Goal: Information Seeking & Learning: Check status

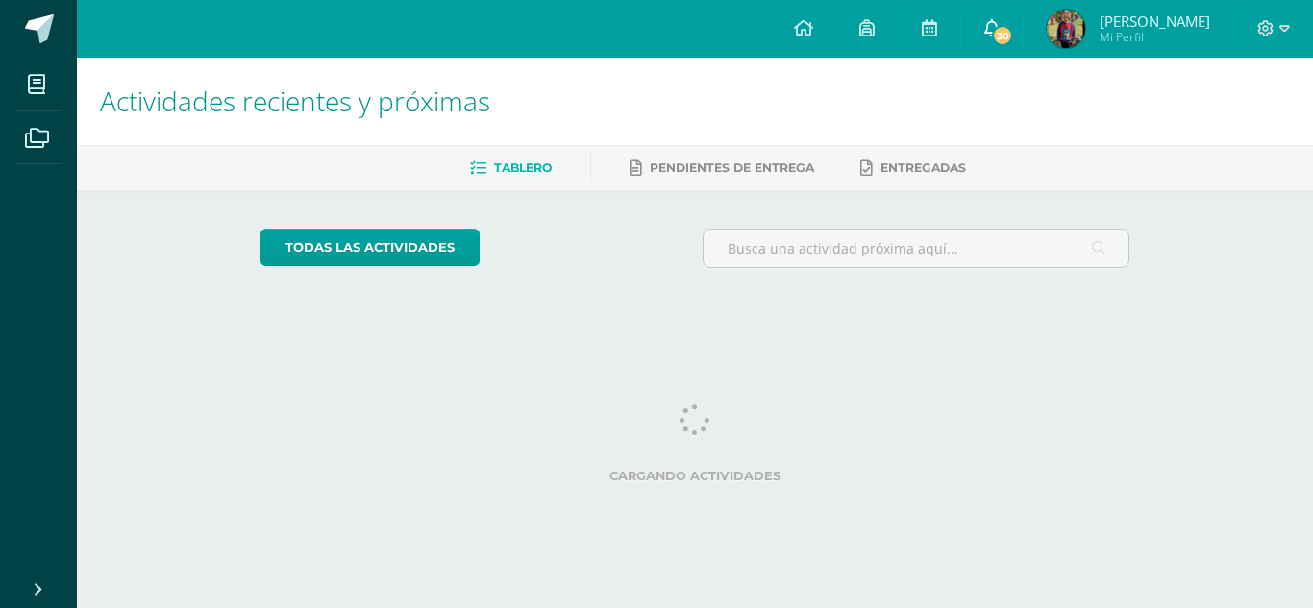
click at [1013, 42] on span "30" at bounding box center [1002, 35] width 21 height 21
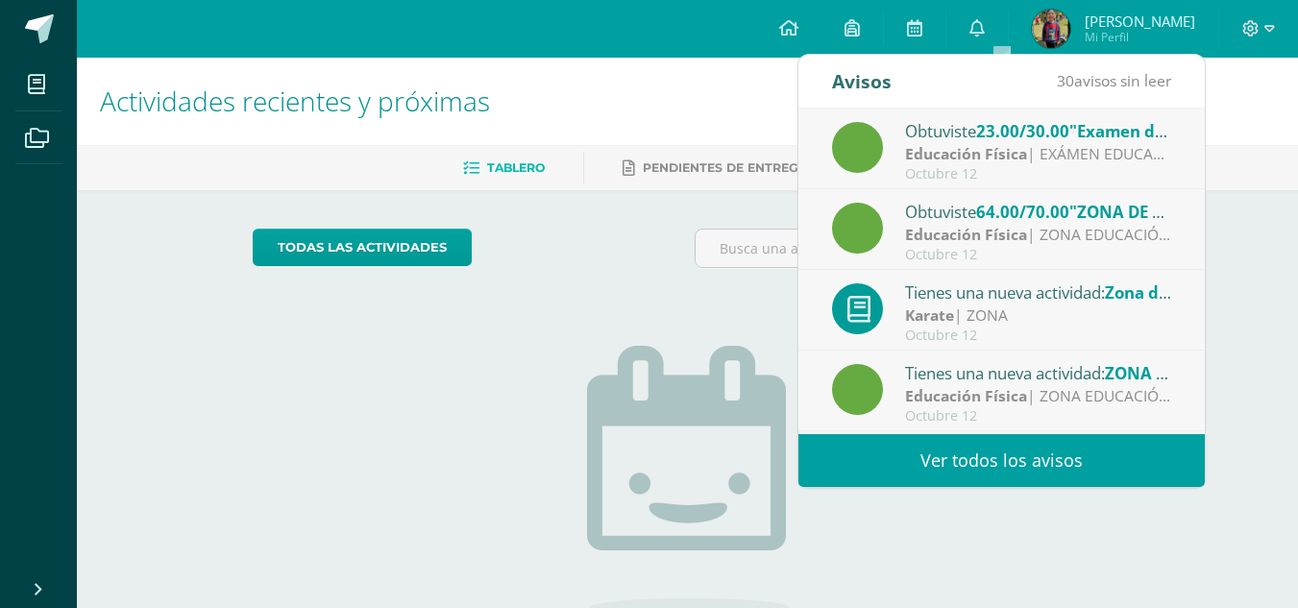
click at [1027, 459] on link "Ver todos los avisos" at bounding box center [1001, 460] width 406 height 53
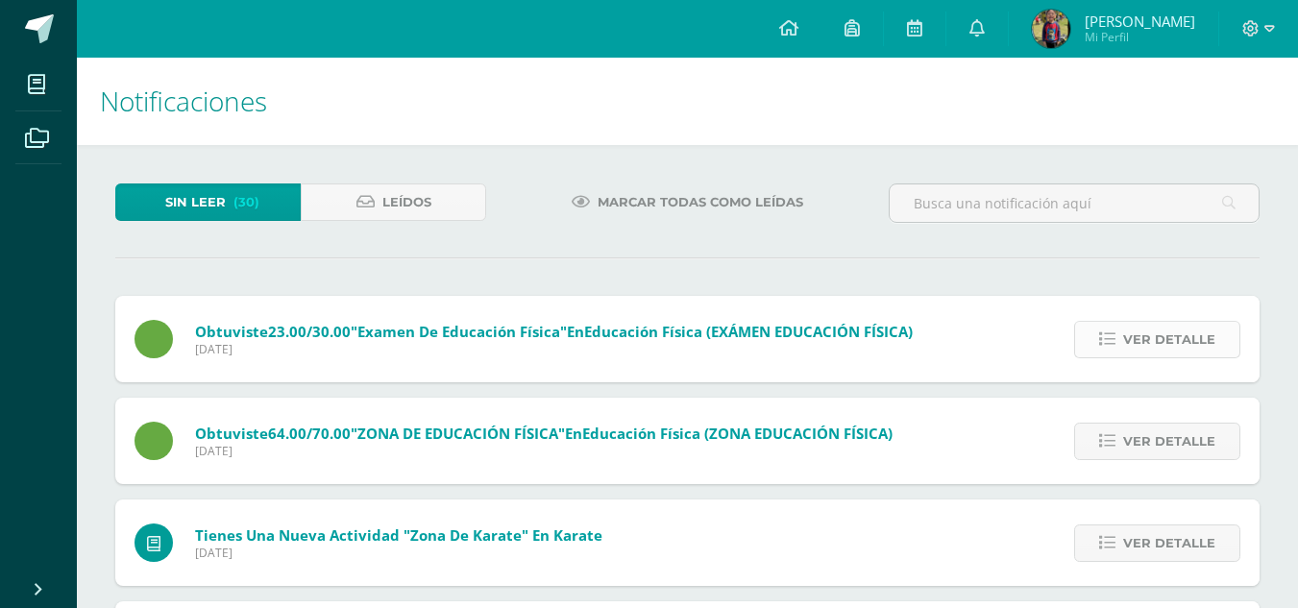
click at [1085, 344] on link "Ver detalle" at bounding box center [1157, 339] width 166 height 37
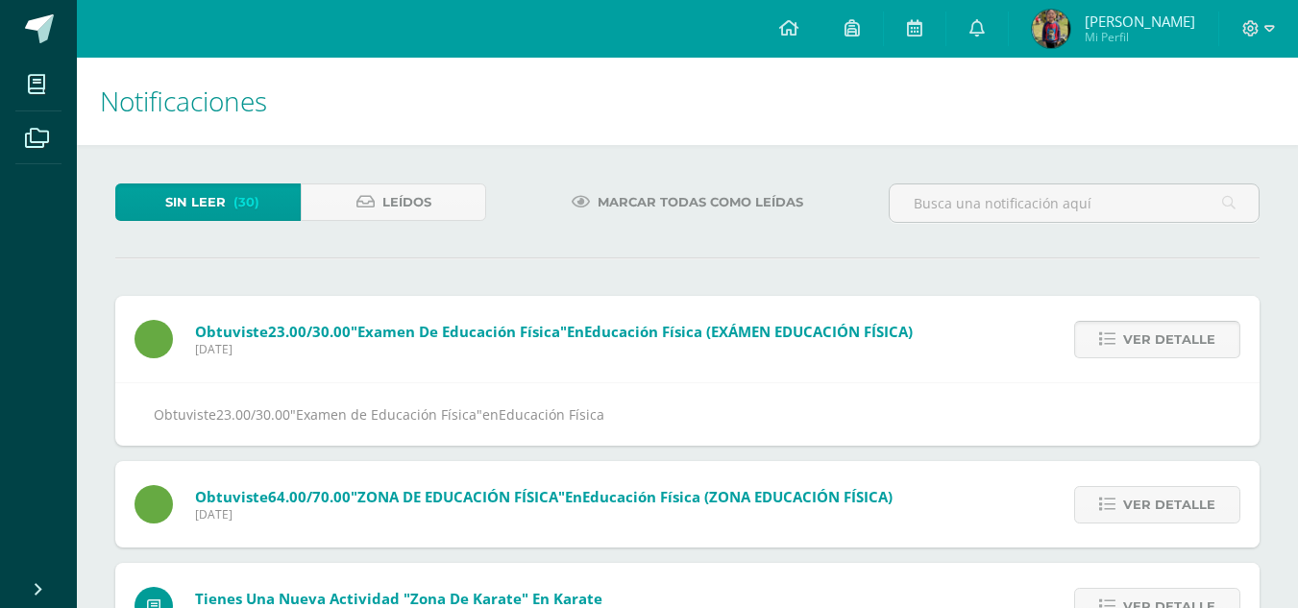
click at [1092, 351] on link "Ver detalle" at bounding box center [1157, 339] width 166 height 37
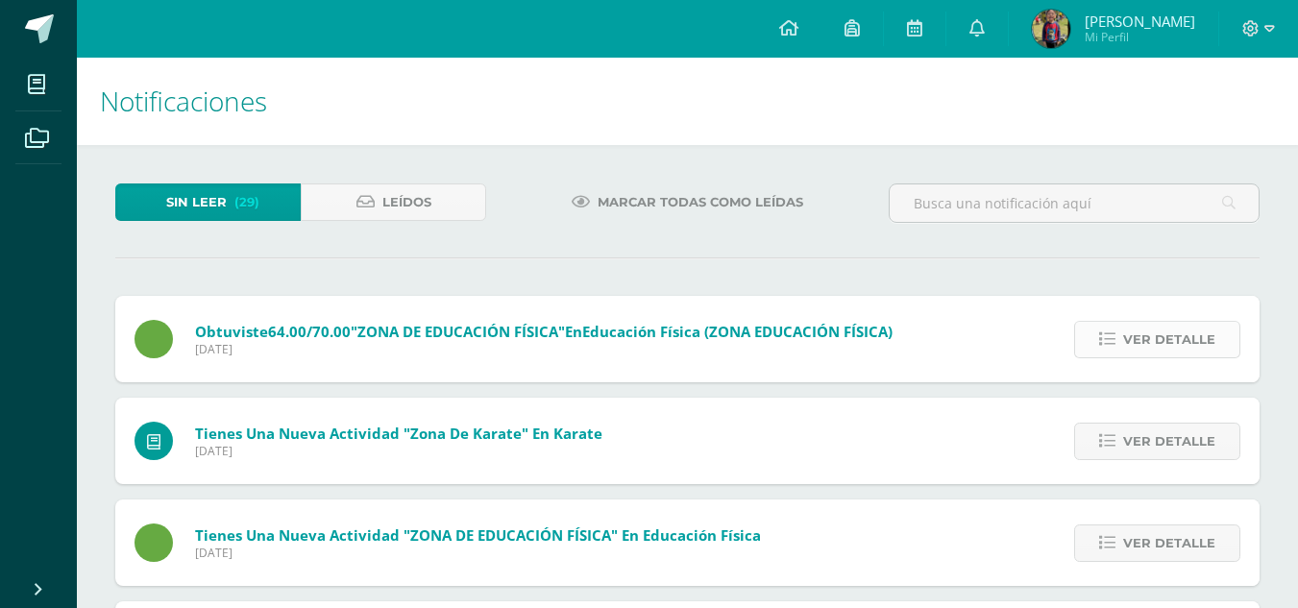
click at [1092, 346] on link "Ver detalle" at bounding box center [1157, 339] width 166 height 37
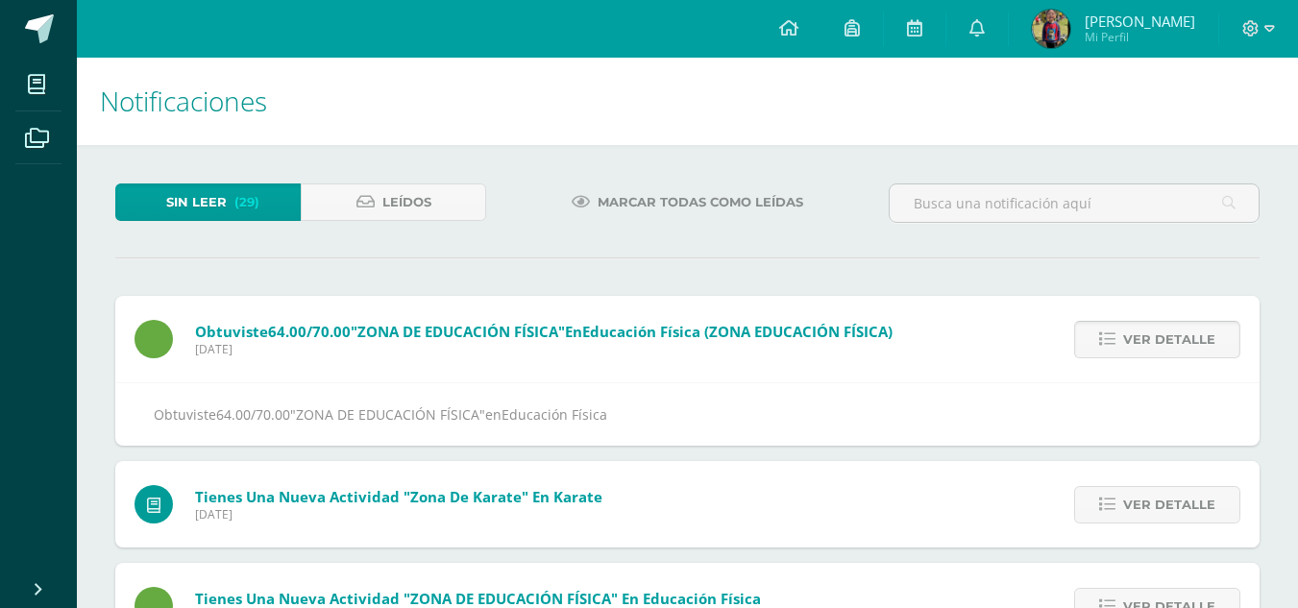
click at [1092, 347] on link "Ver detalle" at bounding box center [1157, 339] width 166 height 37
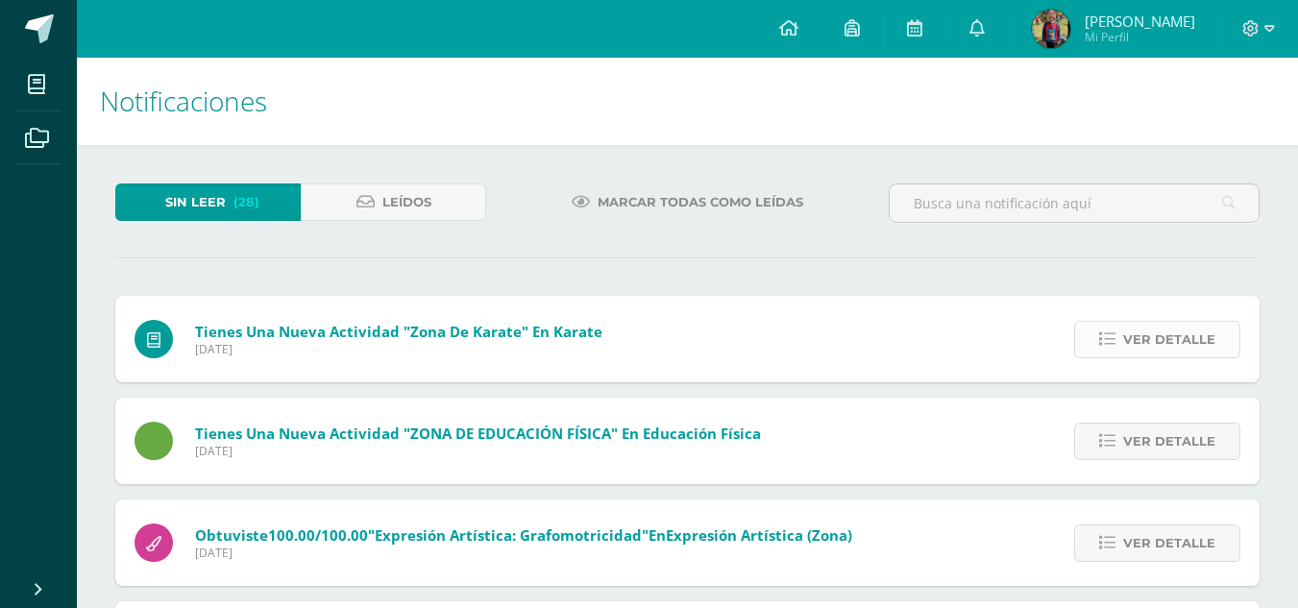
click at [1110, 343] on icon at bounding box center [1107, 339] width 16 height 16
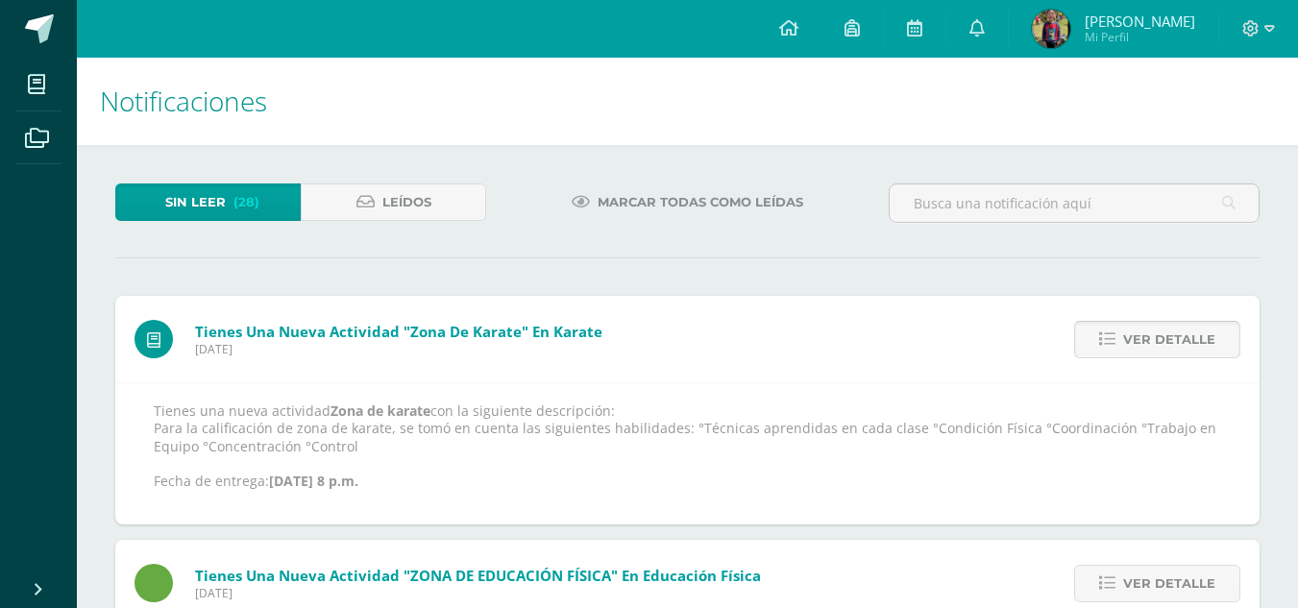
click at [1110, 343] on icon at bounding box center [1107, 339] width 16 height 16
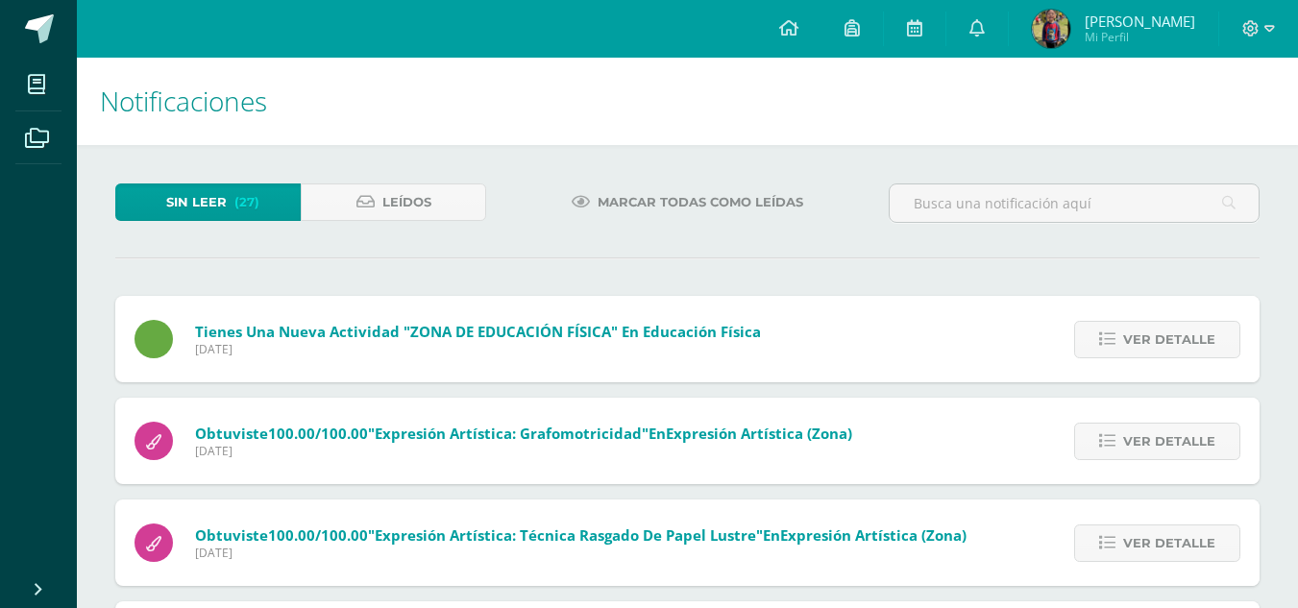
click at [1110, 343] on icon at bounding box center [1107, 339] width 16 height 16
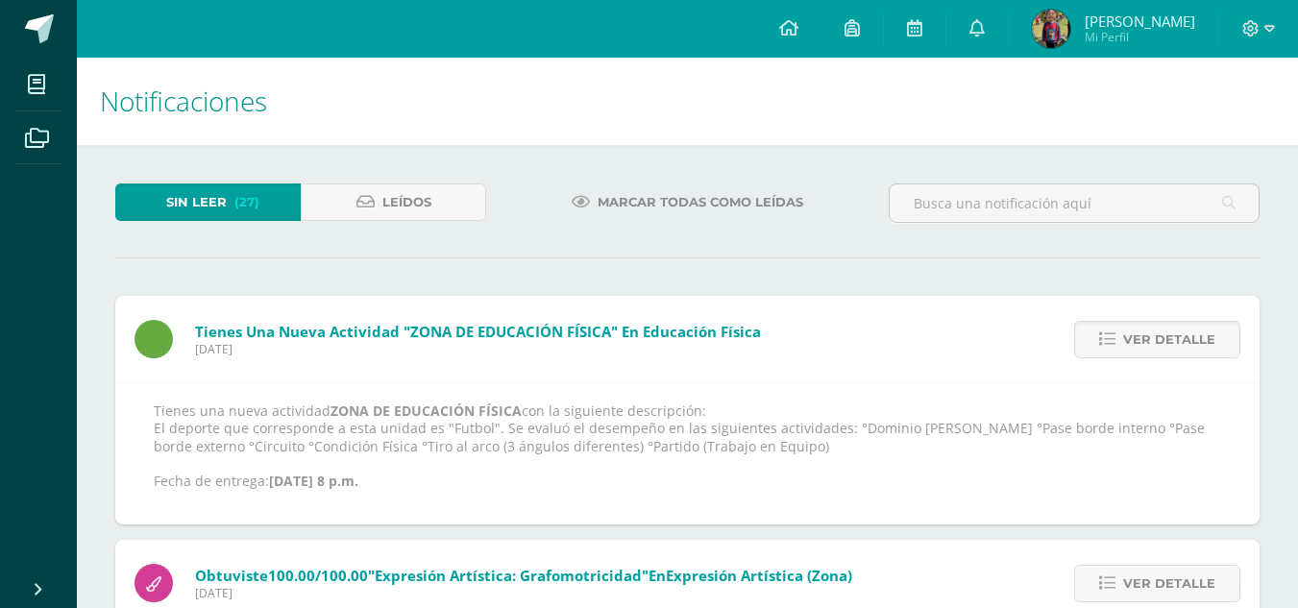
click at [1110, 343] on icon at bounding box center [1107, 339] width 16 height 16
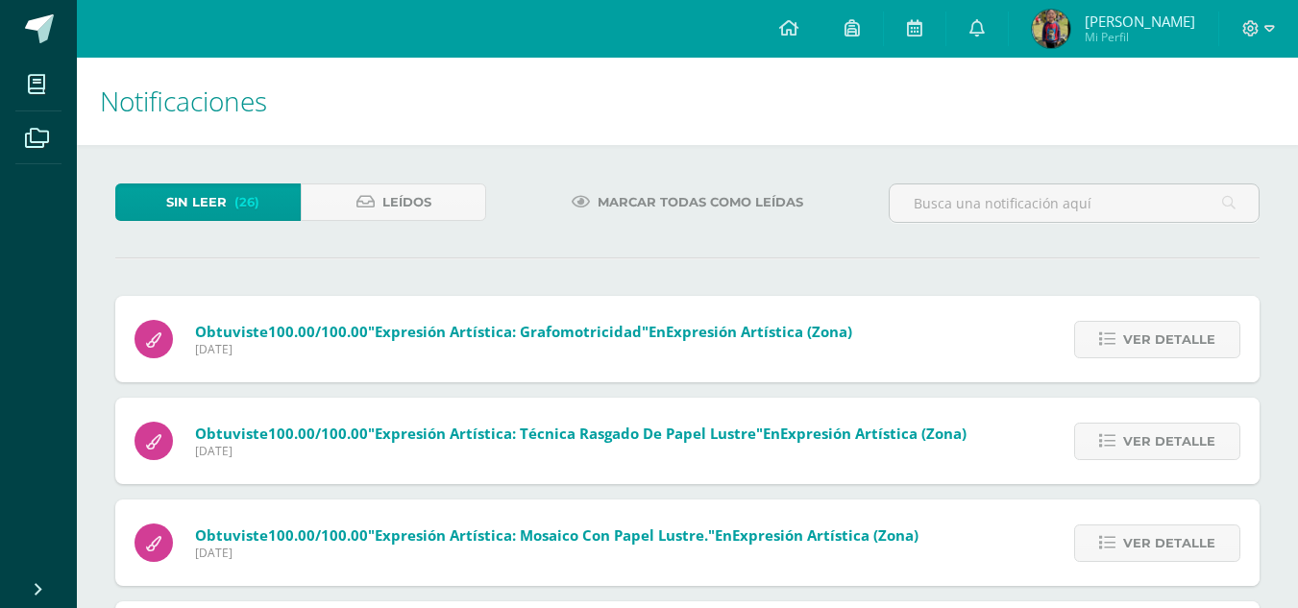
click at [1110, 343] on icon at bounding box center [1107, 339] width 16 height 16
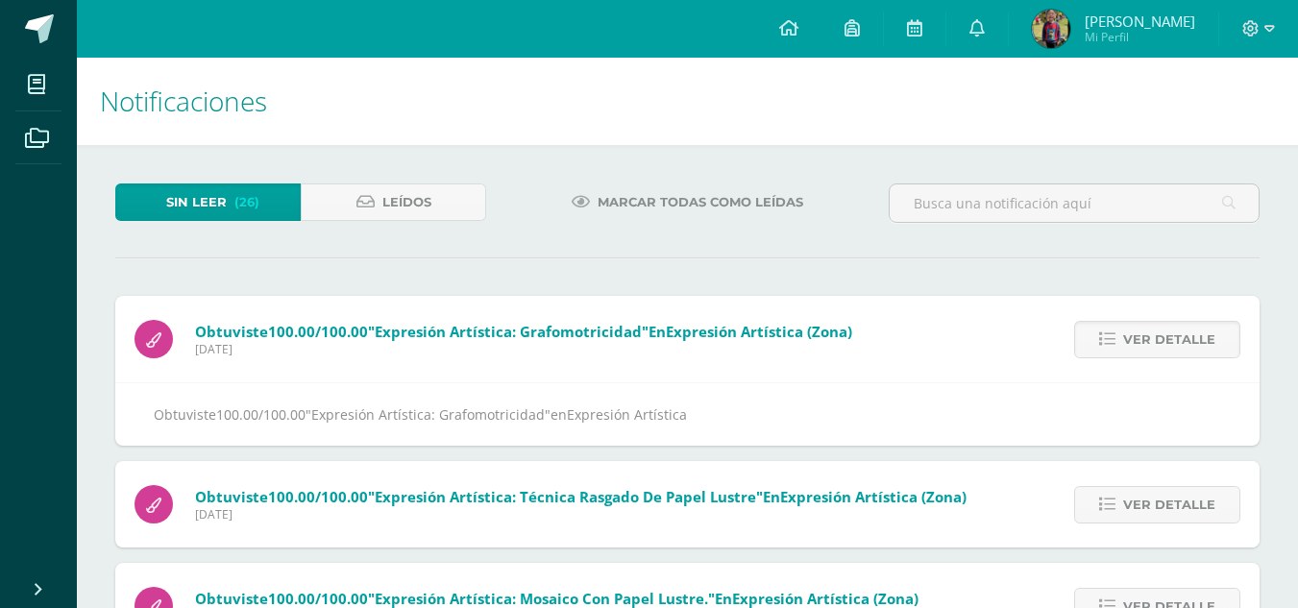
click at [1110, 343] on icon at bounding box center [1107, 339] width 16 height 16
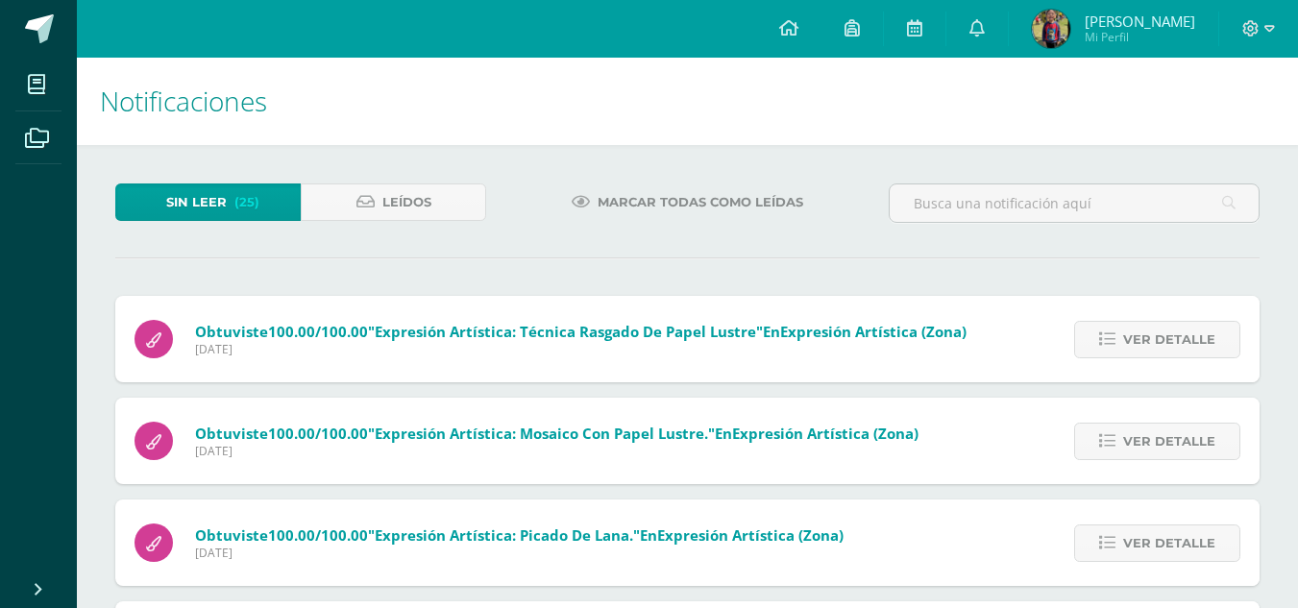
click at [1110, 343] on icon at bounding box center [1107, 339] width 16 height 16
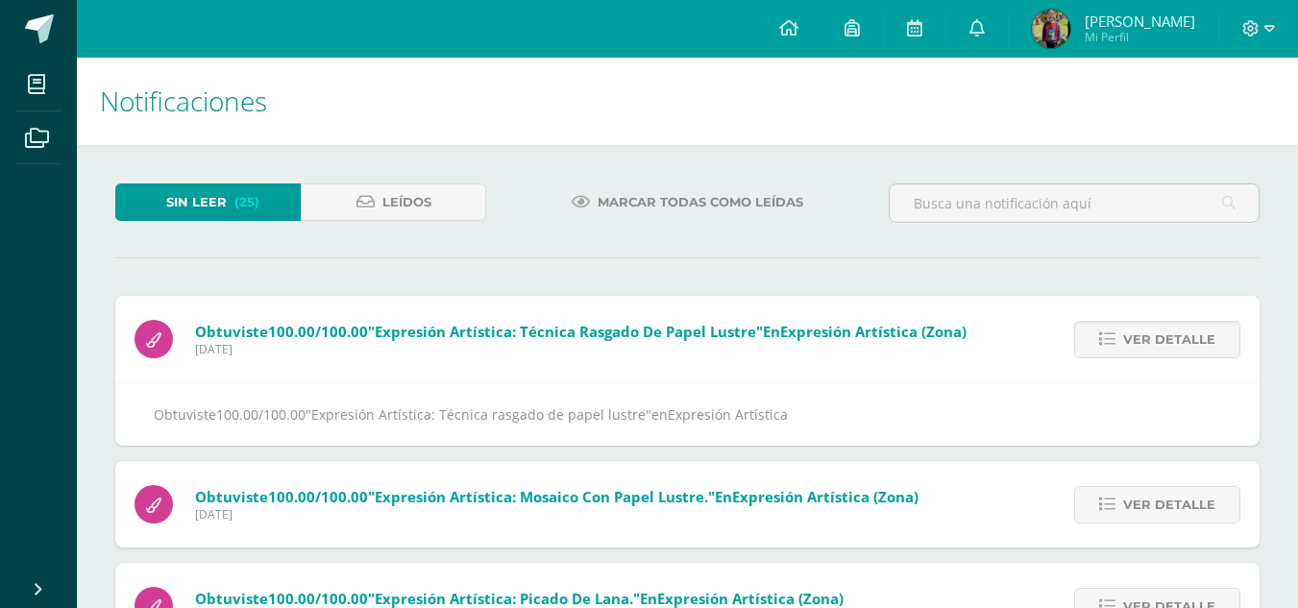
click at [1110, 343] on icon at bounding box center [1107, 339] width 16 height 16
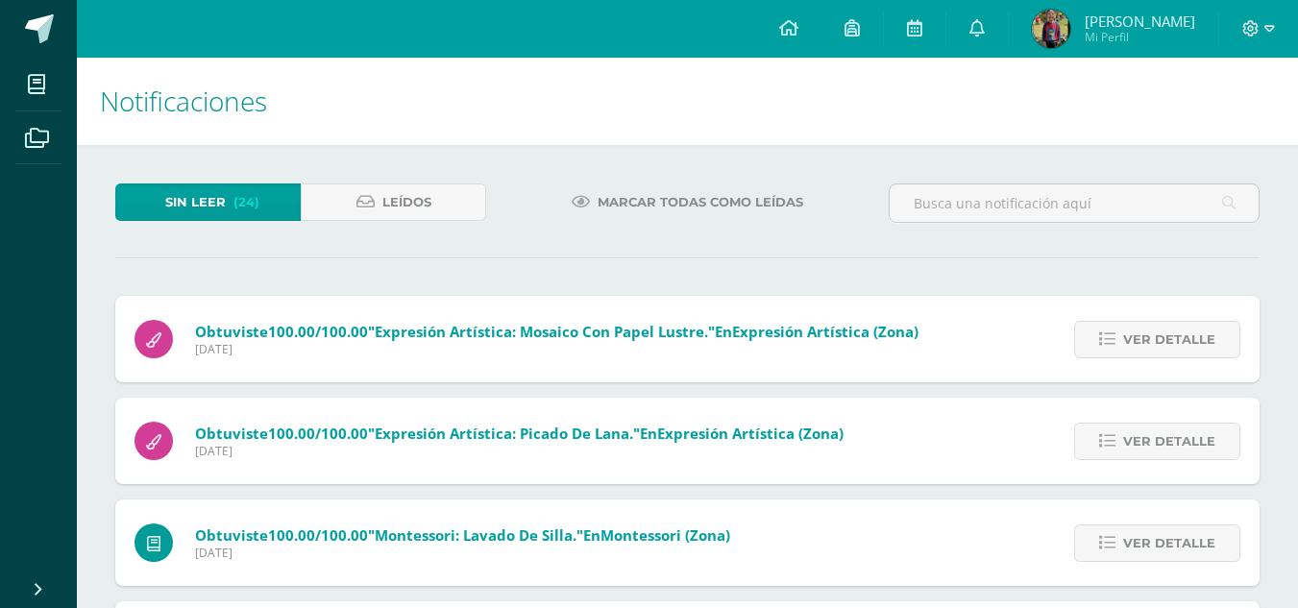
click at [1110, 343] on icon at bounding box center [1107, 339] width 16 height 16
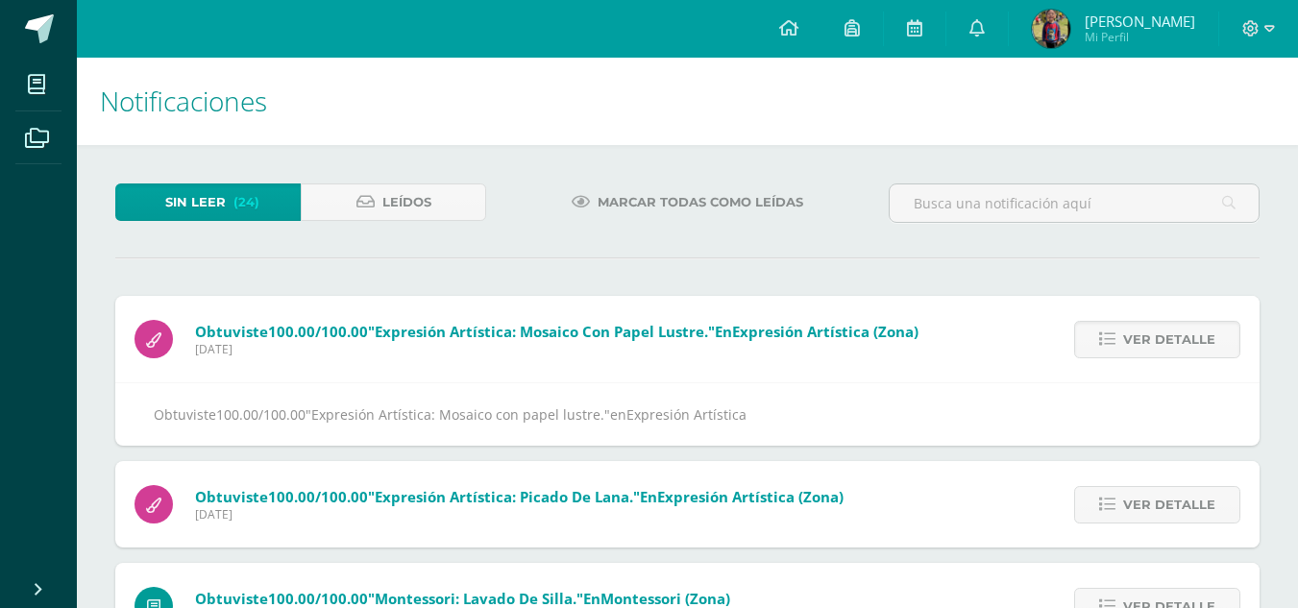
click at [1110, 343] on icon at bounding box center [1107, 339] width 16 height 16
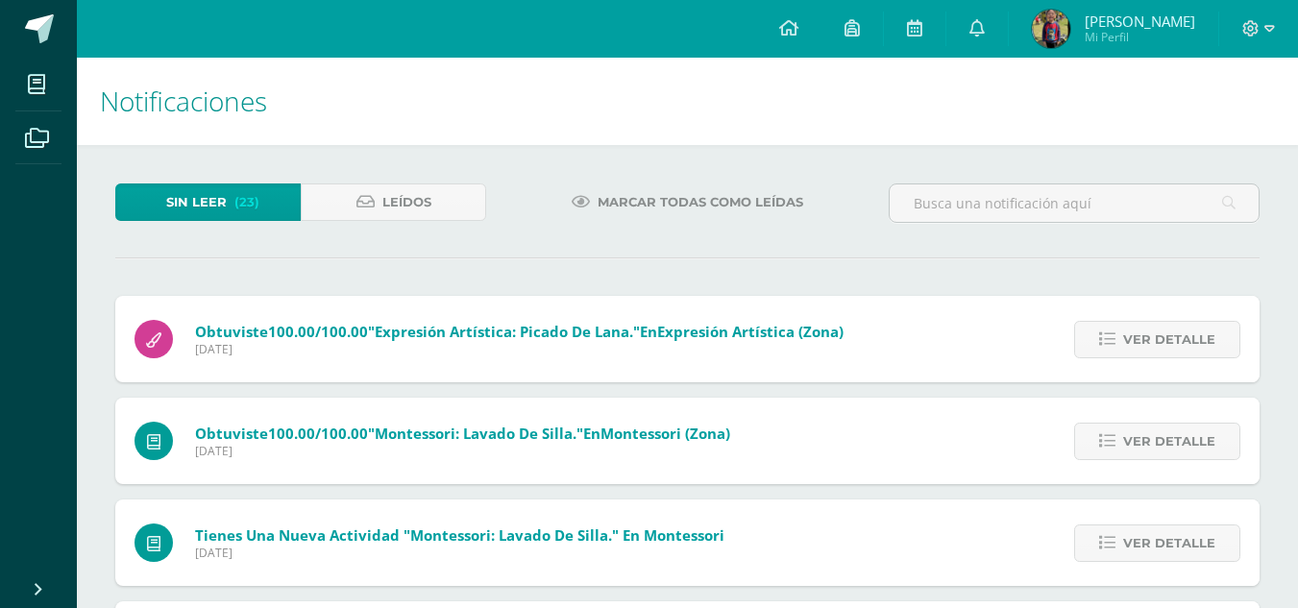
click at [1110, 343] on icon at bounding box center [1107, 339] width 16 height 16
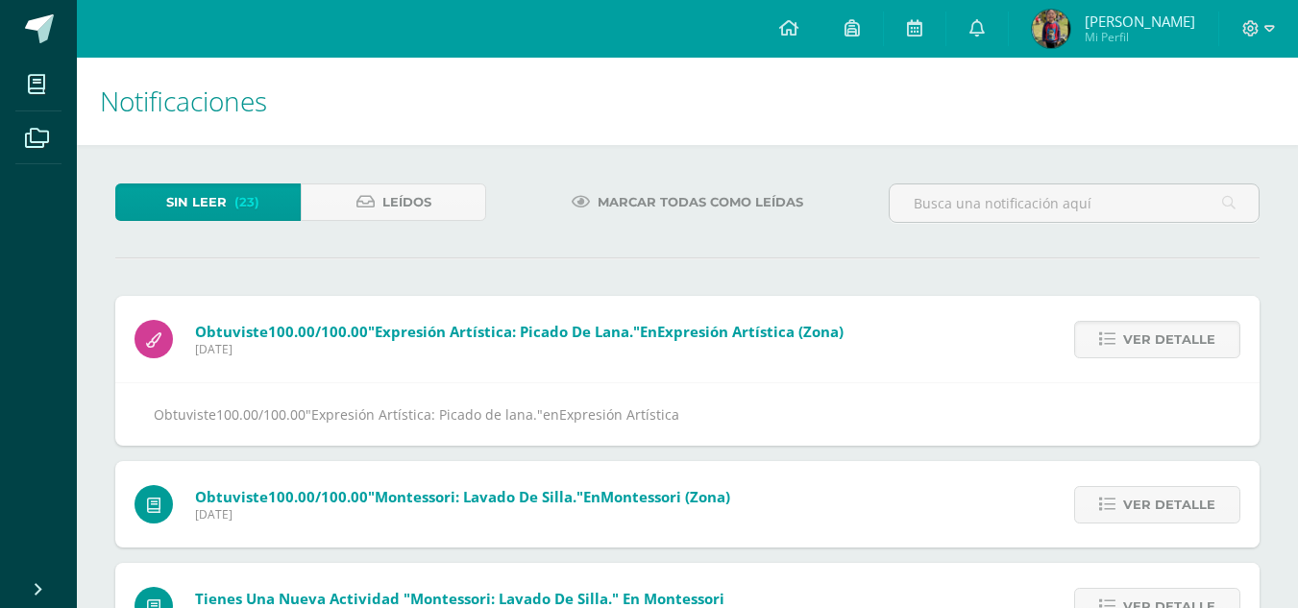
click at [1110, 343] on icon at bounding box center [1107, 339] width 16 height 16
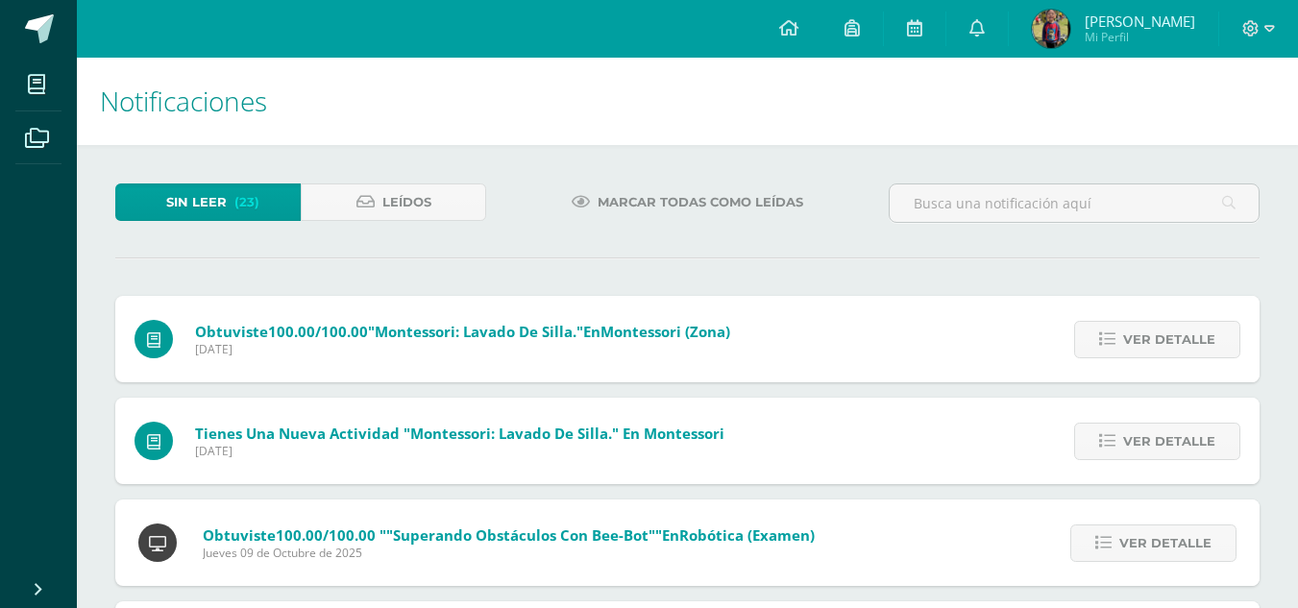
click at [1110, 343] on icon at bounding box center [1107, 339] width 16 height 16
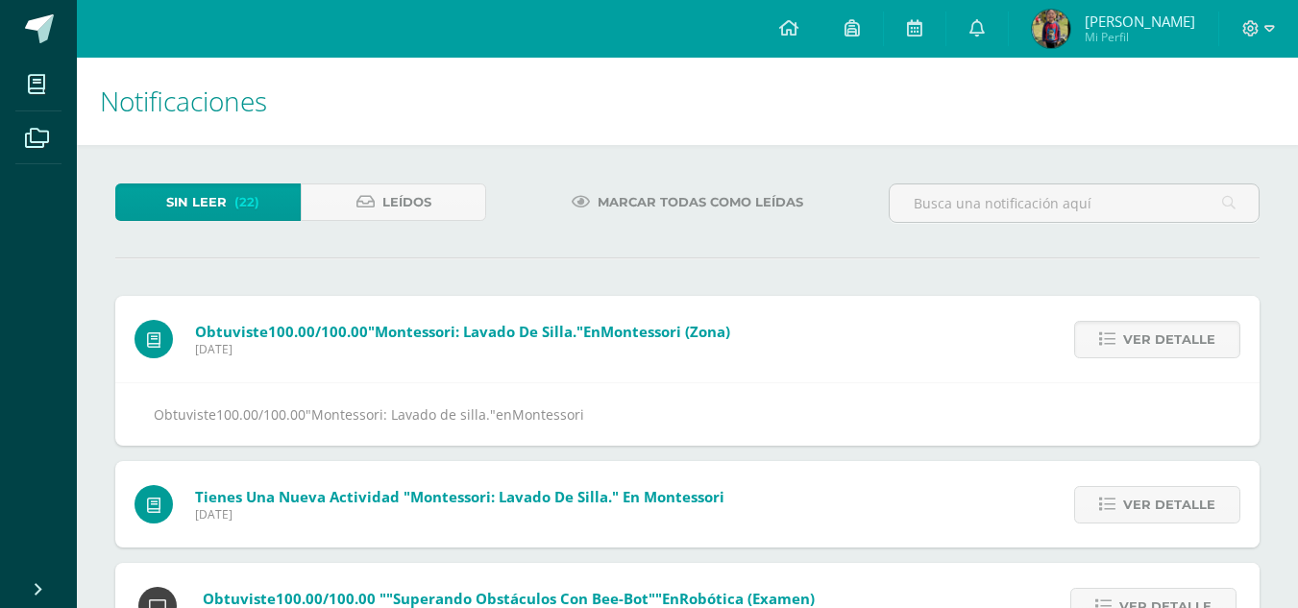
click at [1110, 343] on icon at bounding box center [1107, 339] width 16 height 16
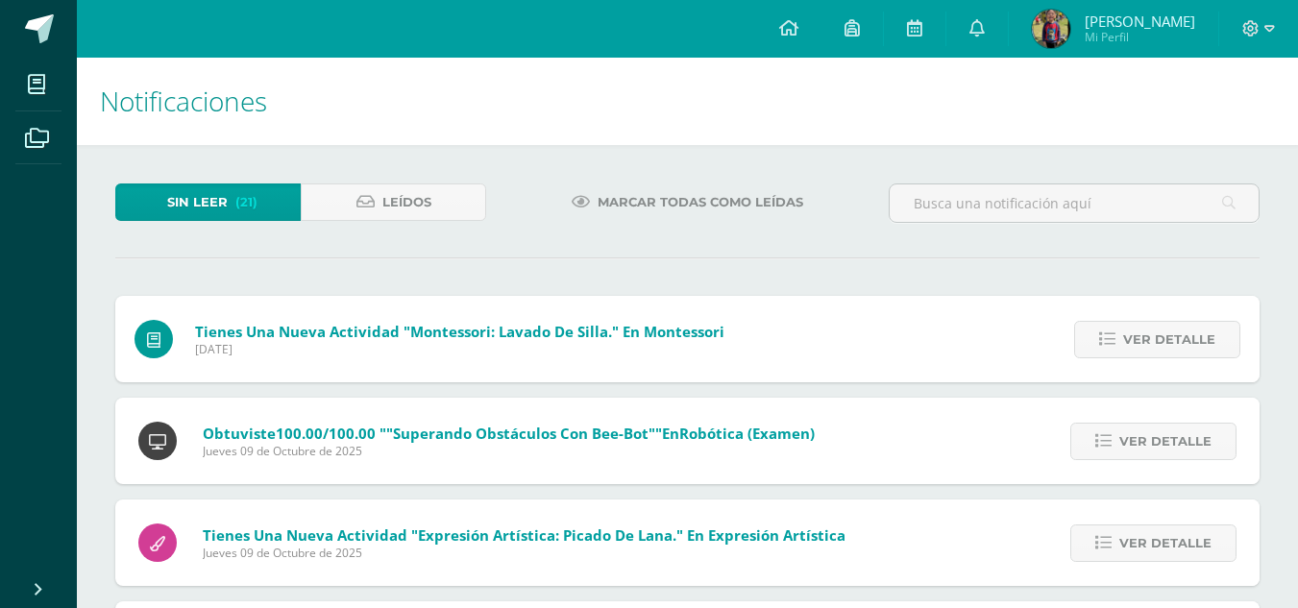
click at [1110, 343] on icon at bounding box center [1107, 339] width 16 height 16
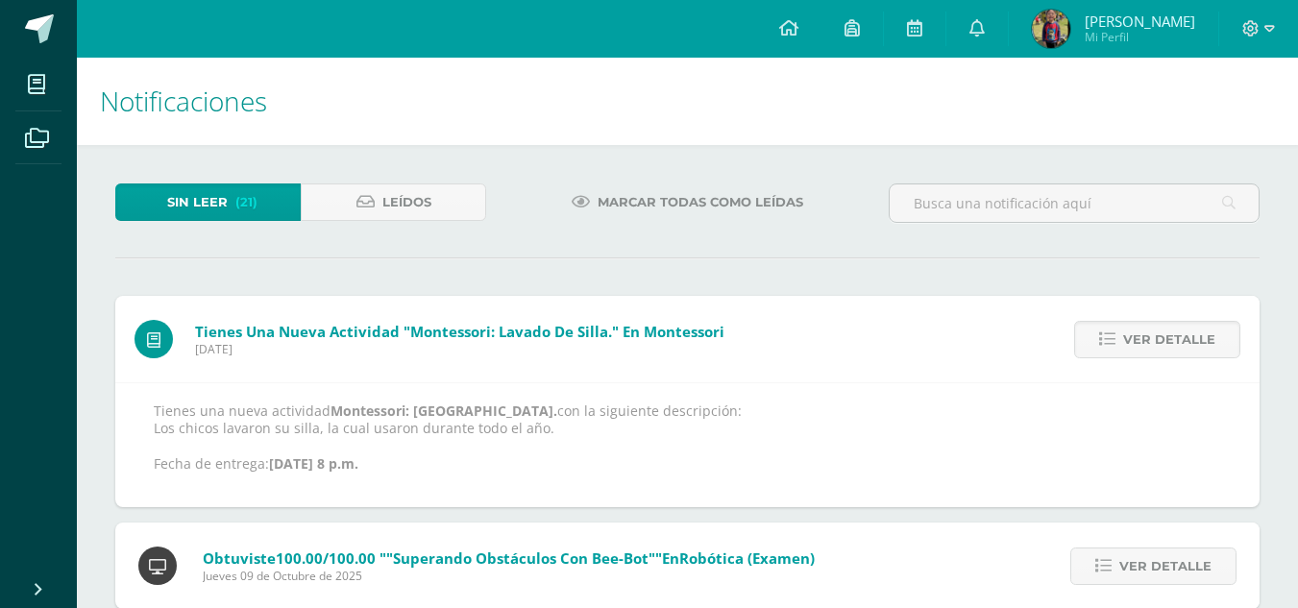
click at [1110, 343] on icon at bounding box center [1107, 339] width 16 height 16
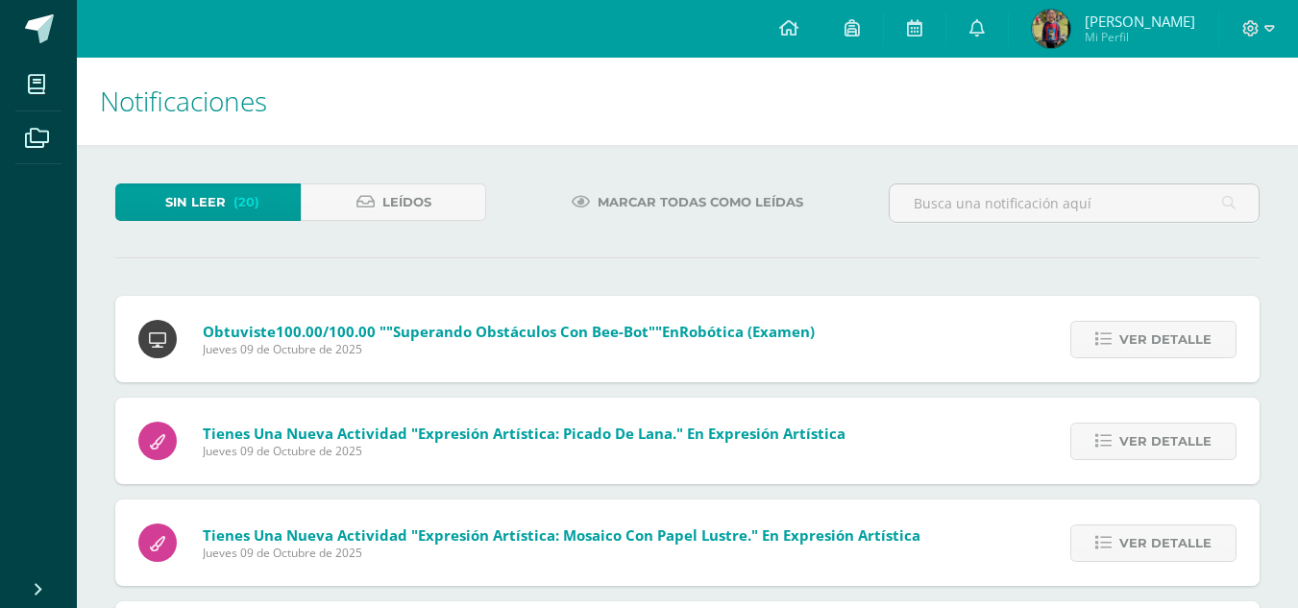
click at [1110, 343] on icon at bounding box center [1103, 339] width 16 height 16
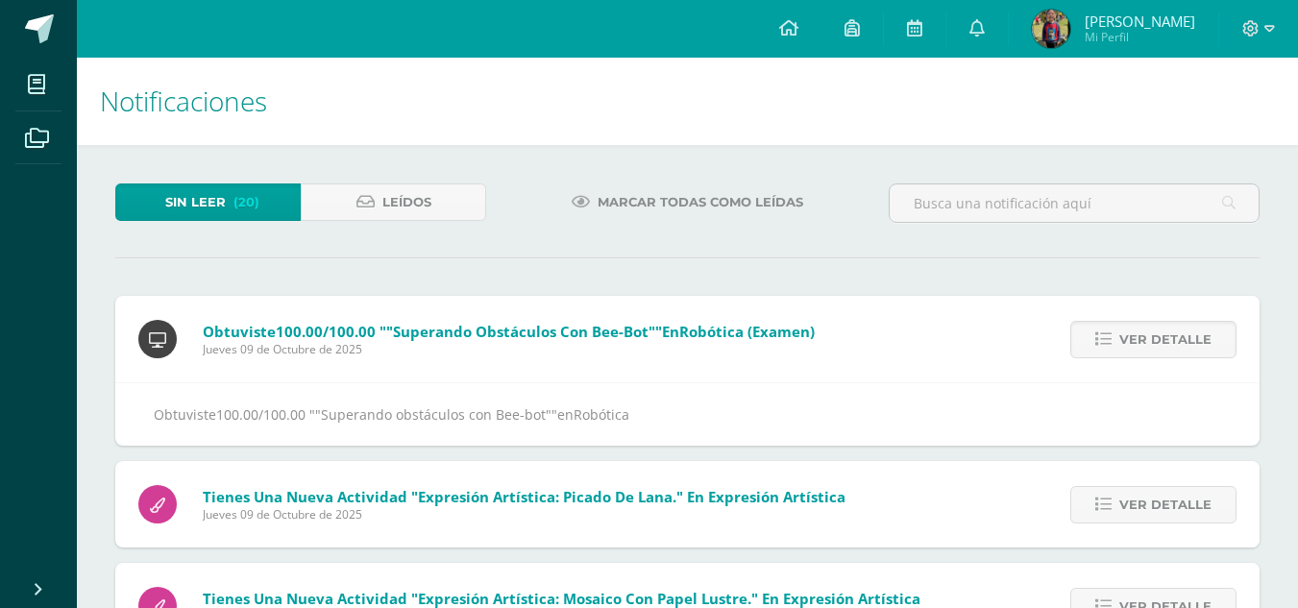
click at [1110, 343] on icon at bounding box center [1103, 339] width 16 height 16
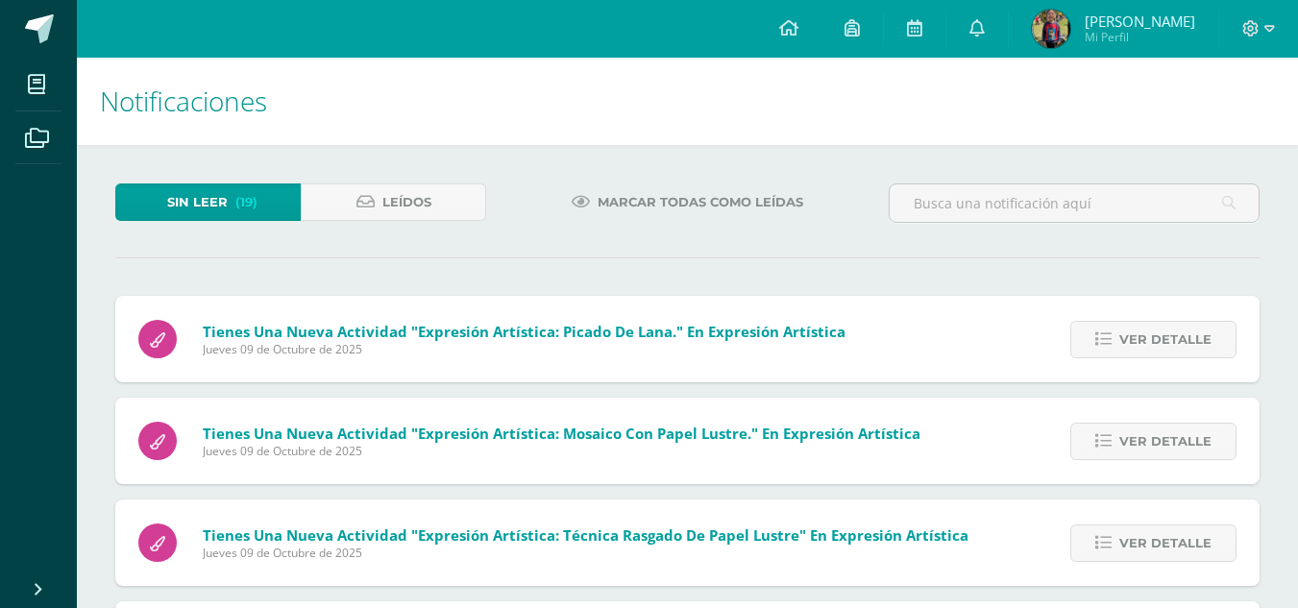
click at [1110, 343] on icon at bounding box center [1103, 339] width 16 height 16
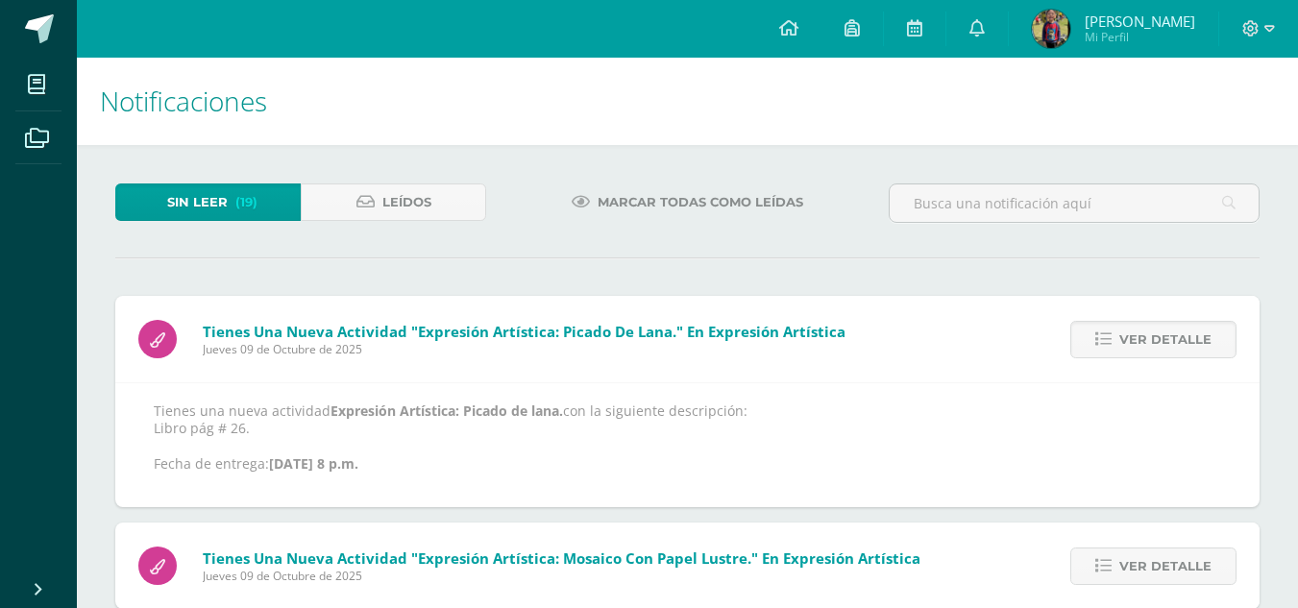
click at [1110, 343] on icon at bounding box center [1103, 339] width 16 height 16
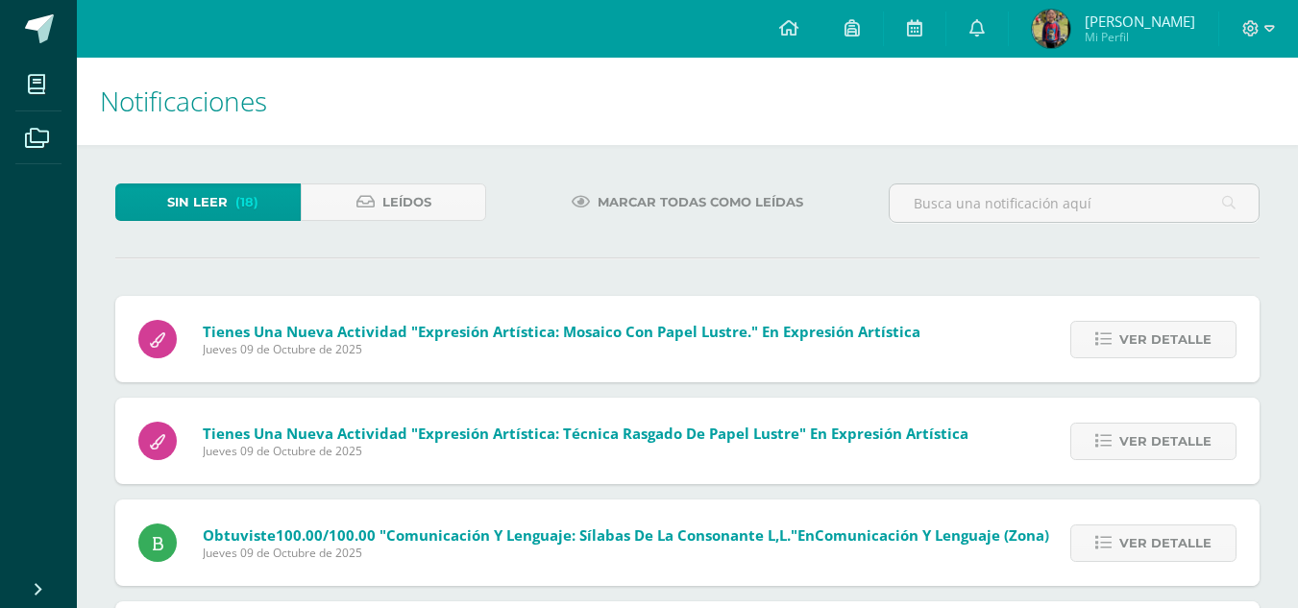
click at [1110, 343] on icon at bounding box center [1103, 339] width 16 height 16
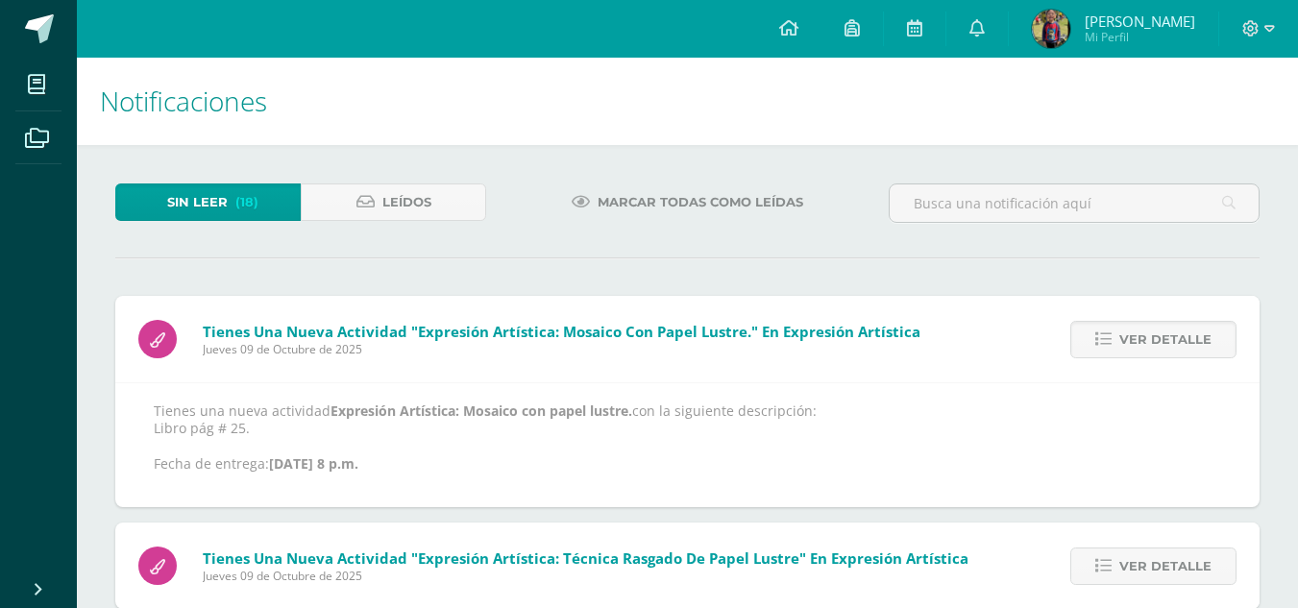
click at [1110, 343] on icon at bounding box center [1103, 339] width 16 height 16
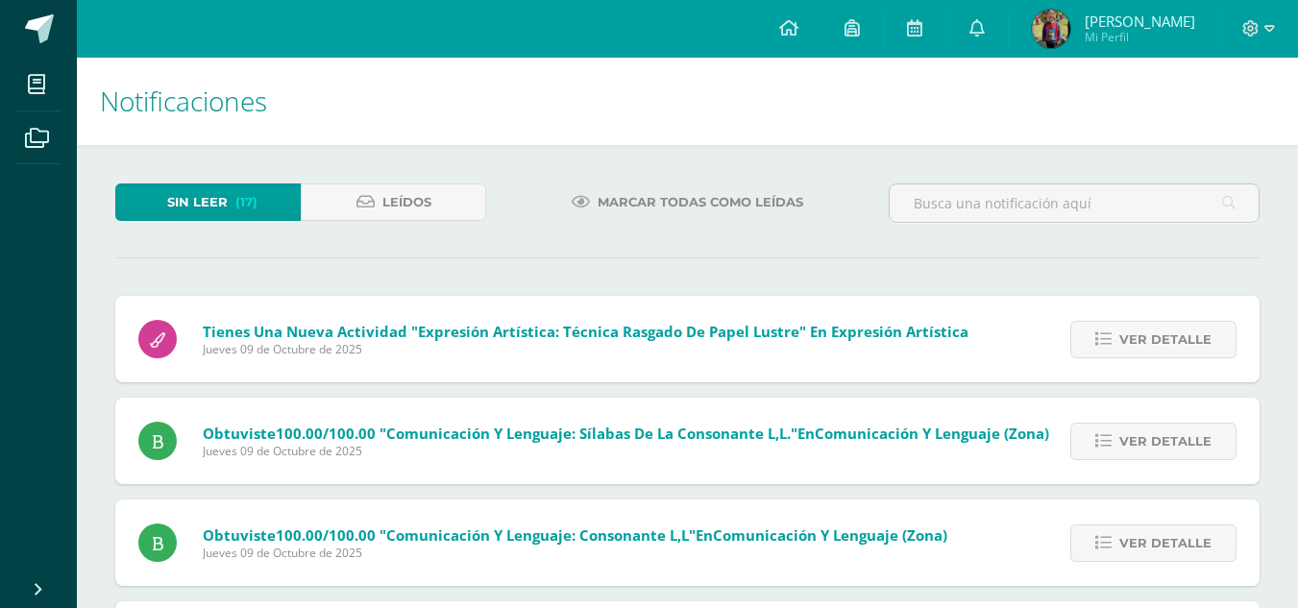
click at [1110, 343] on icon at bounding box center [1103, 339] width 16 height 16
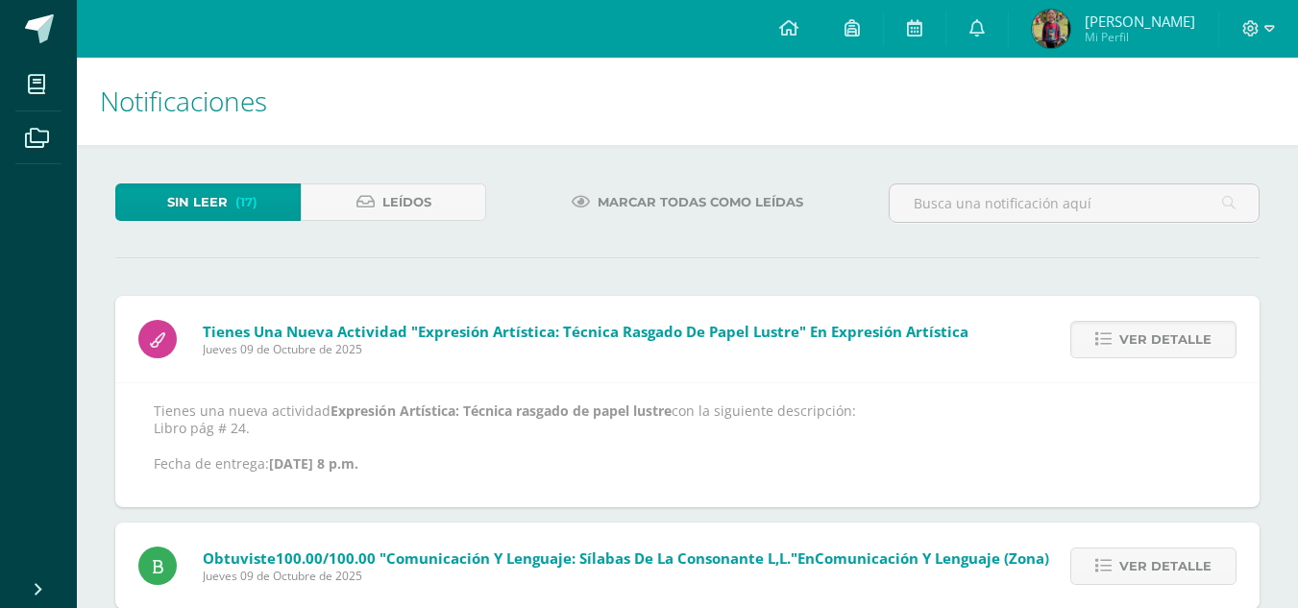
click at [1110, 343] on icon at bounding box center [1103, 339] width 16 height 16
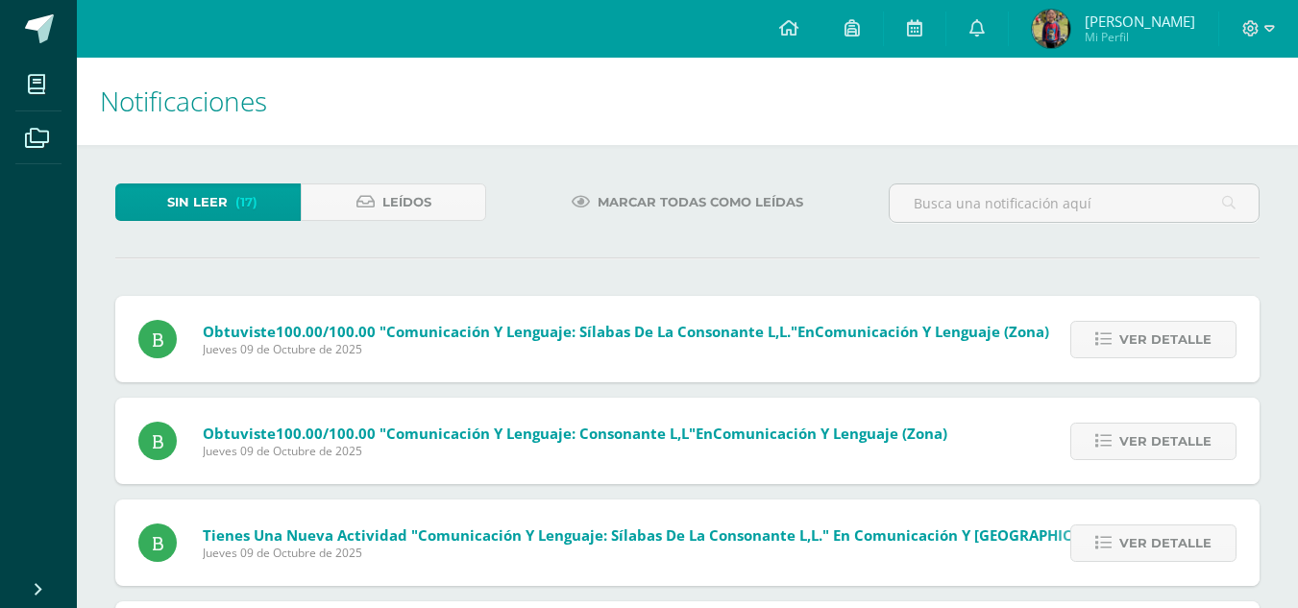
click at [1110, 343] on icon at bounding box center [1103, 339] width 16 height 16
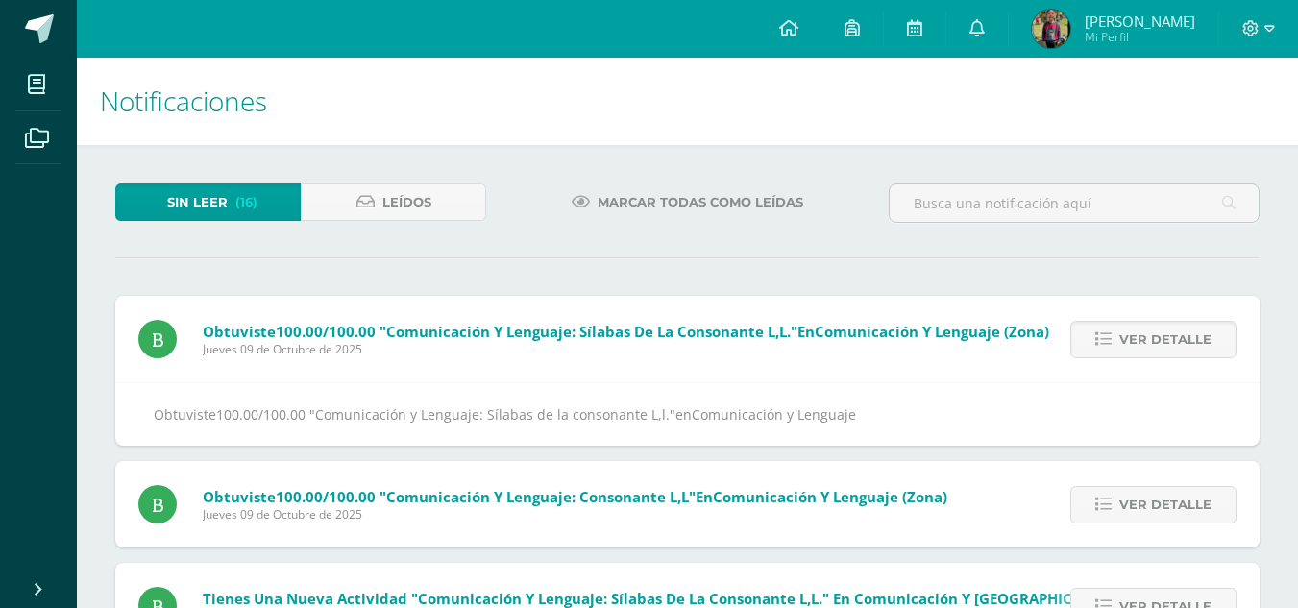
click at [1110, 343] on icon at bounding box center [1103, 339] width 16 height 16
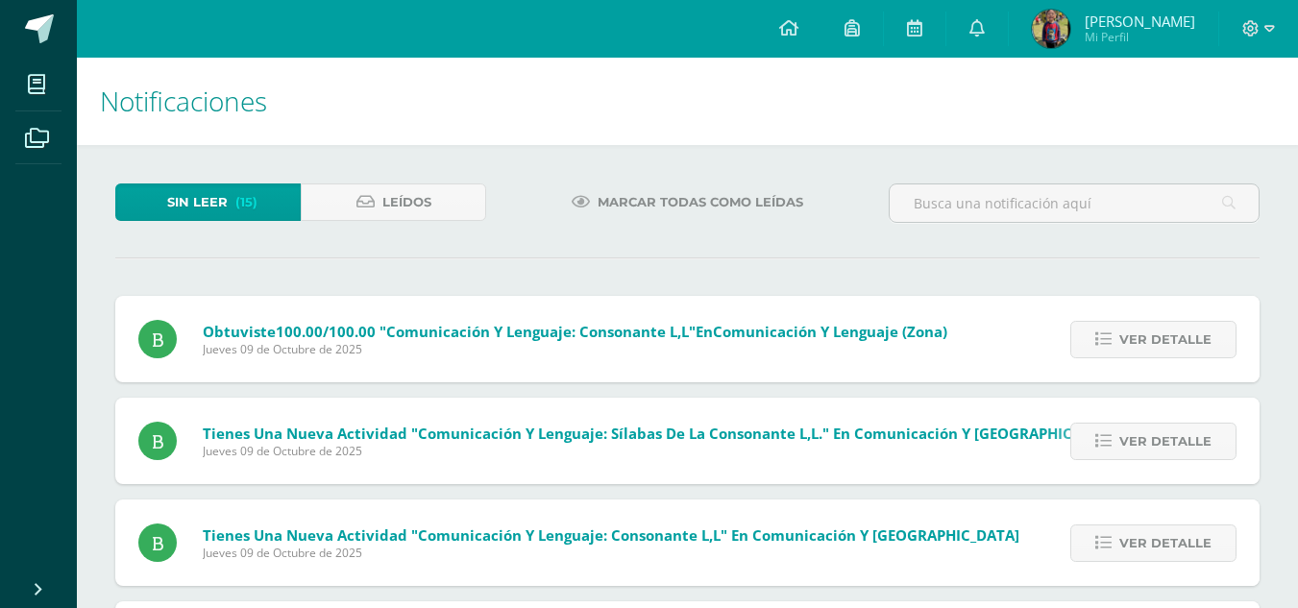
click at [1110, 343] on icon at bounding box center [1103, 339] width 16 height 16
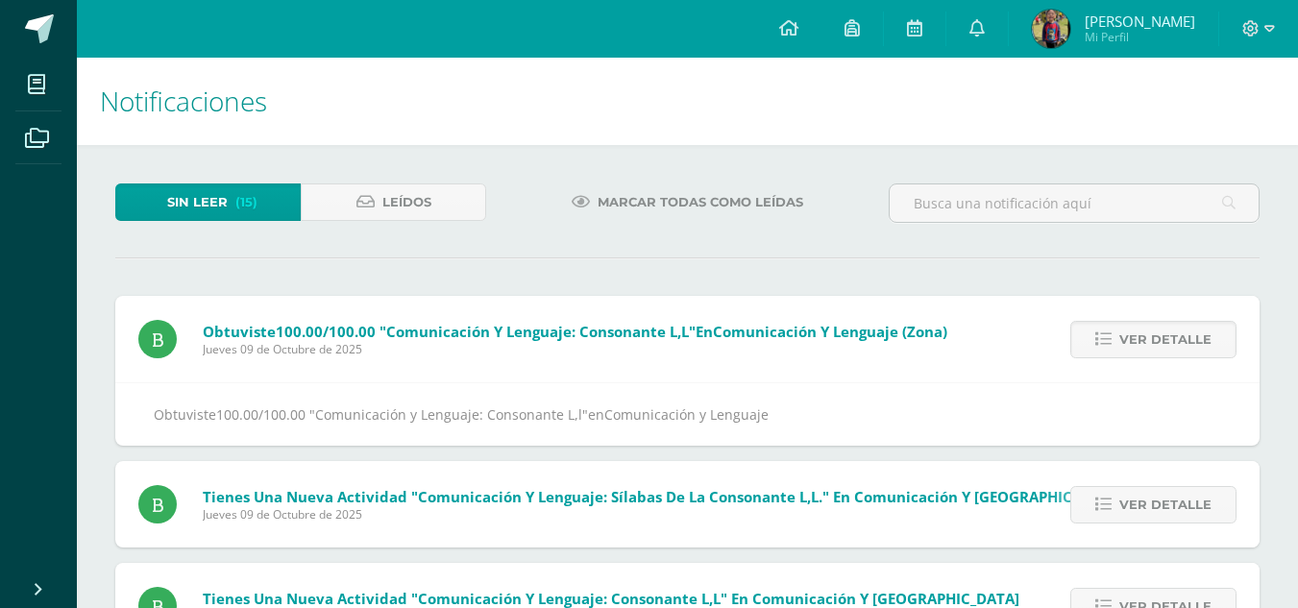
click at [1110, 343] on icon at bounding box center [1103, 339] width 16 height 16
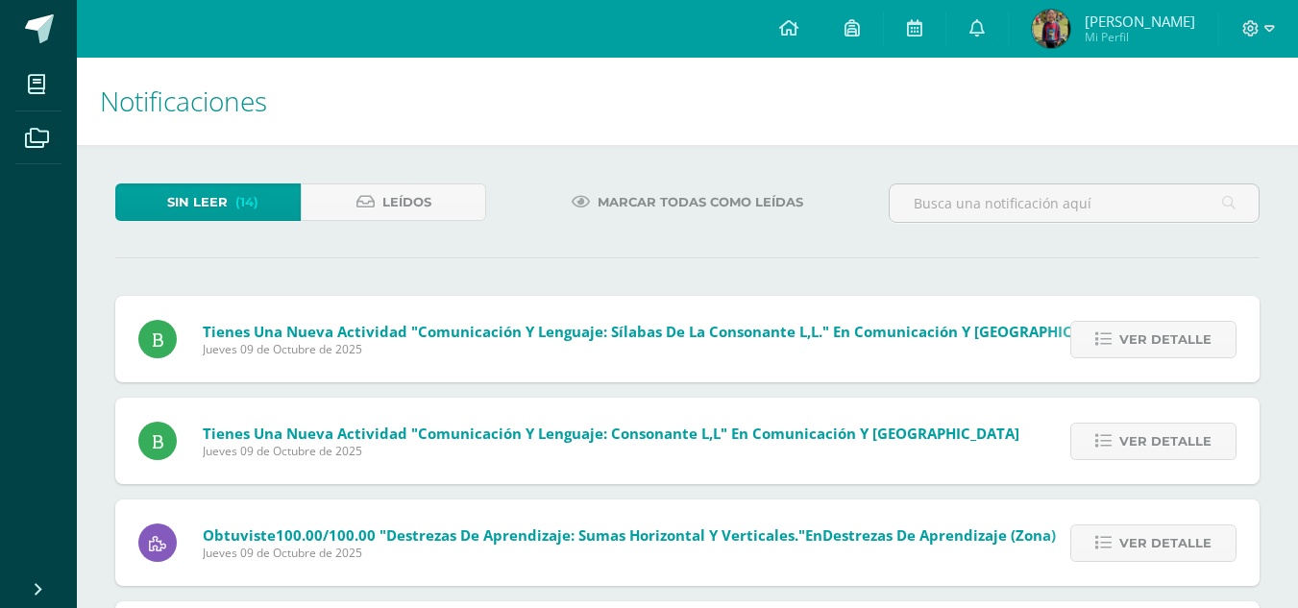
click at [1110, 343] on icon at bounding box center [1103, 339] width 16 height 16
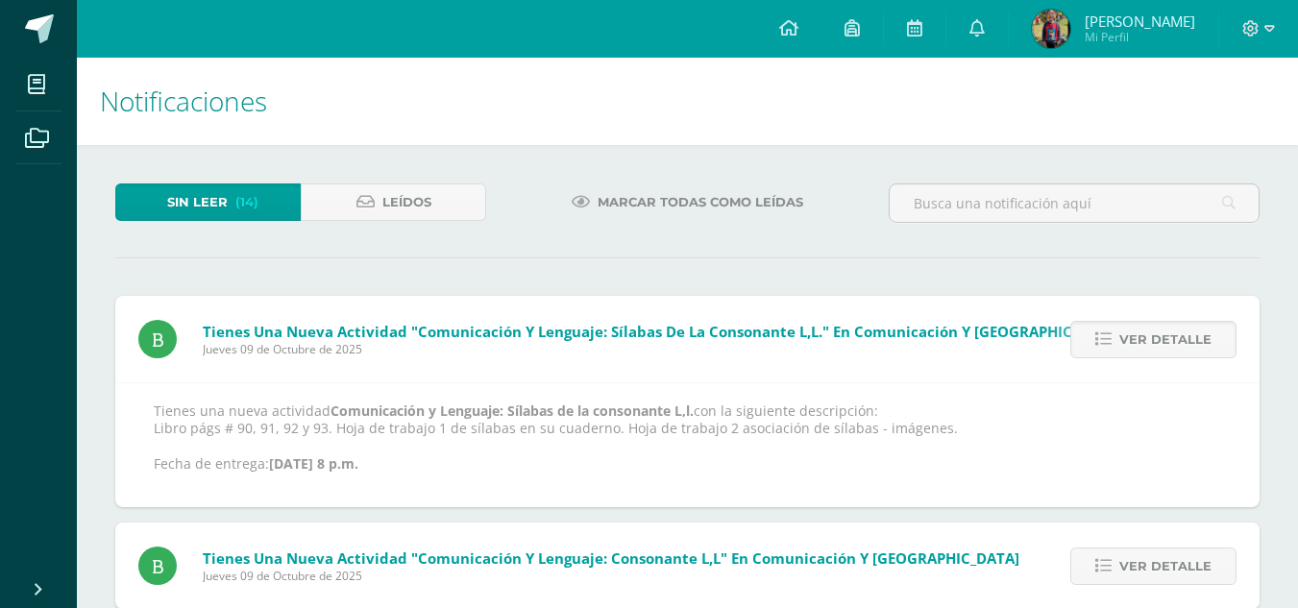
click at [1110, 343] on icon at bounding box center [1103, 339] width 16 height 16
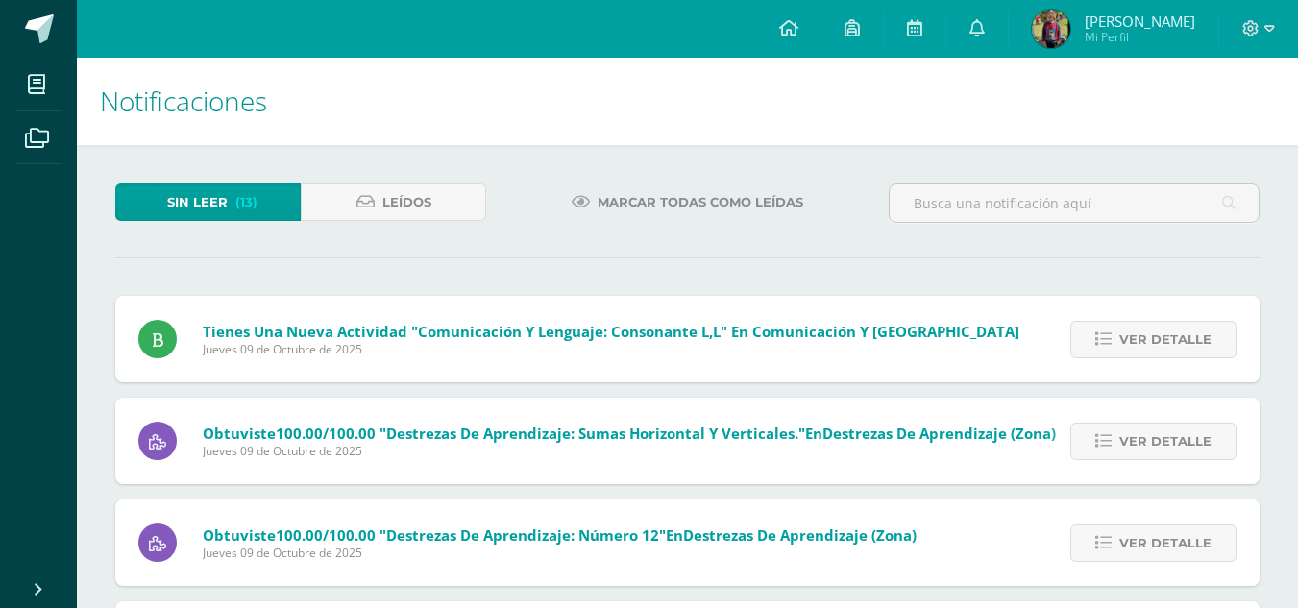
click at [1110, 343] on icon at bounding box center [1103, 339] width 16 height 16
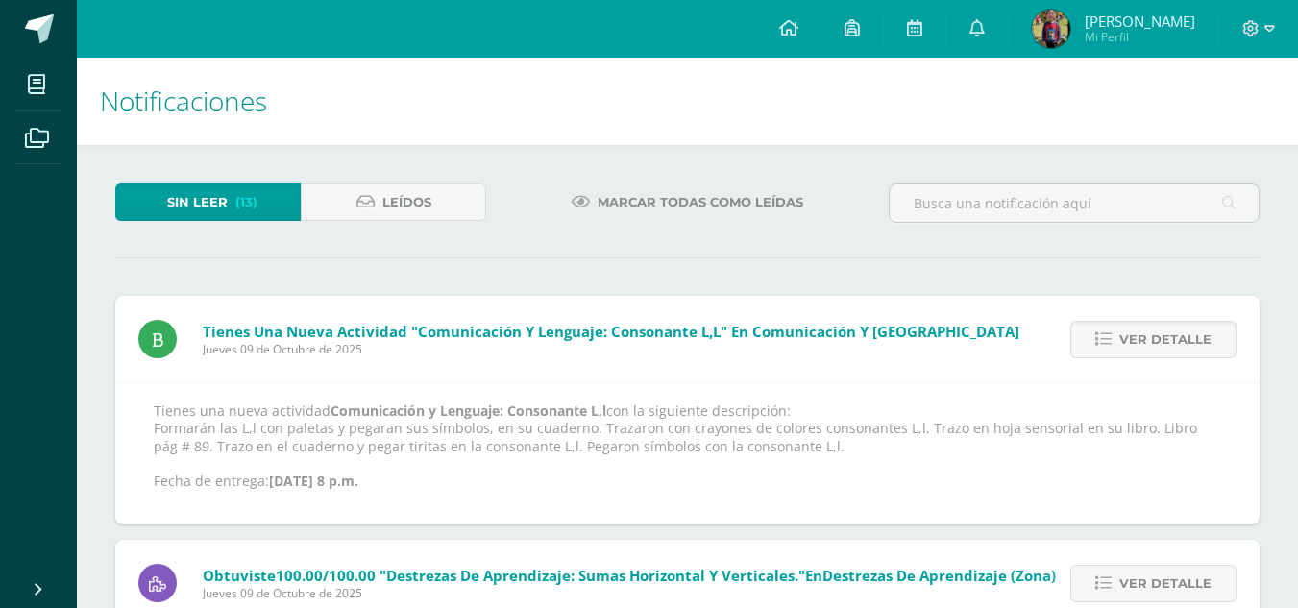
click at [1110, 343] on icon at bounding box center [1103, 339] width 16 height 16
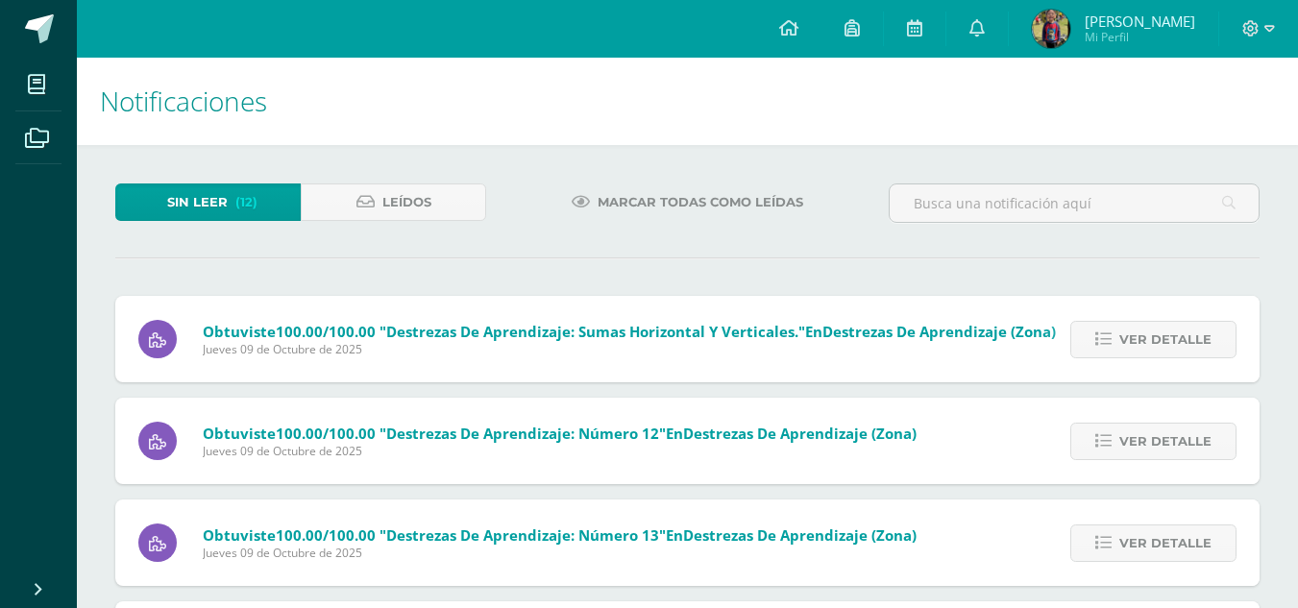
click at [1110, 343] on icon at bounding box center [1103, 339] width 16 height 16
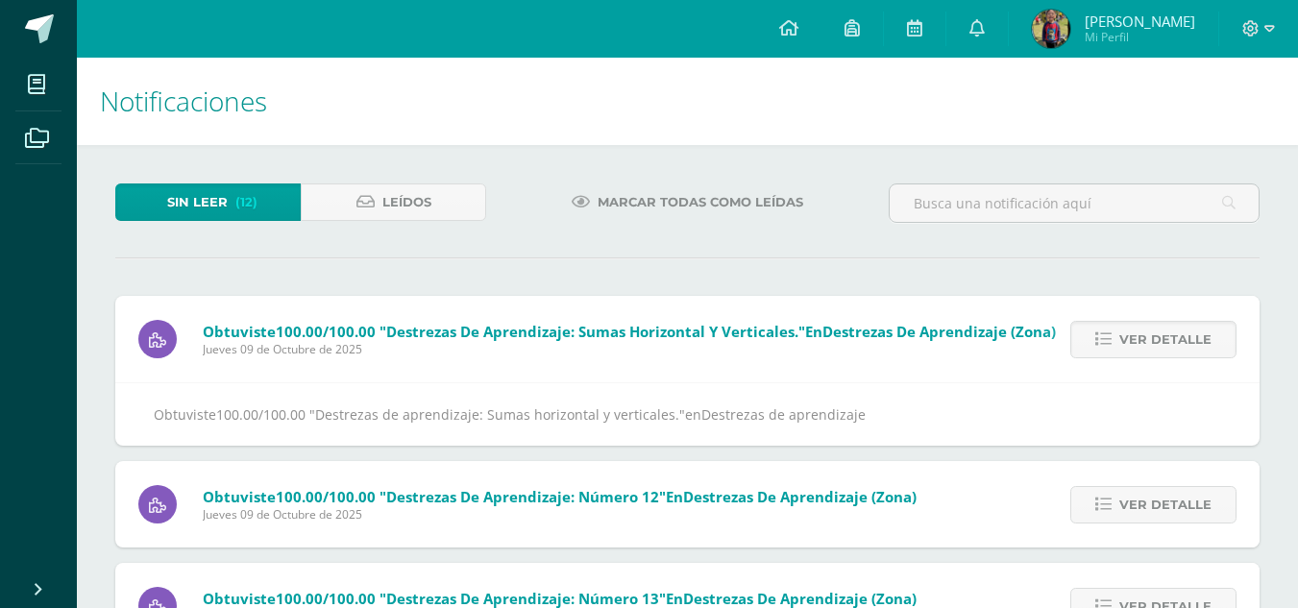
click at [1110, 343] on icon at bounding box center [1103, 339] width 16 height 16
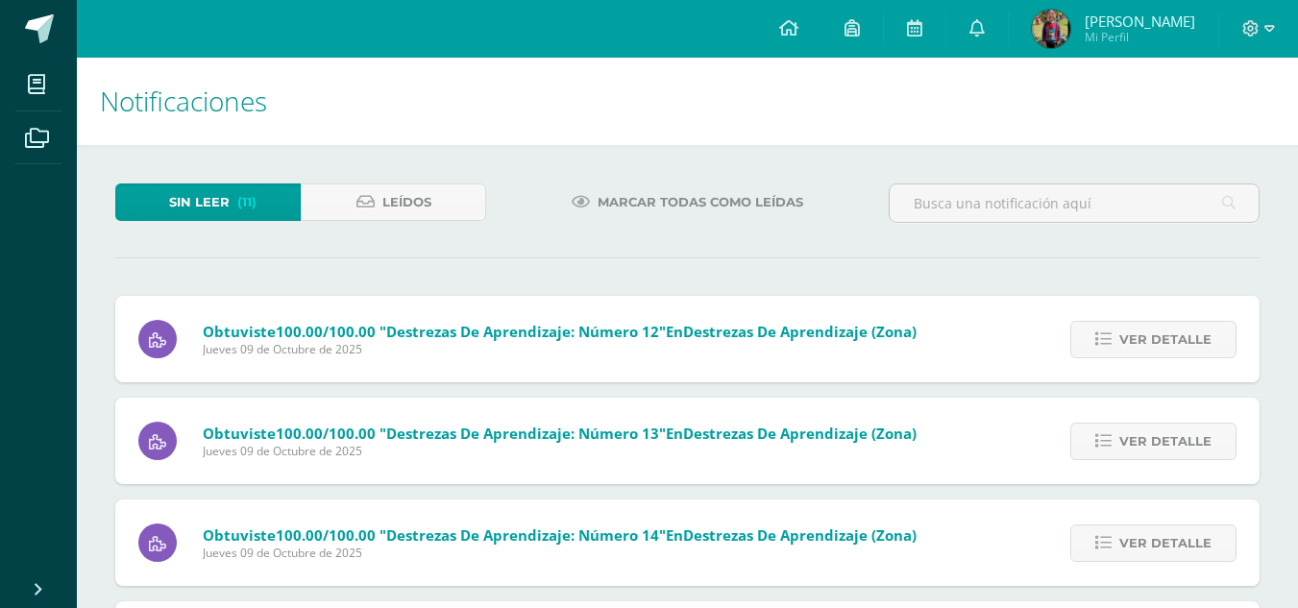
click at [1110, 343] on icon at bounding box center [1103, 339] width 16 height 16
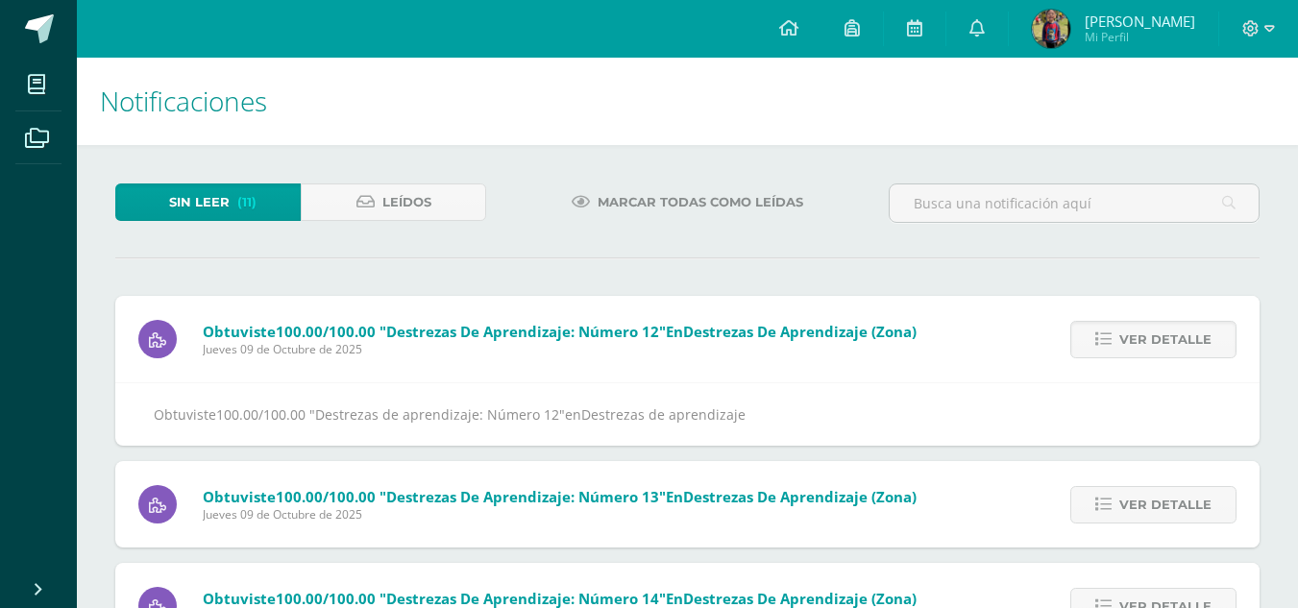
click at [1110, 343] on icon at bounding box center [1103, 339] width 16 height 16
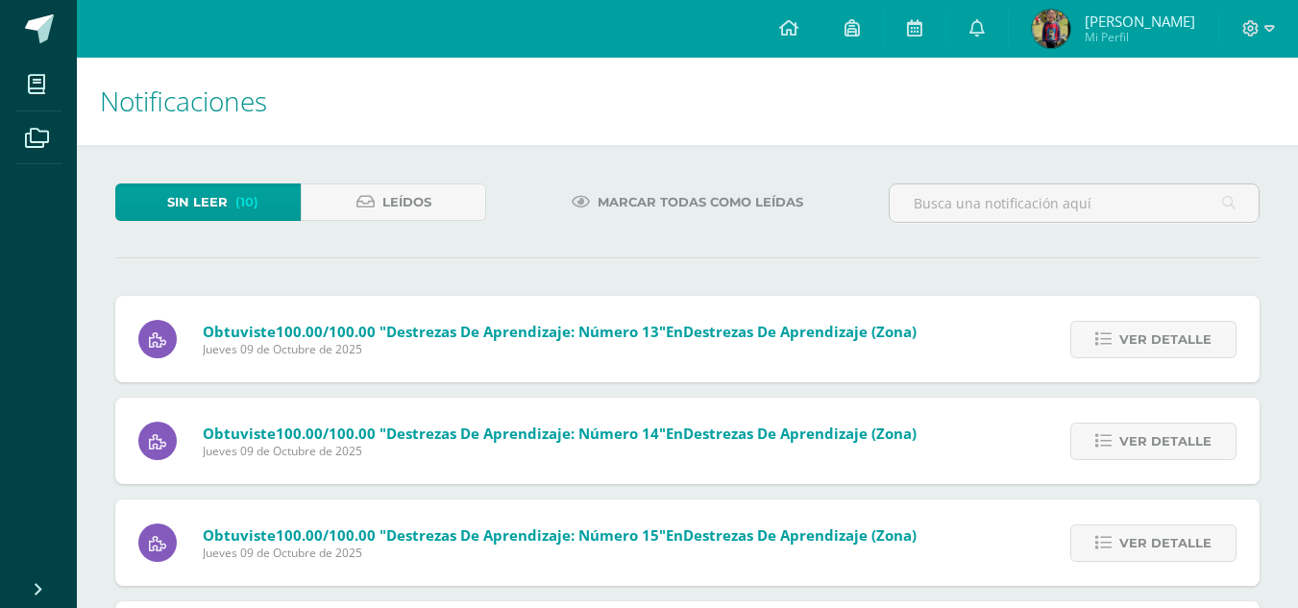
click at [1110, 343] on icon at bounding box center [1103, 339] width 16 height 16
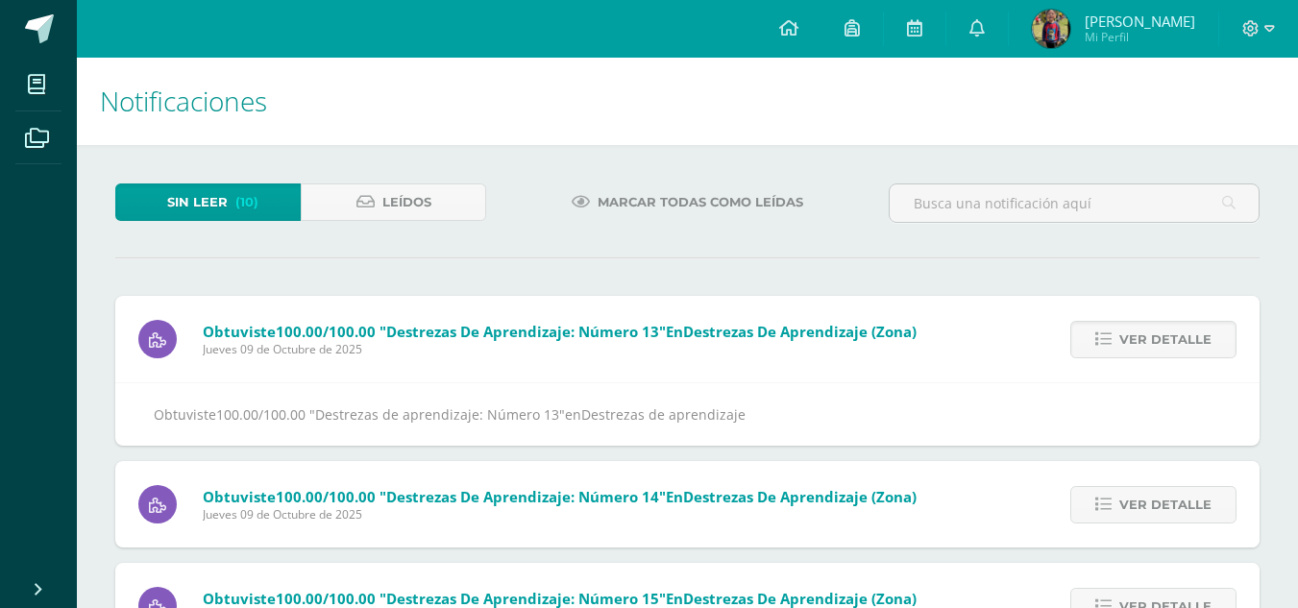
click at [1110, 343] on icon at bounding box center [1103, 339] width 16 height 16
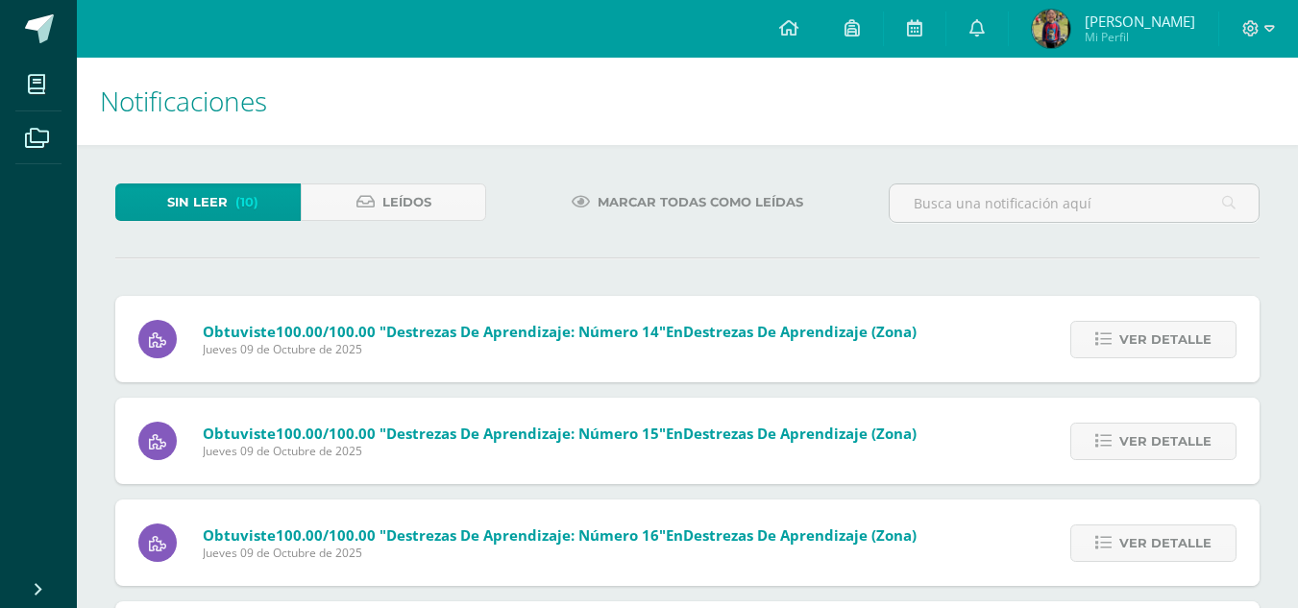
click at [1110, 343] on icon at bounding box center [1103, 339] width 16 height 16
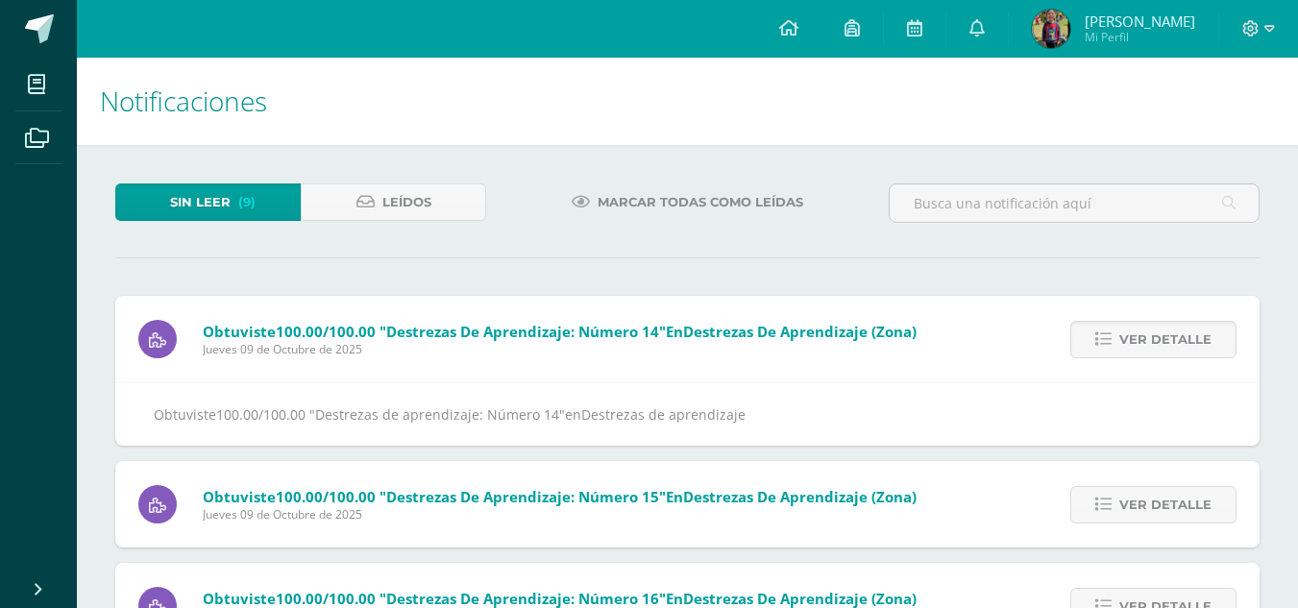
click at [1110, 343] on icon at bounding box center [1103, 339] width 16 height 16
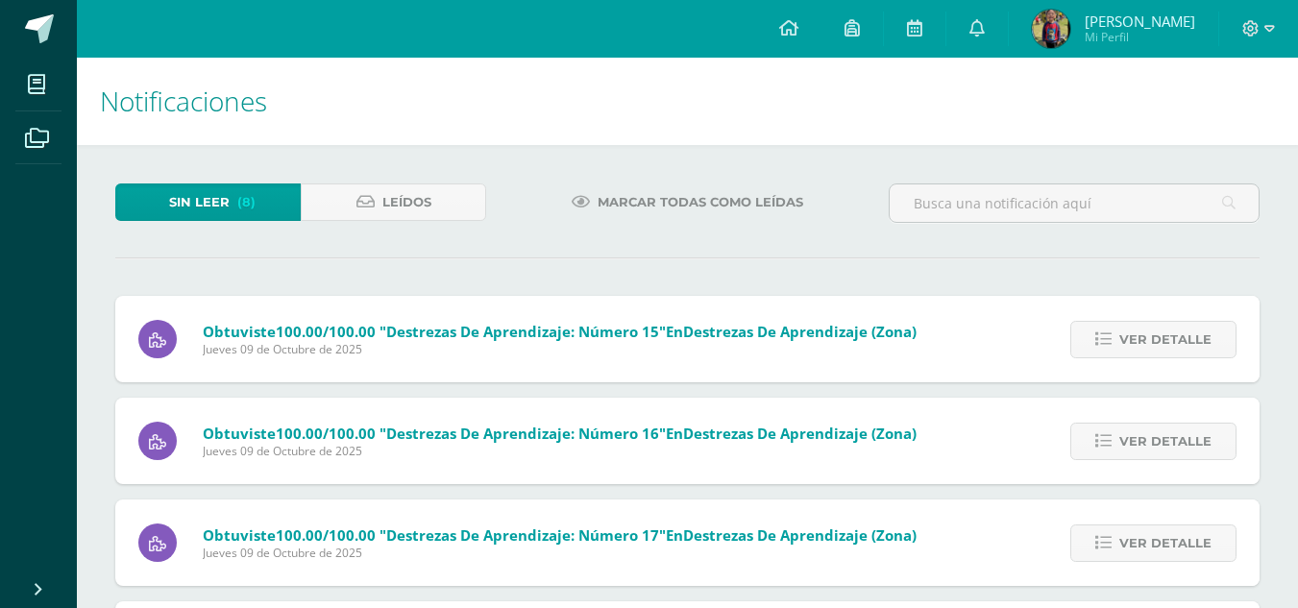
click at [1110, 343] on icon at bounding box center [1103, 339] width 16 height 16
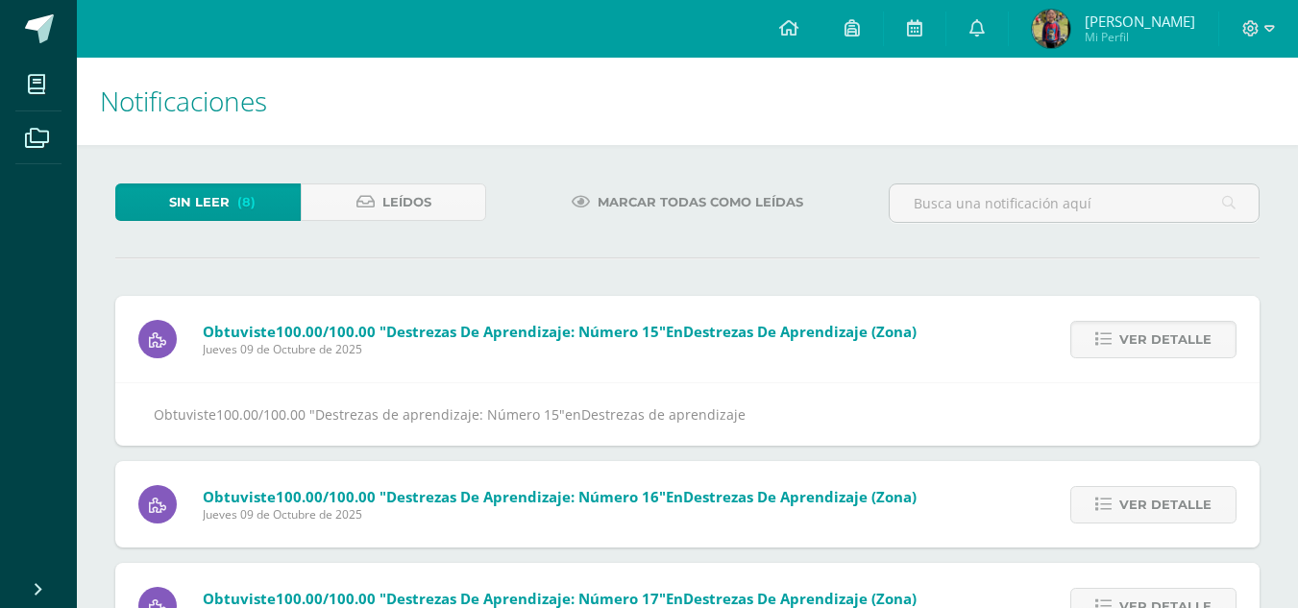
click at [1110, 343] on icon at bounding box center [1103, 339] width 16 height 16
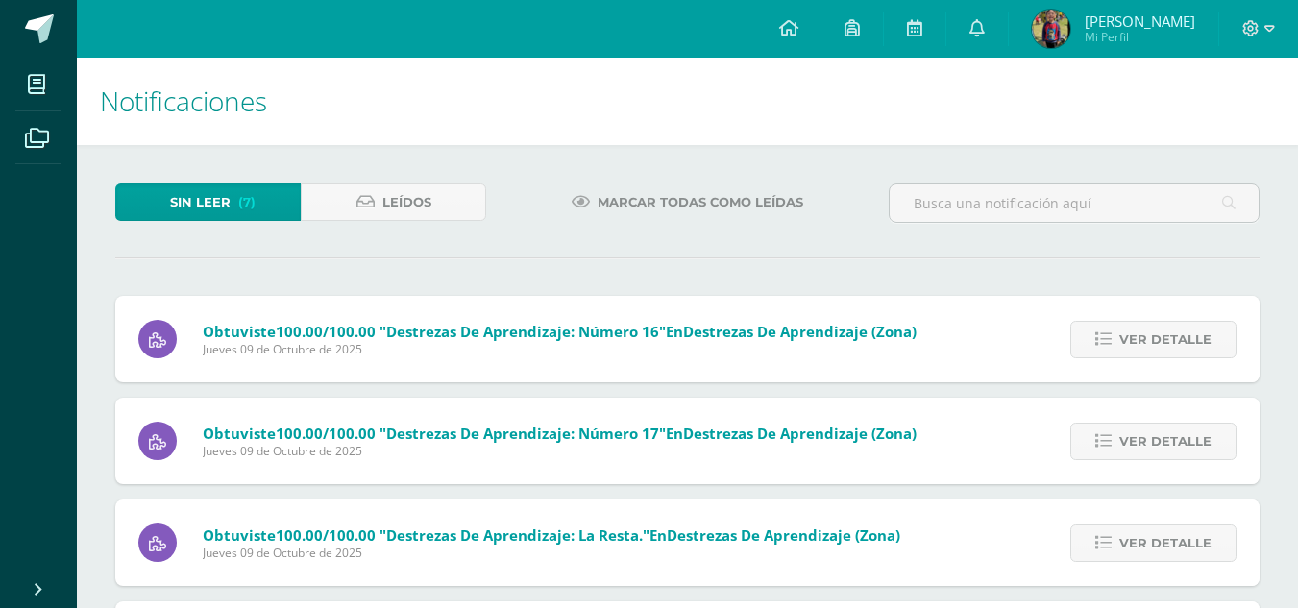
click at [1110, 343] on icon at bounding box center [1103, 339] width 16 height 16
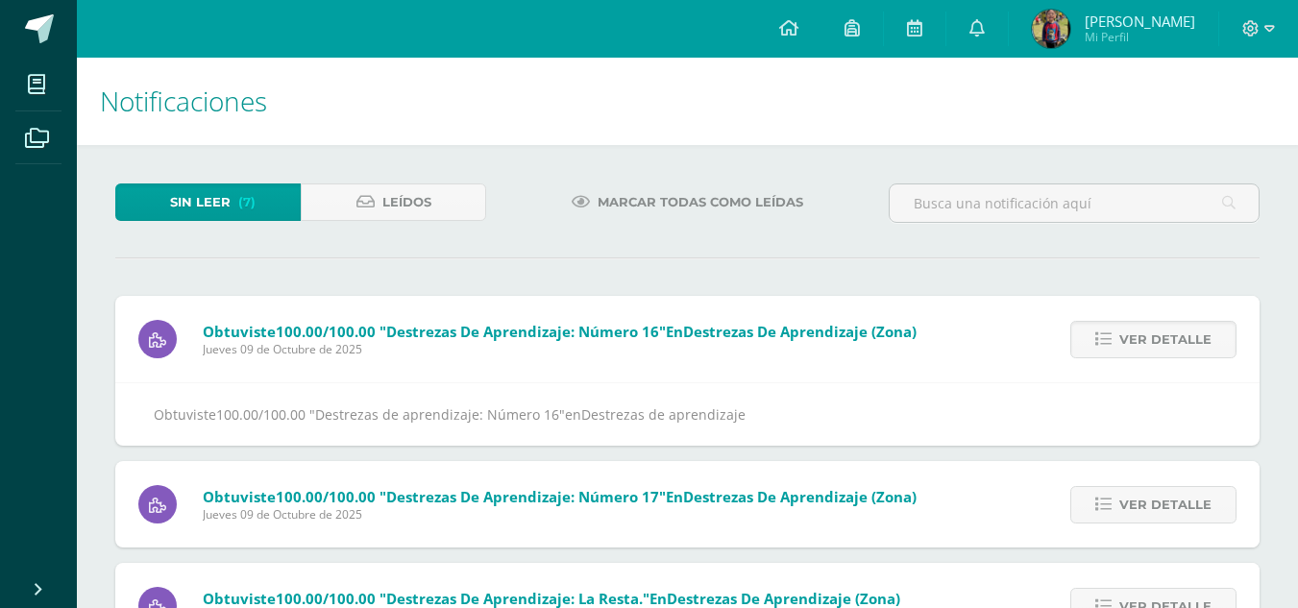
click at [1110, 343] on icon at bounding box center [1103, 339] width 16 height 16
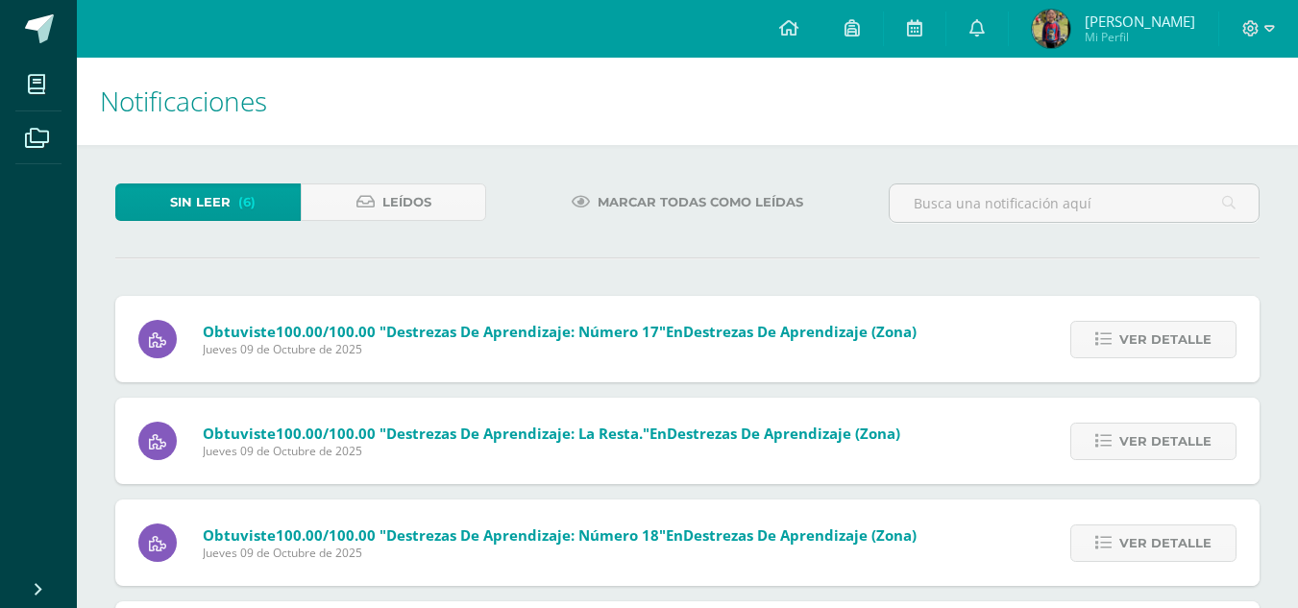
click at [1110, 343] on icon at bounding box center [1103, 339] width 16 height 16
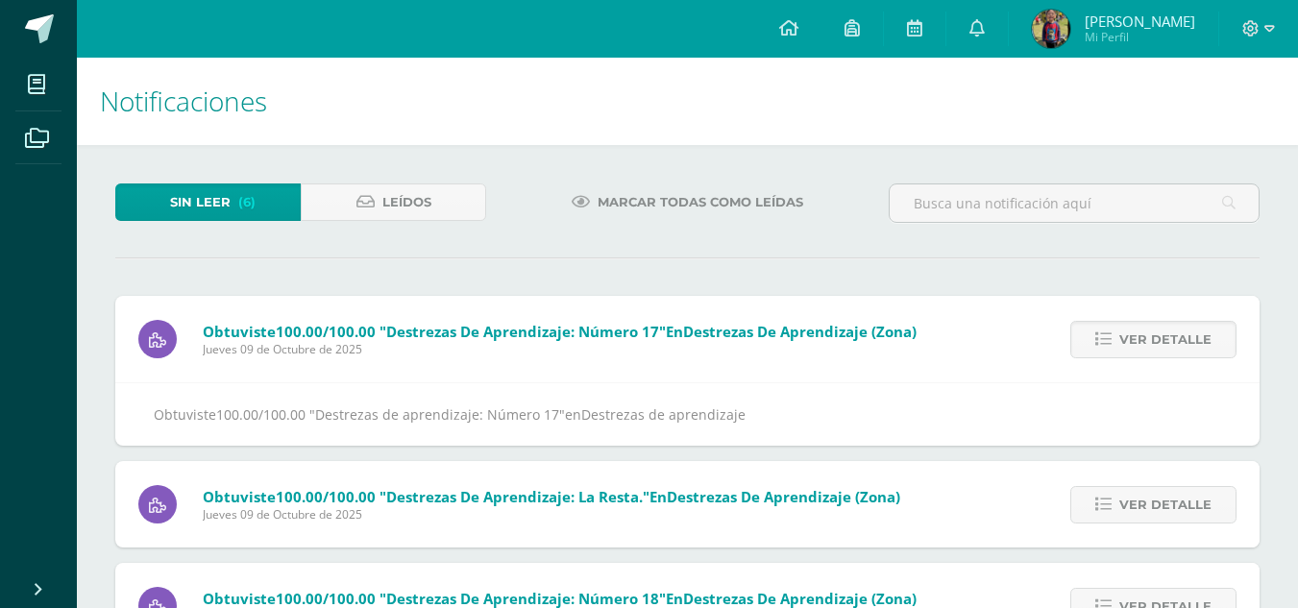
click at [1110, 343] on icon at bounding box center [1103, 339] width 16 height 16
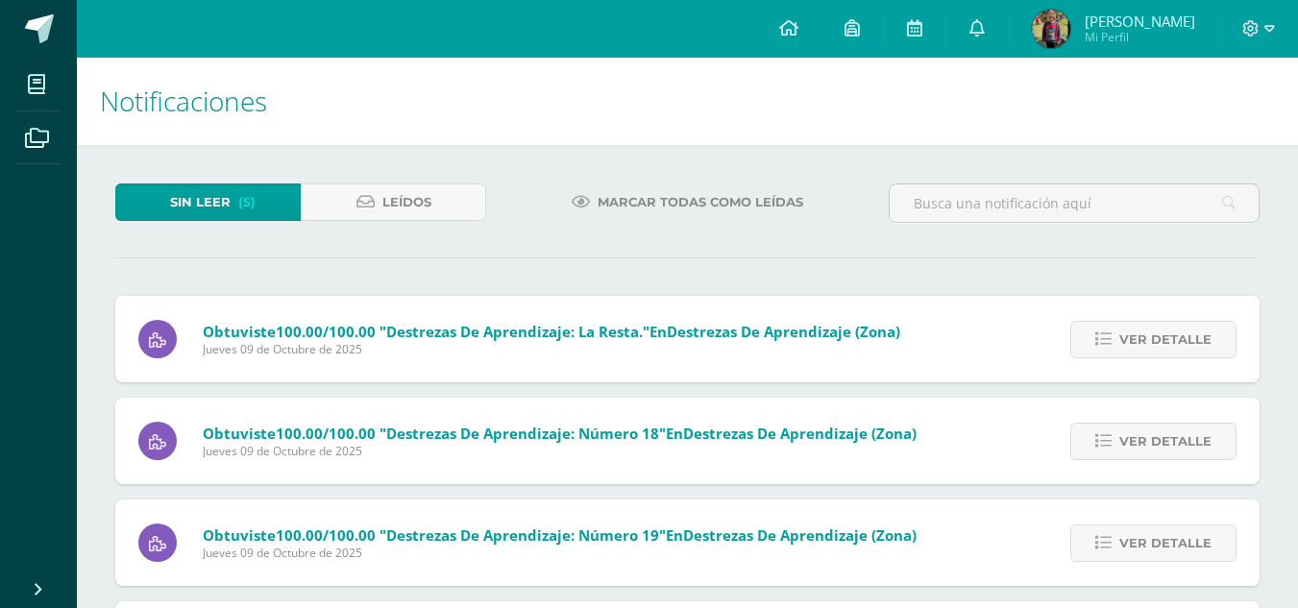
click at [1110, 343] on icon at bounding box center [1103, 339] width 16 height 16
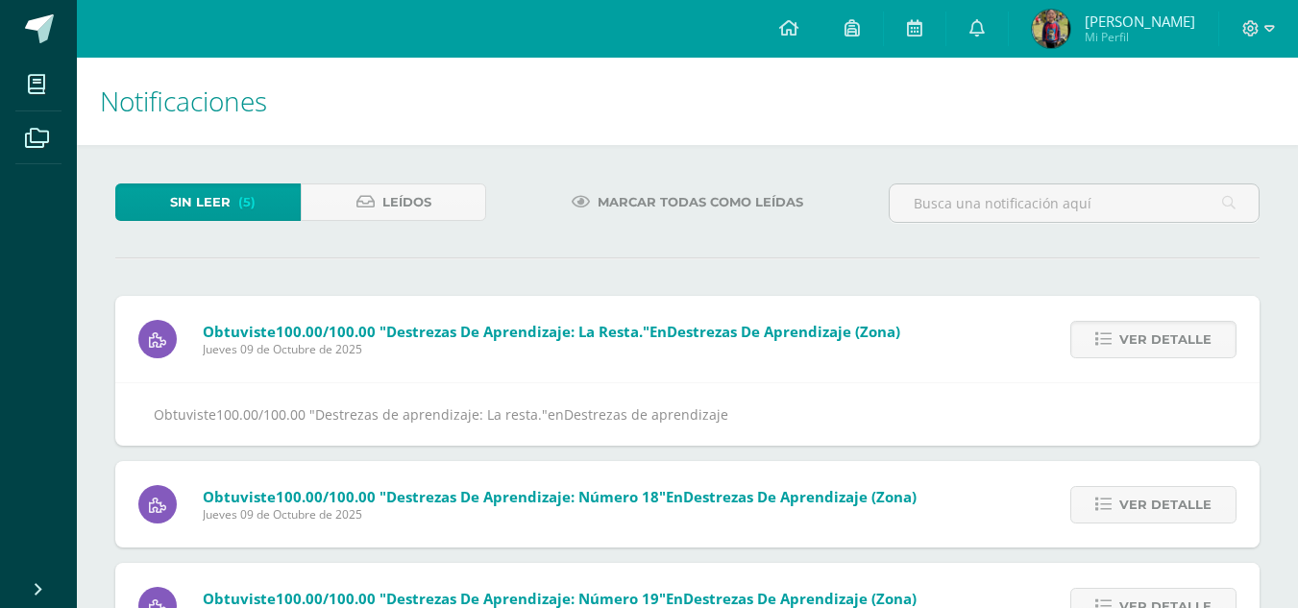
click at [1110, 343] on icon at bounding box center [1103, 339] width 16 height 16
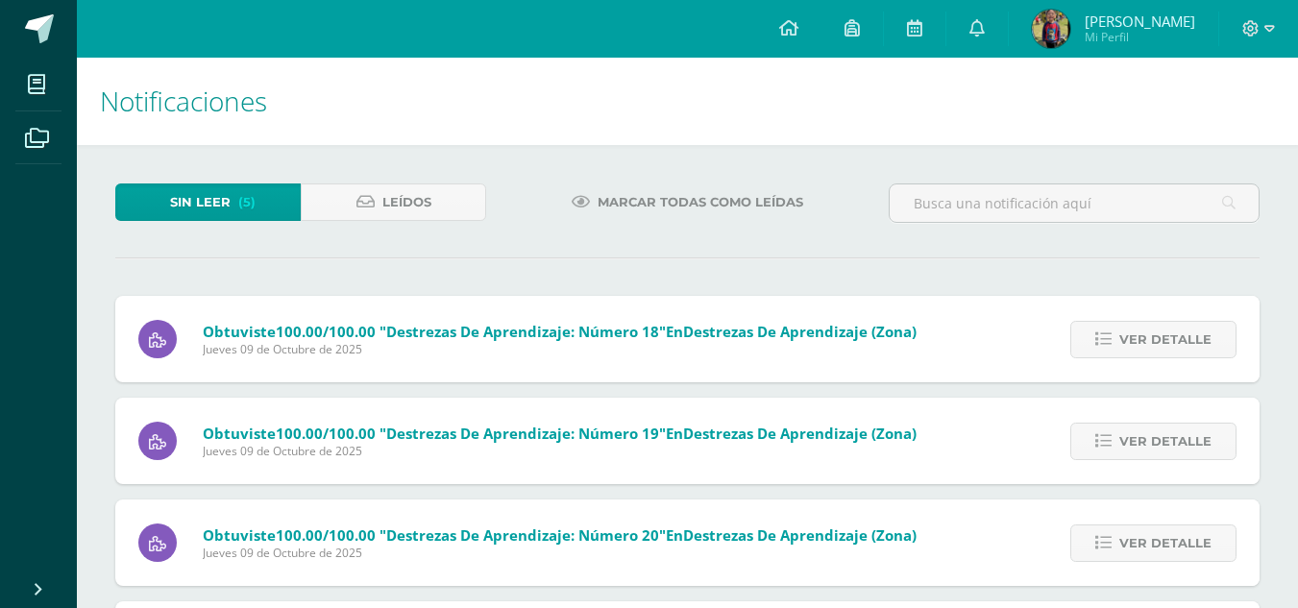
click at [1110, 343] on icon at bounding box center [1103, 339] width 16 height 16
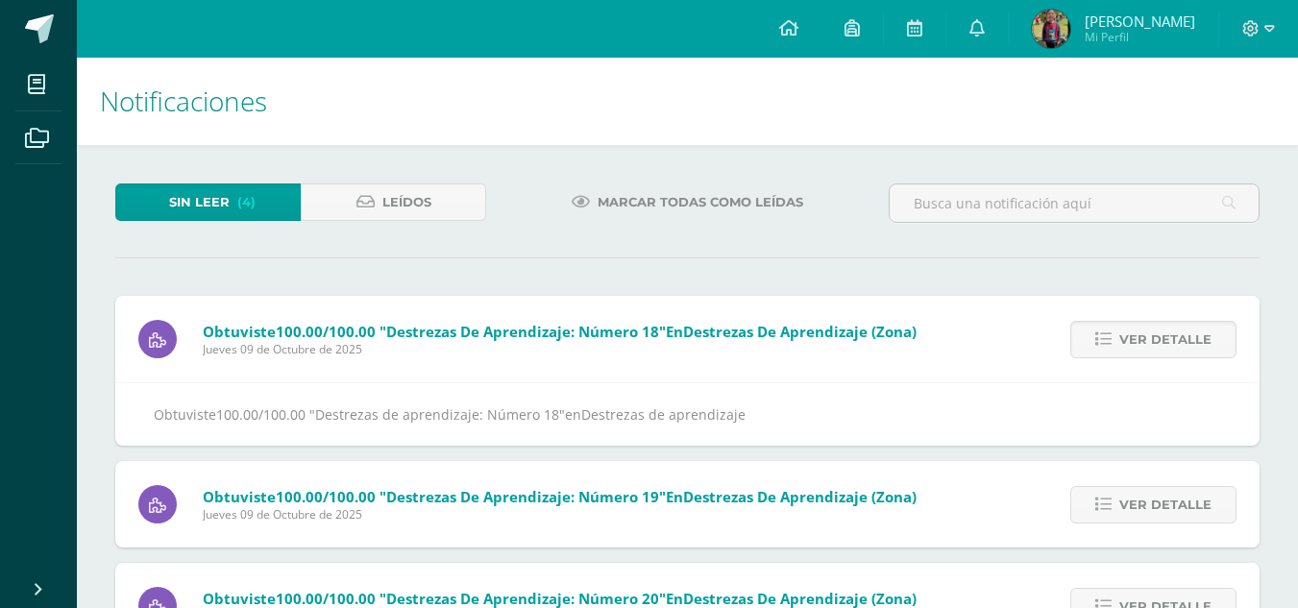
click at [1110, 343] on icon at bounding box center [1103, 339] width 16 height 16
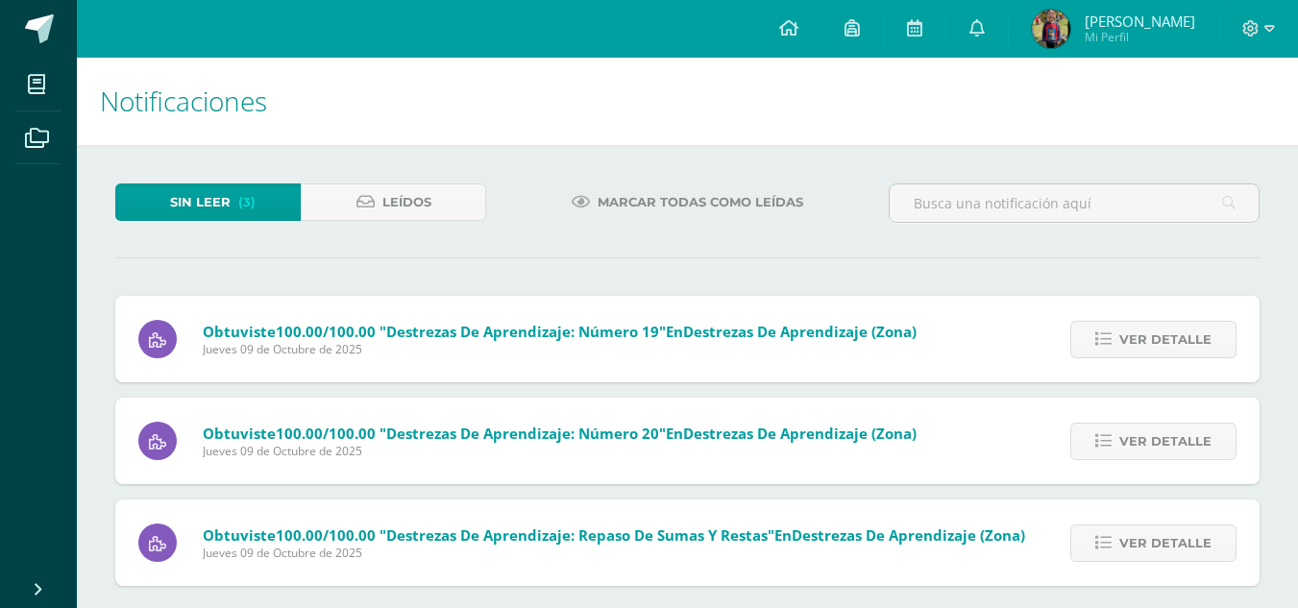
click at [1110, 343] on icon at bounding box center [1103, 339] width 16 height 16
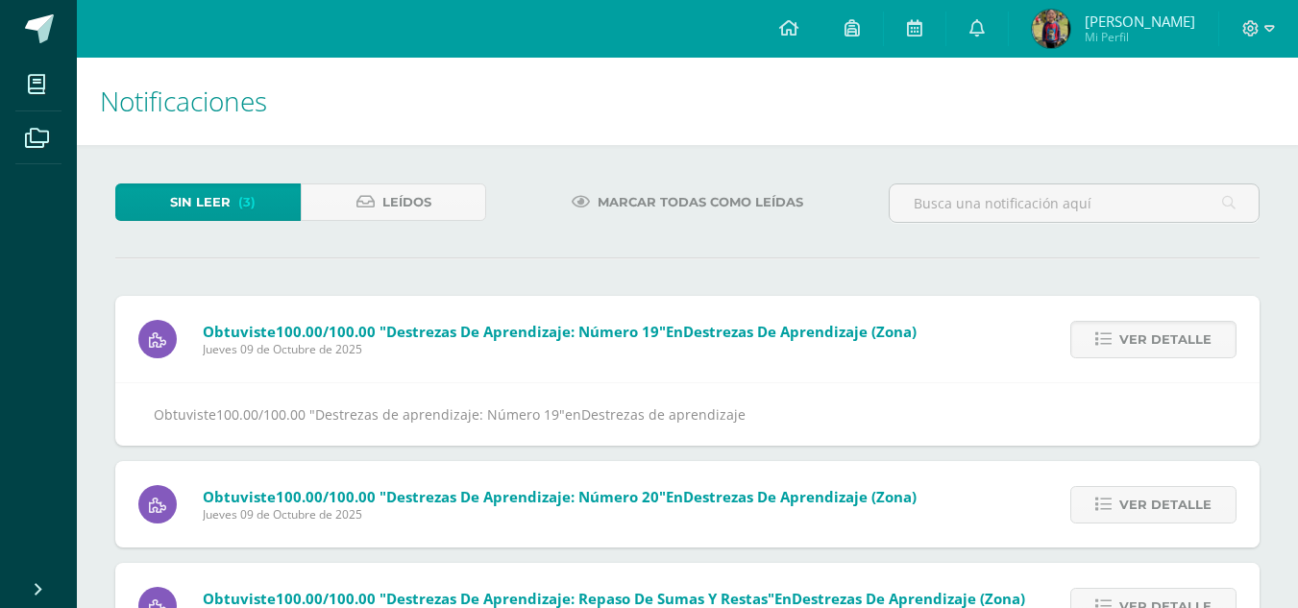
click at [1110, 343] on icon at bounding box center [1103, 339] width 16 height 16
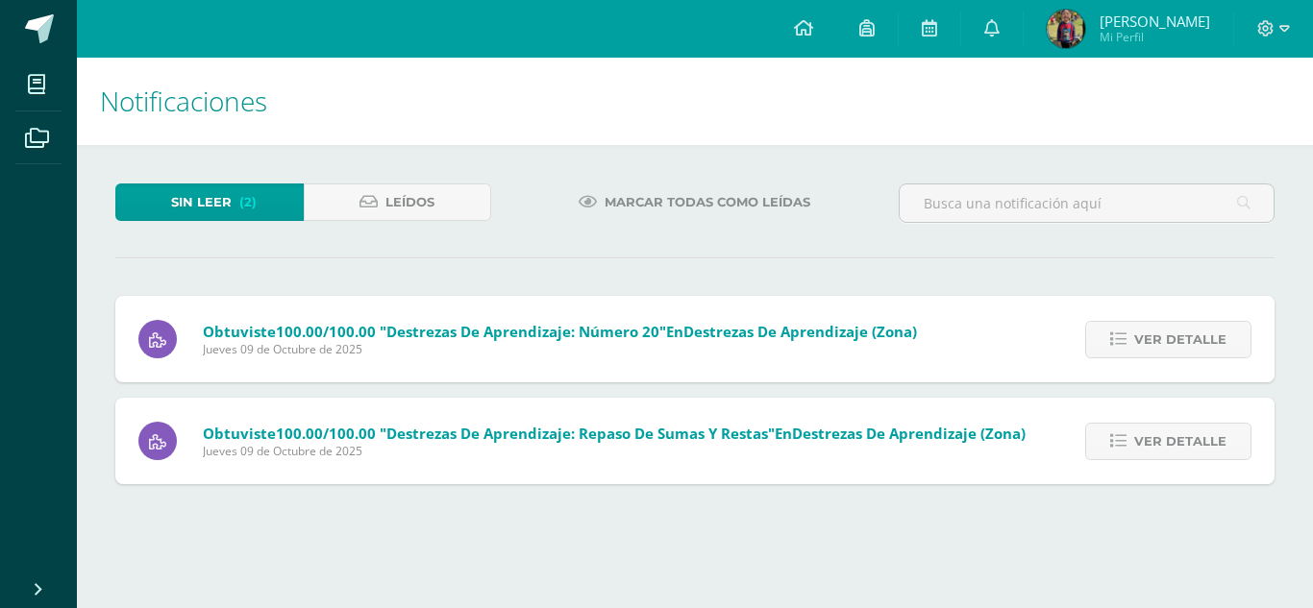
click at [1110, 343] on link "Ver detalle" at bounding box center [1168, 339] width 166 height 37
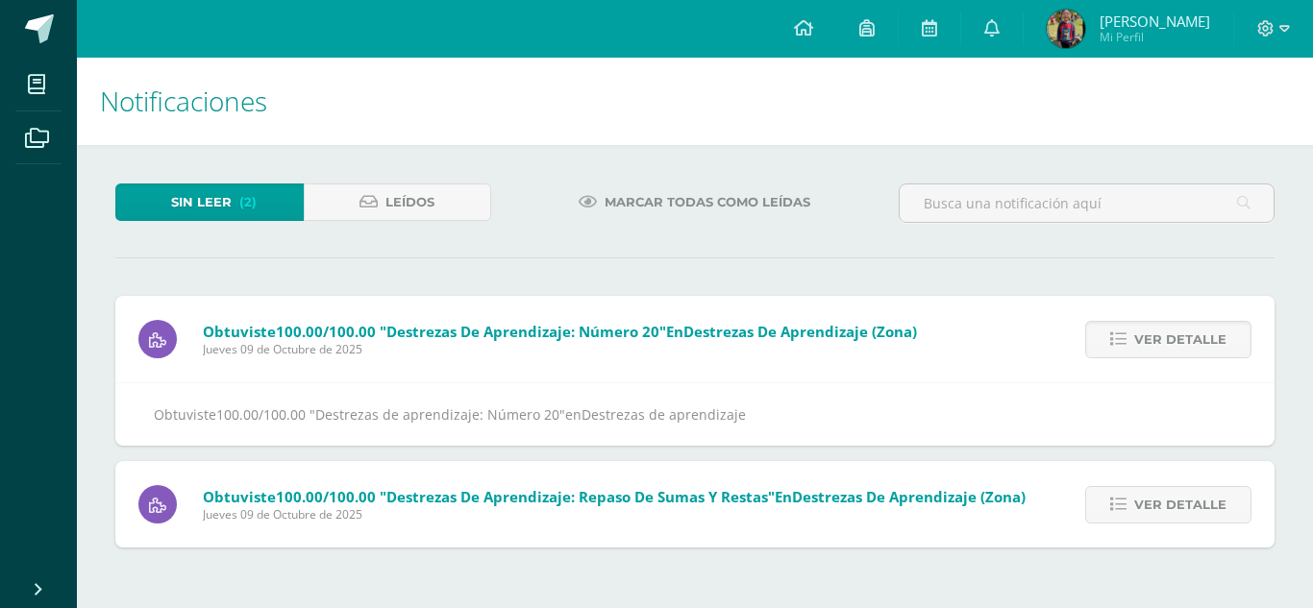
click at [1110, 343] on link "Ver detalle" at bounding box center [1168, 339] width 166 height 37
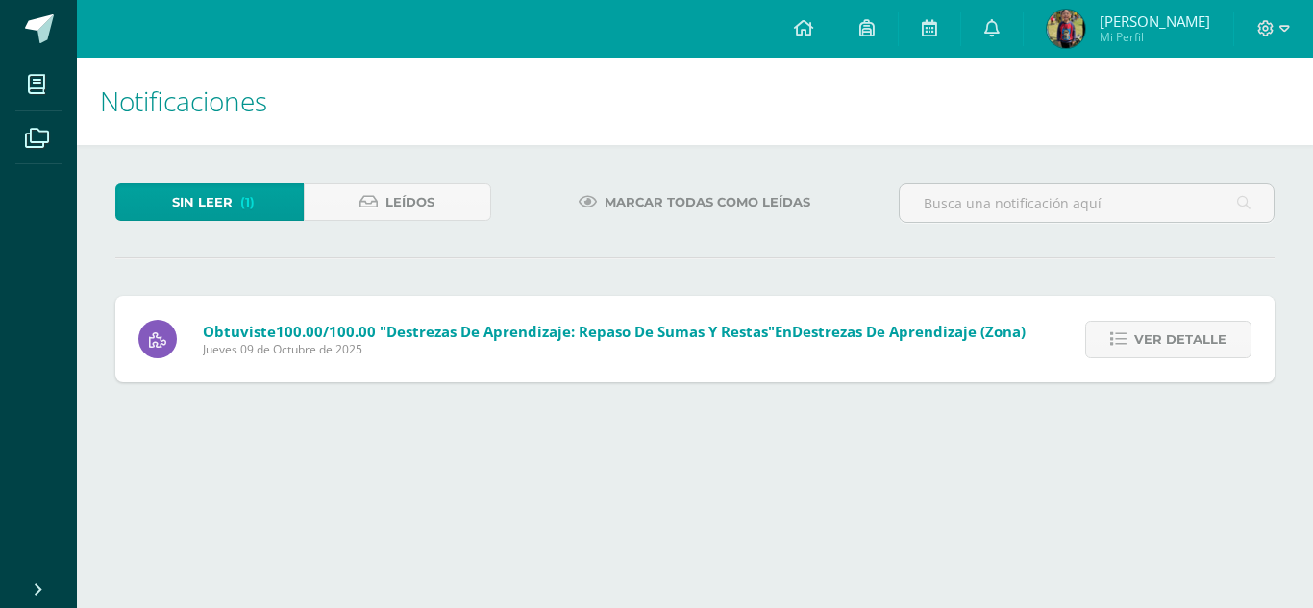
click at [1110, 343] on link "Ver detalle" at bounding box center [1168, 339] width 166 height 37
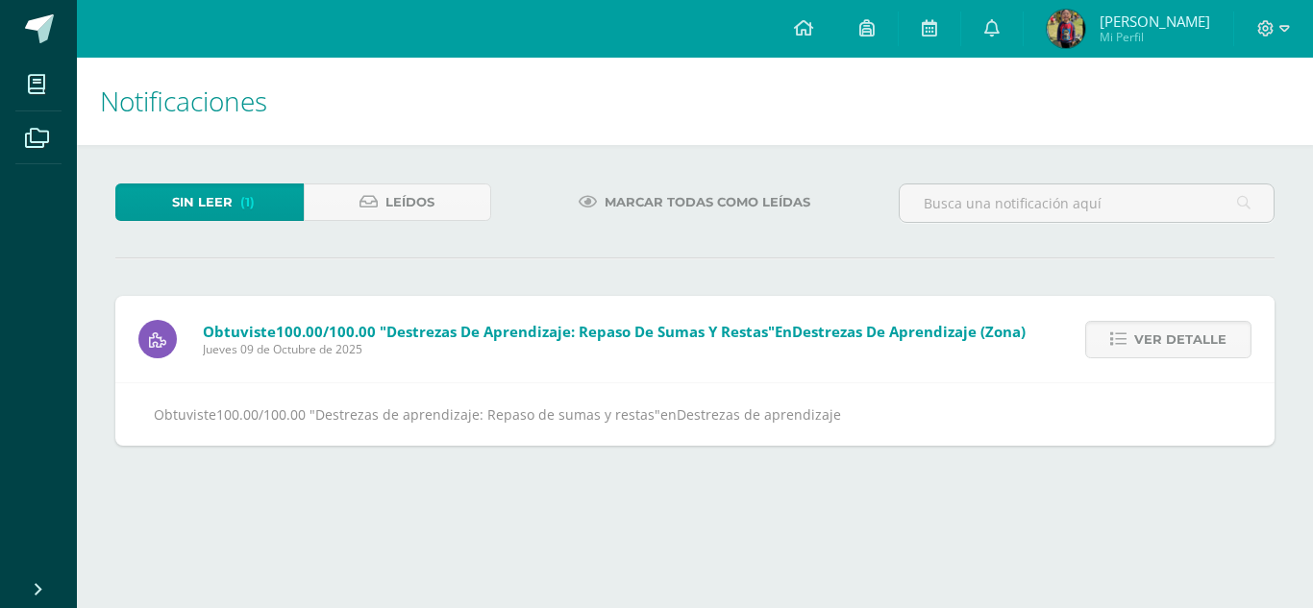
click at [1110, 343] on link "Ver detalle" at bounding box center [1168, 339] width 166 height 37
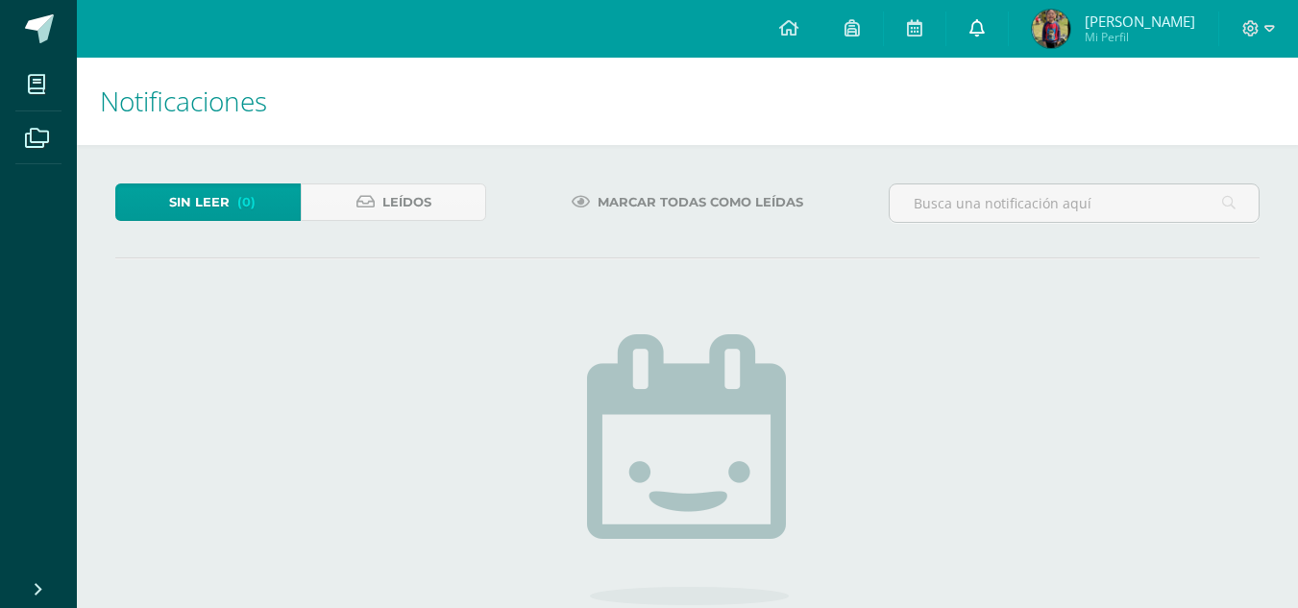
click at [982, 29] on icon at bounding box center [976, 27] width 15 height 17
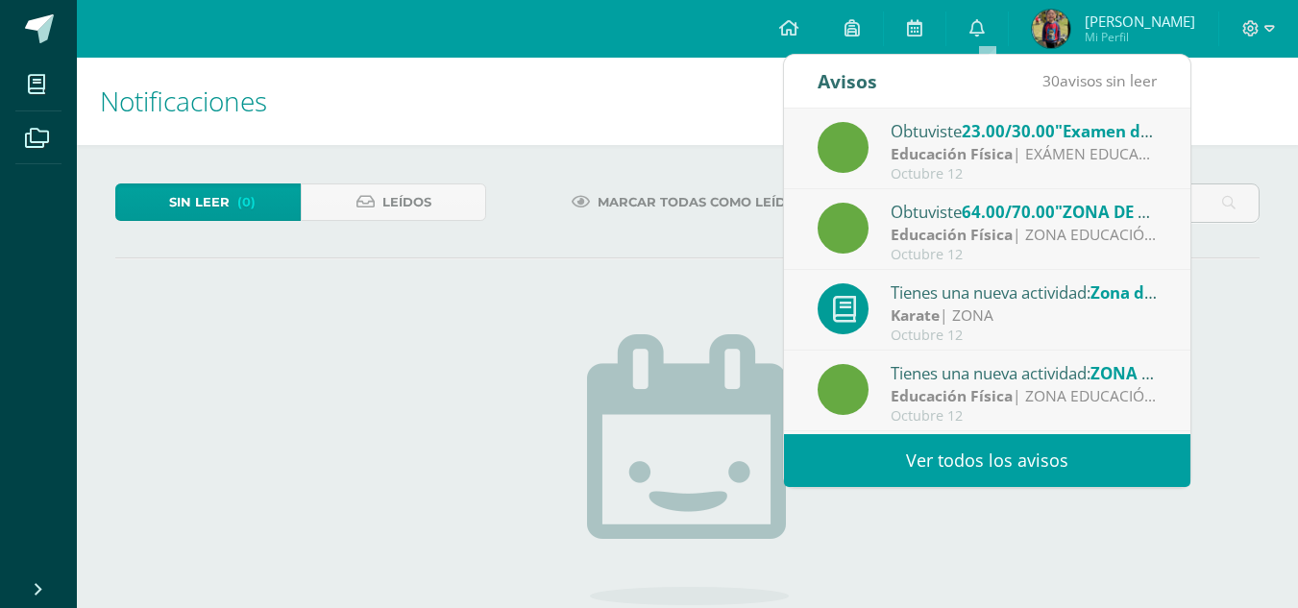
click at [956, 466] on link "Ver todos los avisos" at bounding box center [987, 460] width 406 height 53
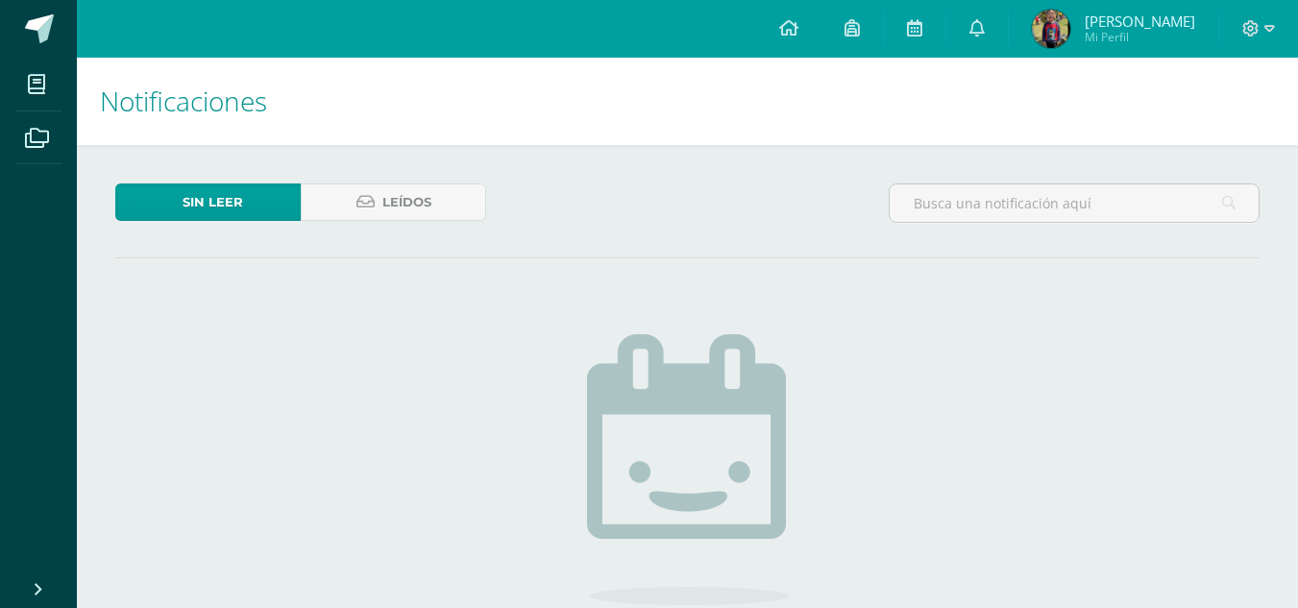
click at [1041, 34] on span "Selvin Santiago Mi Perfil" at bounding box center [1113, 29] width 171 height 38
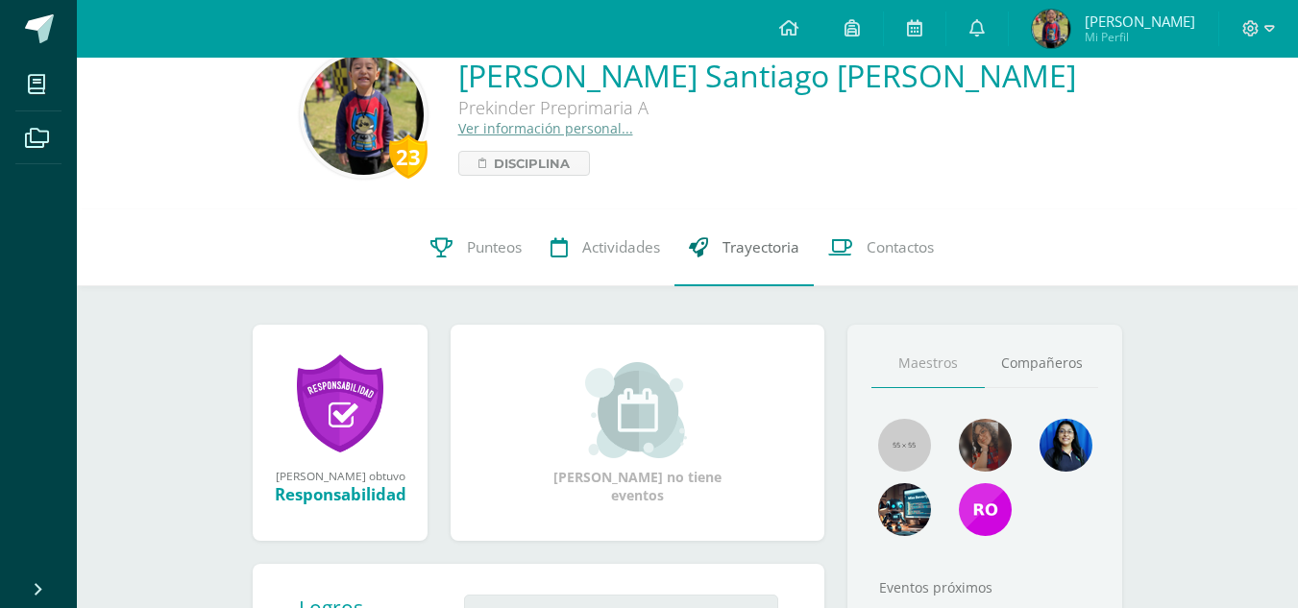
scroll to position [38, 0]
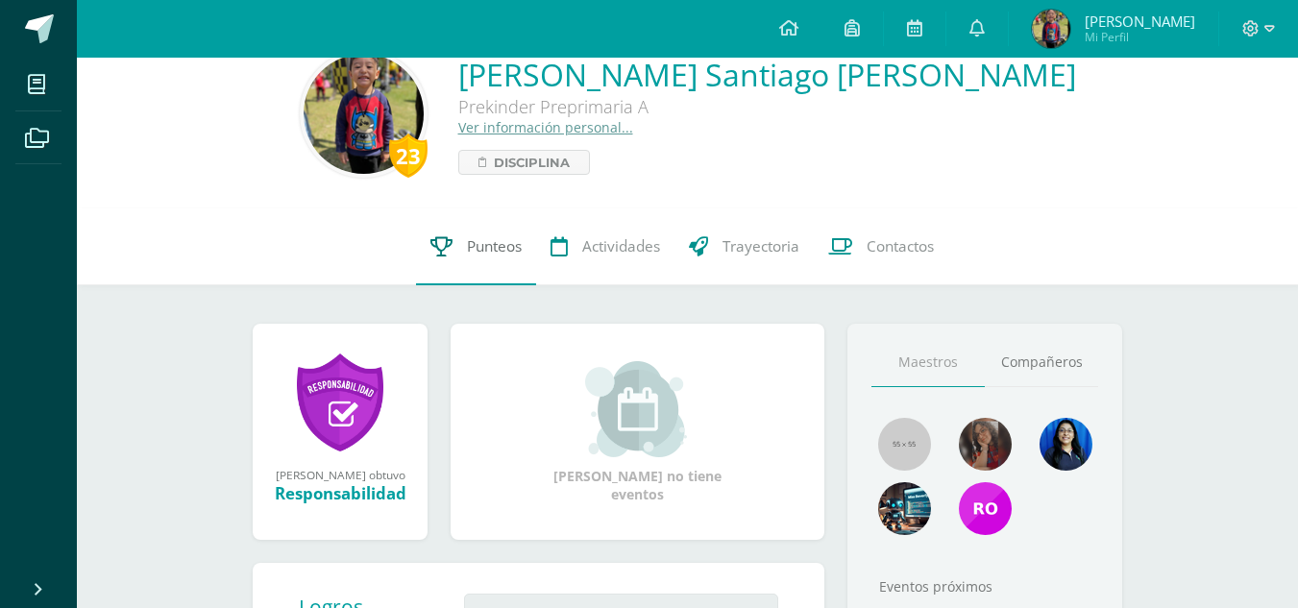
click at [492, 228] on link "Punteos" at bounding box center [476, 247] width 120 height 77
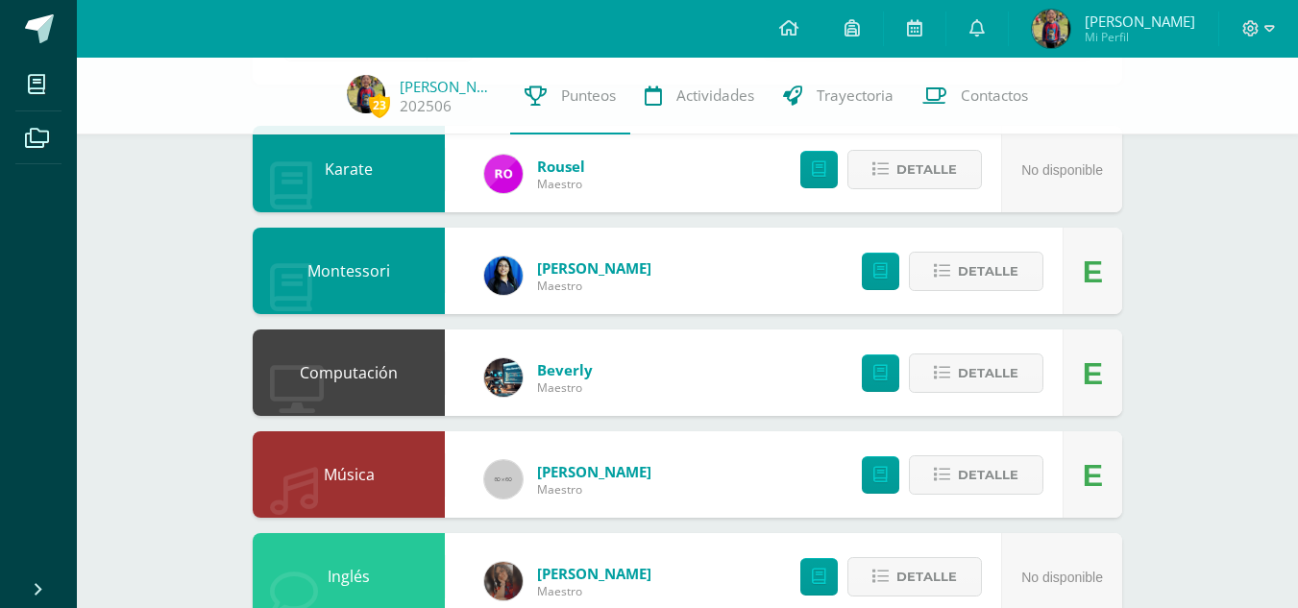
scroll to position [187, 0]
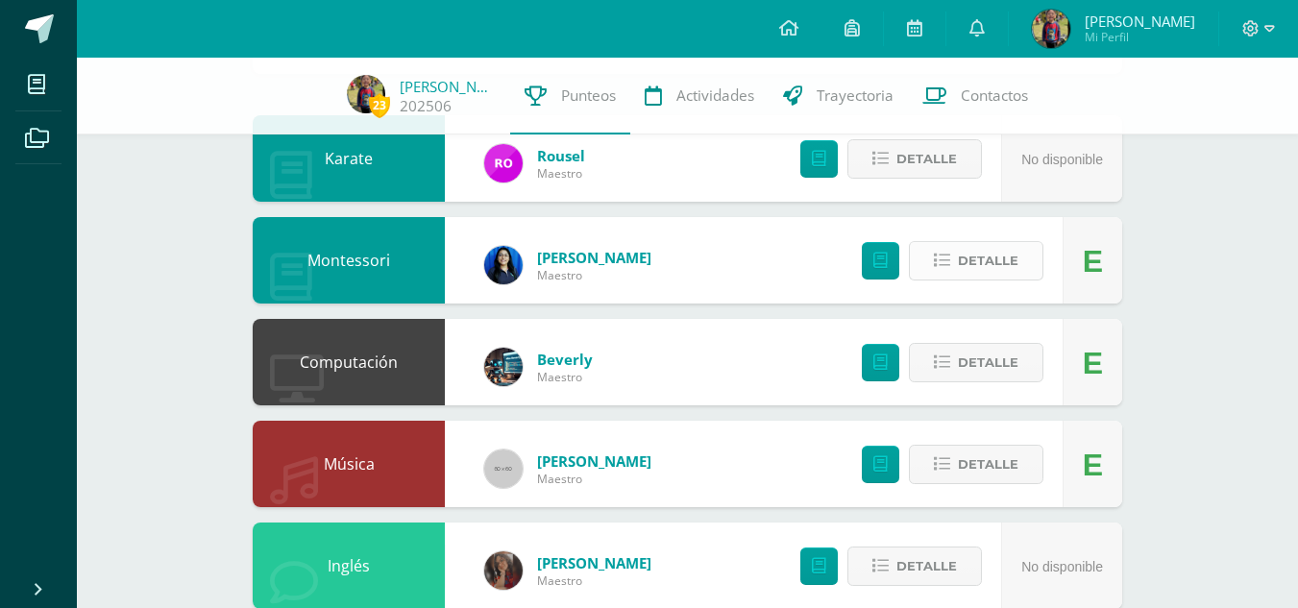
click at [976, 260] on span "Detalle" at bounding box center [988, 261] width 61 height 36
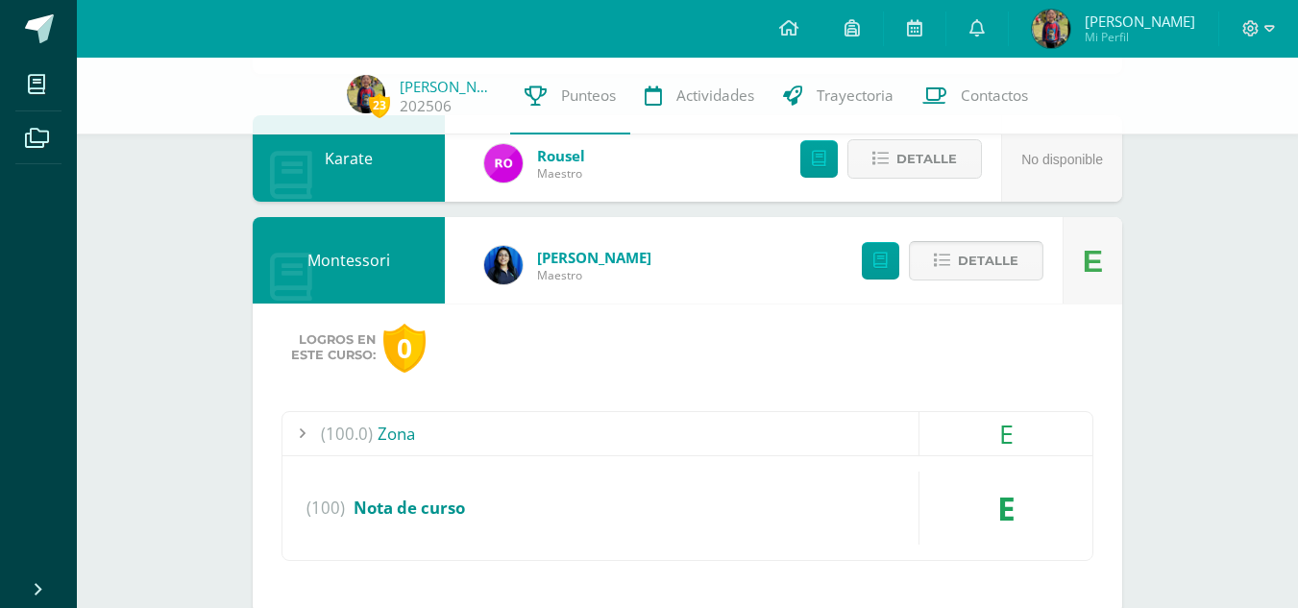
click at [969, 247] on span "Detalle" at bounding box center [988, 261] width 61 height 36
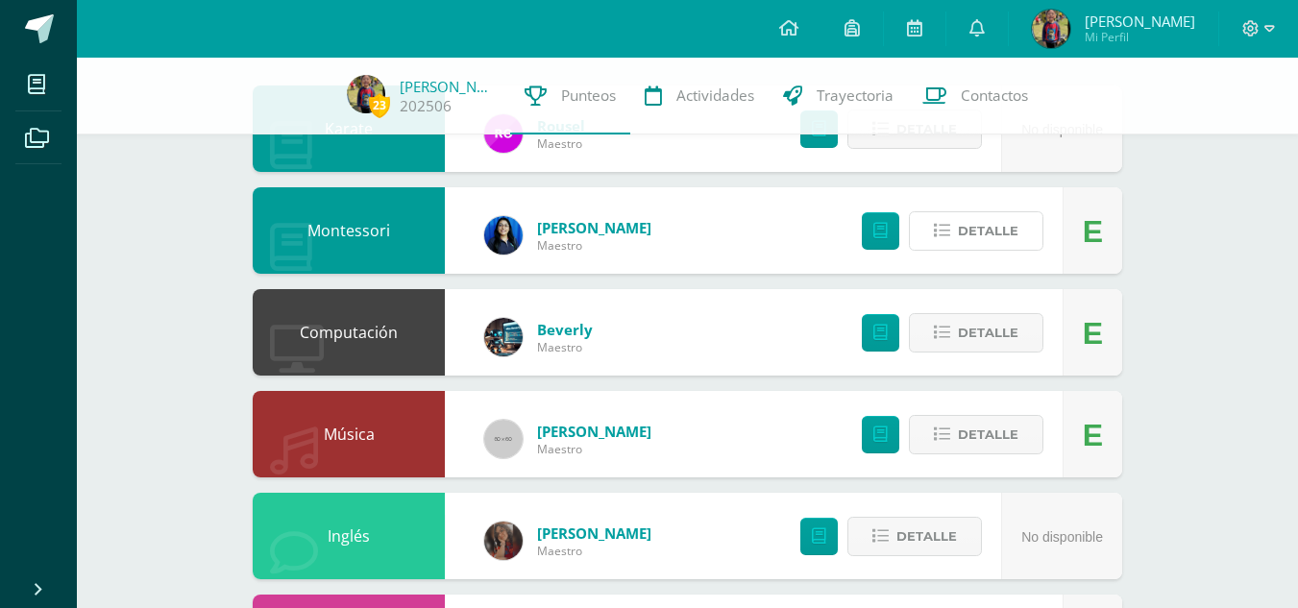
scroll to position [221, 0]
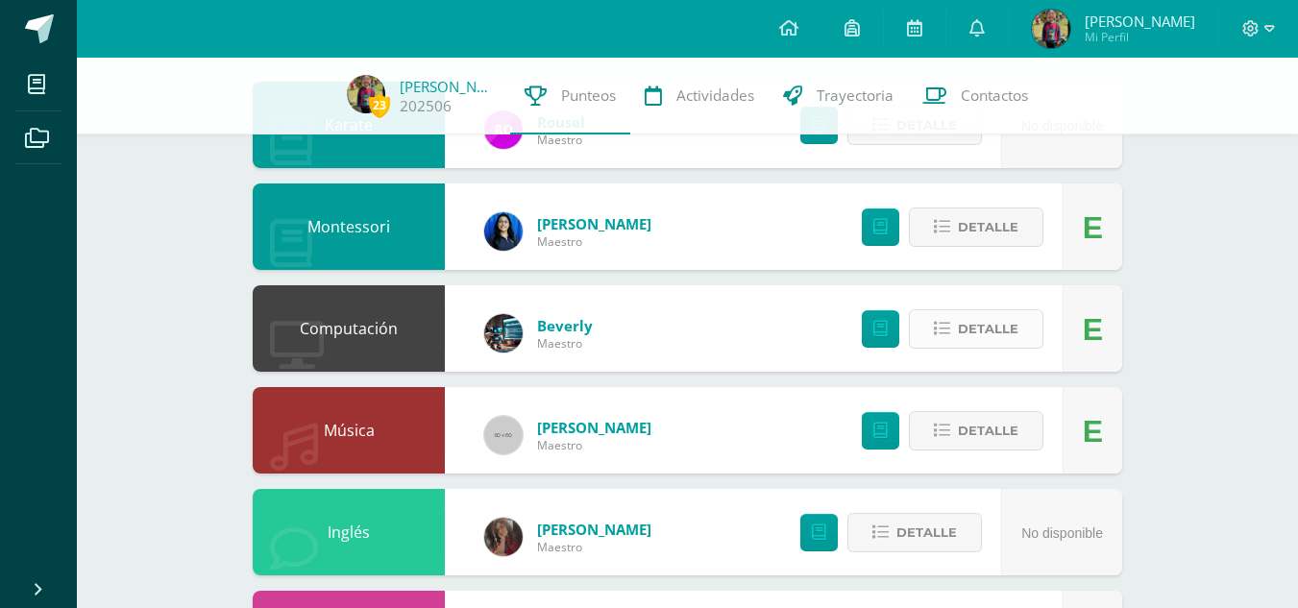
click at [996, 333] on span "Detalle" at bounding box center [988, 329] width 61 height 36
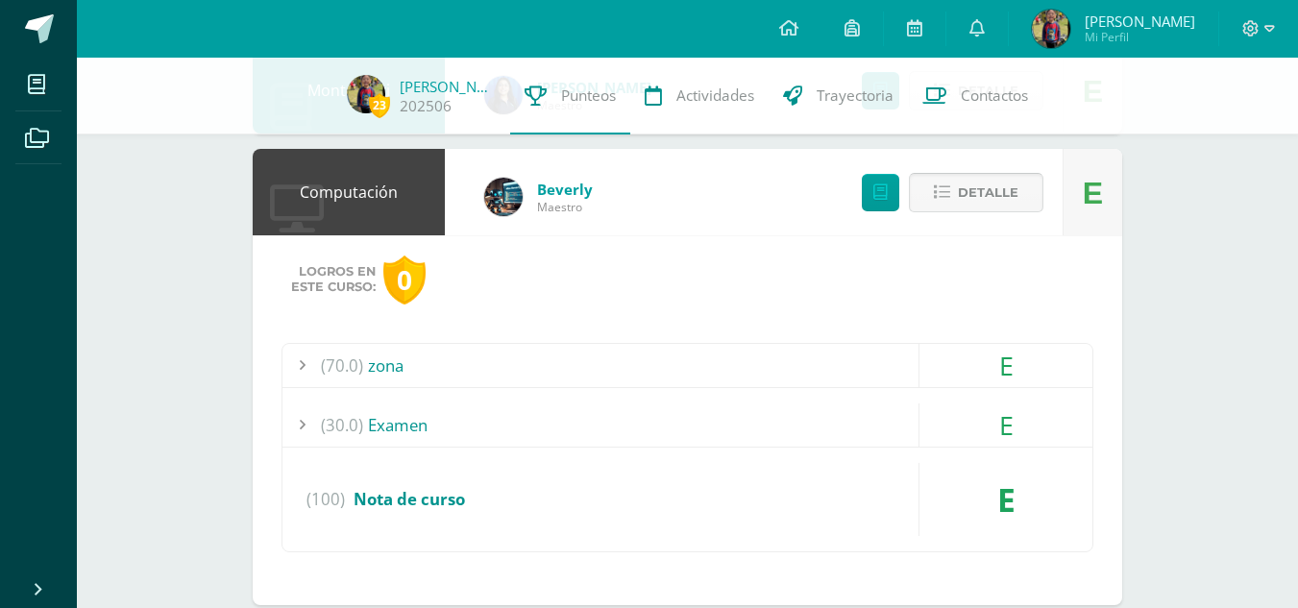
scroll to position [358, 0]
click at [954, 201] on button "Detalle" at bounding box center [976, 191] width 135 height 39
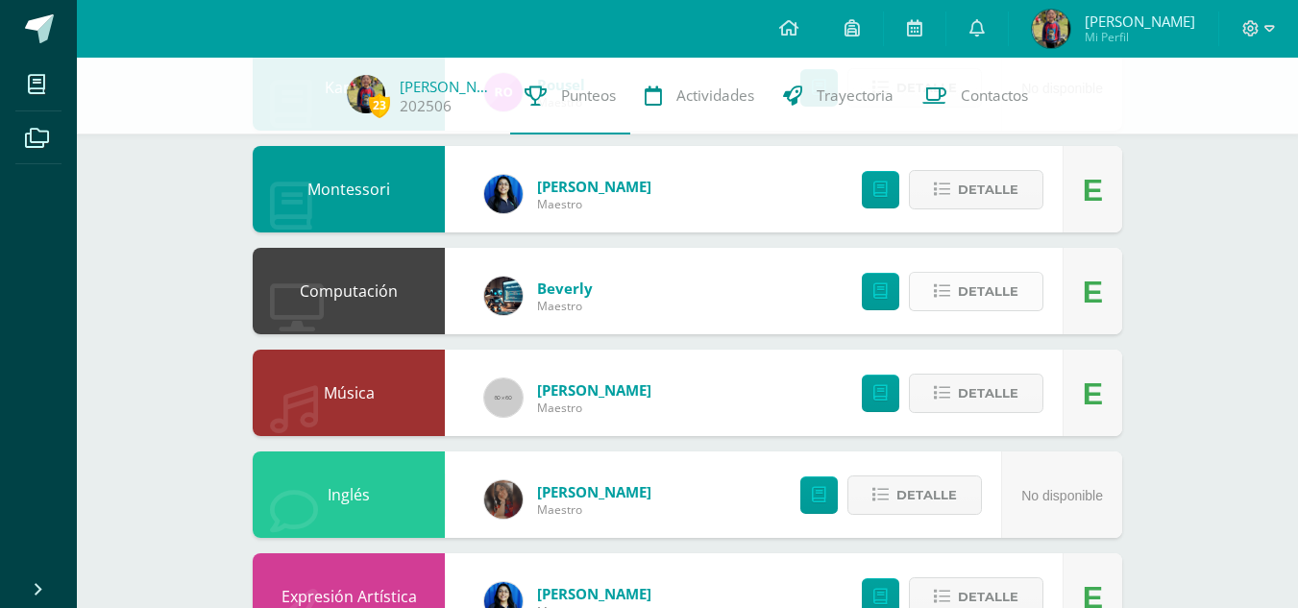
scroll to position [258, 0]
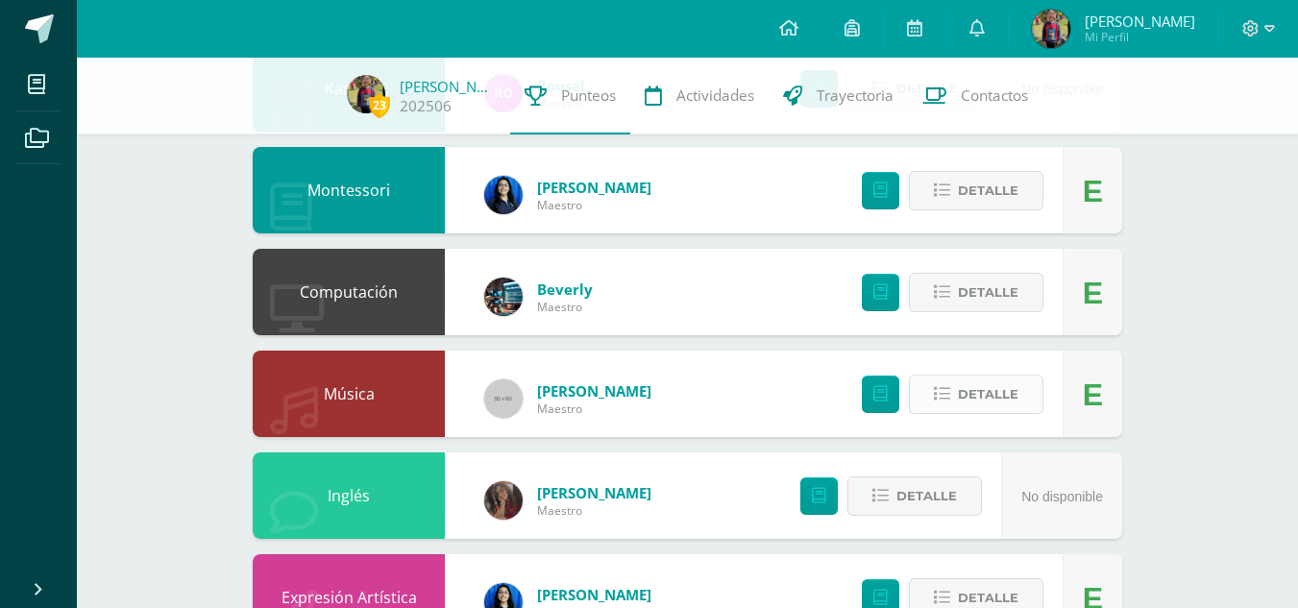
click at [969, 386] on span "Detalle" at bounding box center [988, 395] width 61 height 36
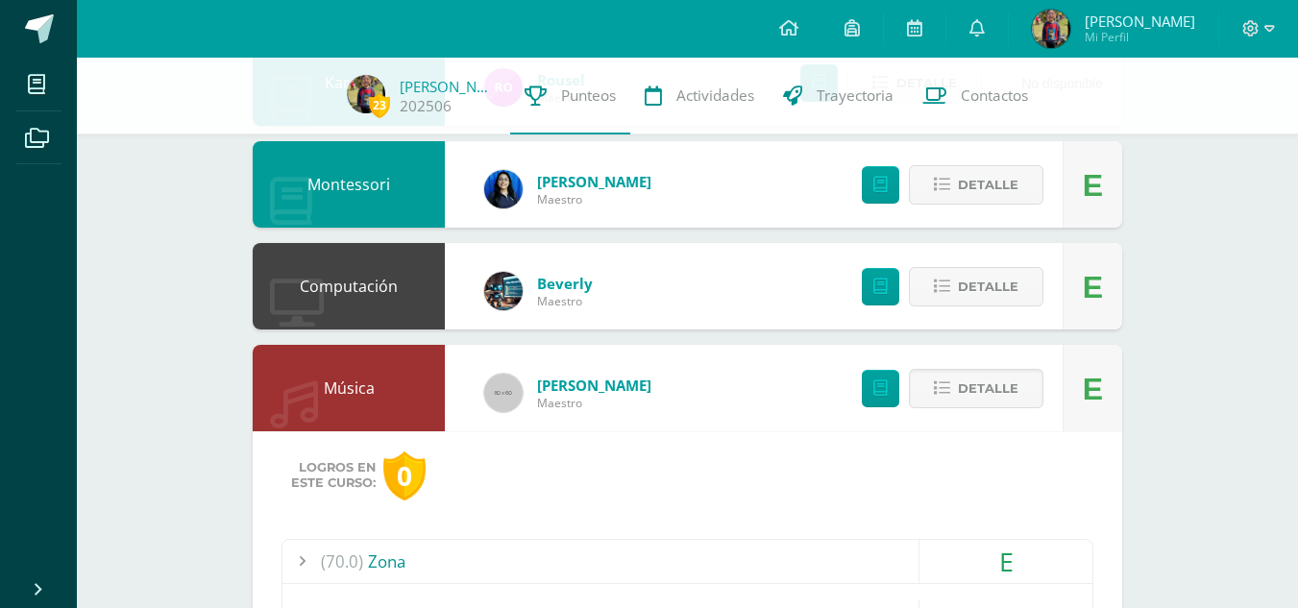
scroll to position [262, 0]
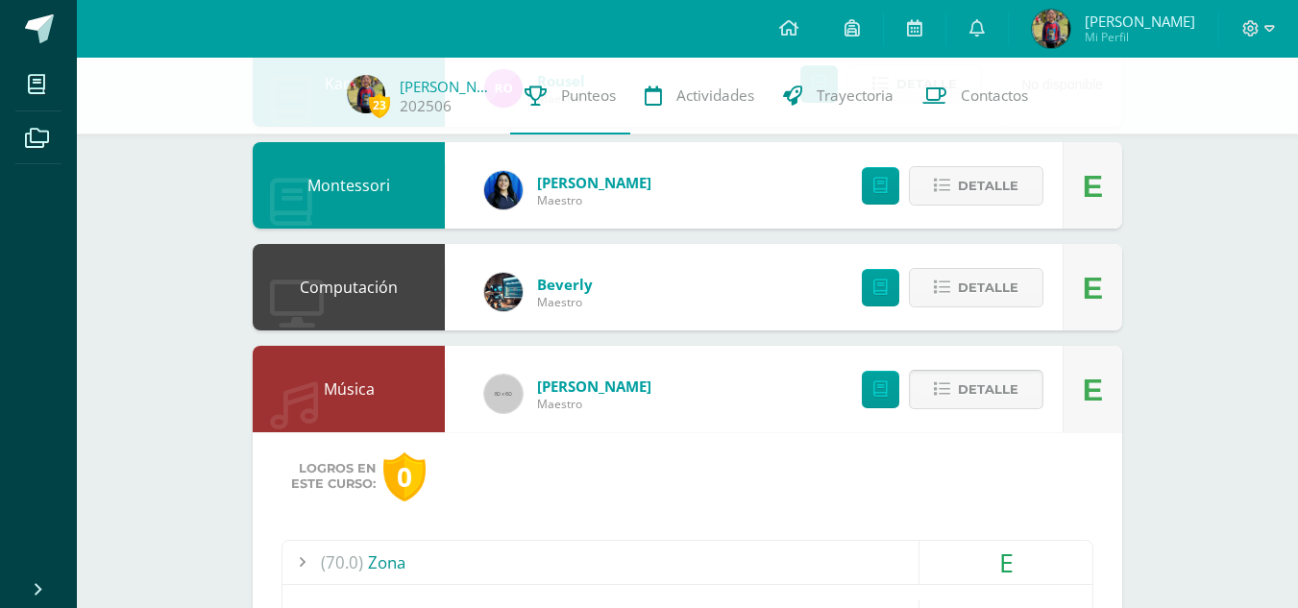
click at [960, 384] on span "Detalle" at bounding box center [988, 390] width 61 height 36
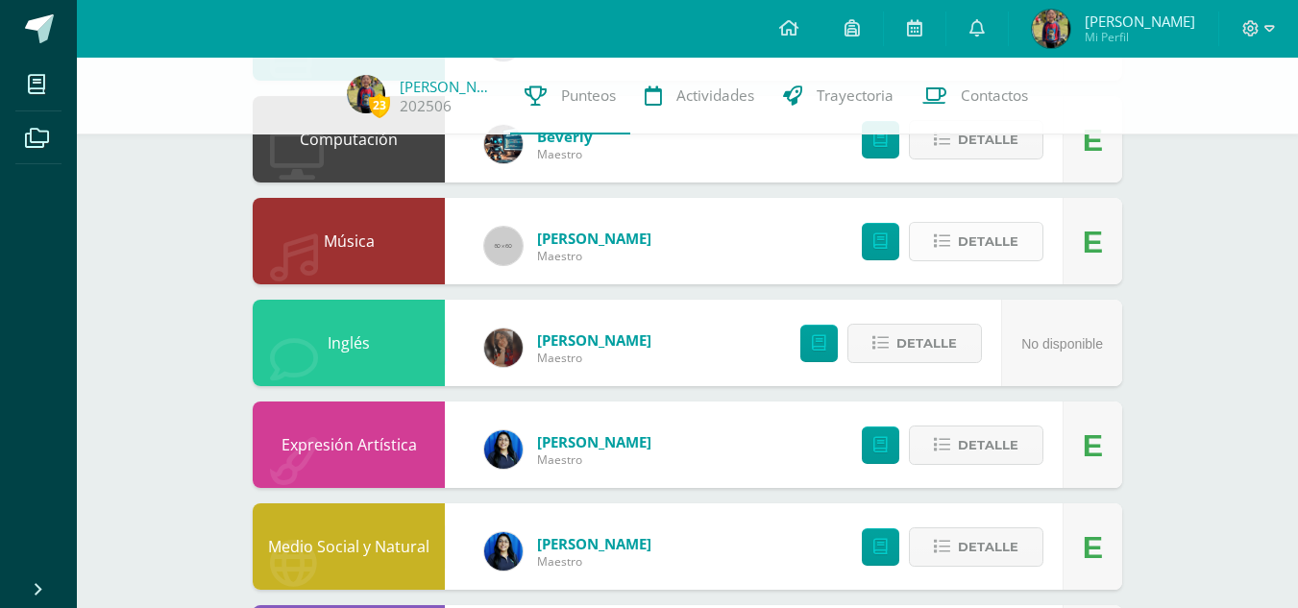
scroll to position [411, 0]
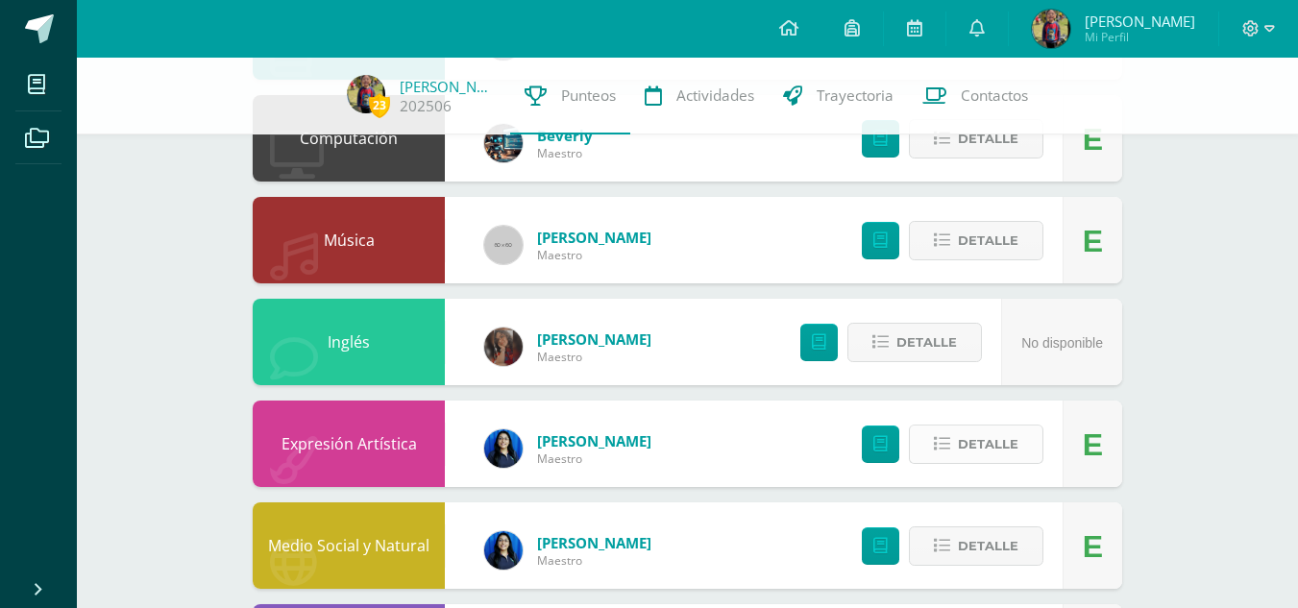
click at [950, 452] on icon at bounding box center [942, 444] width 16 height 16
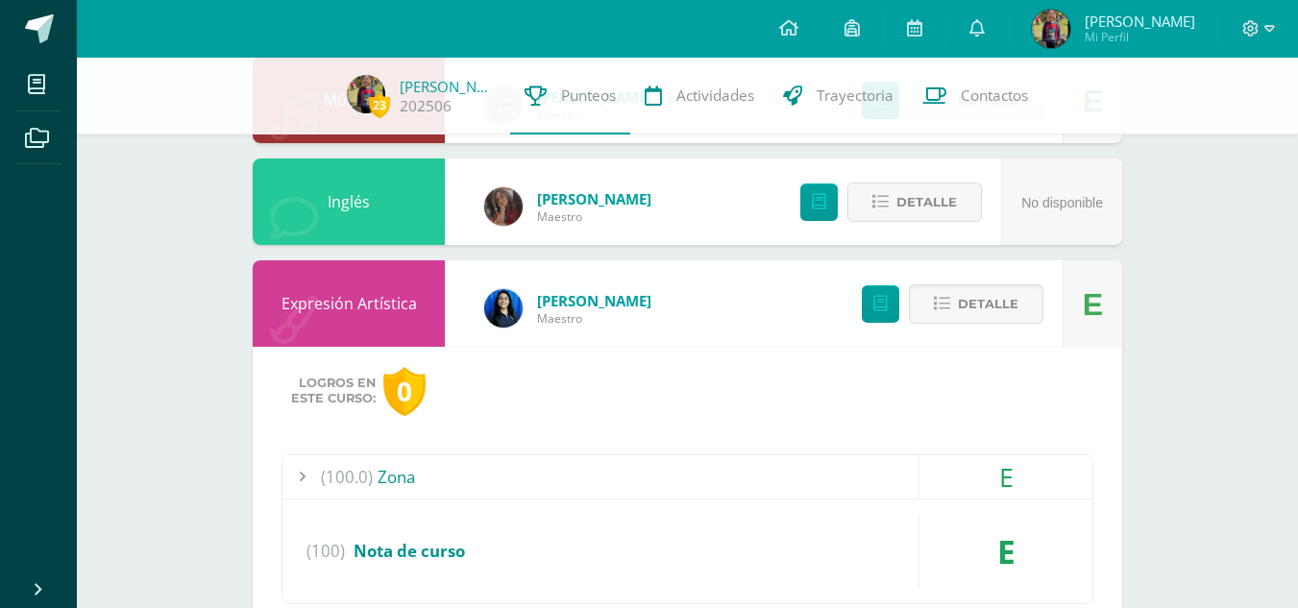
scroll to position [551, 0]
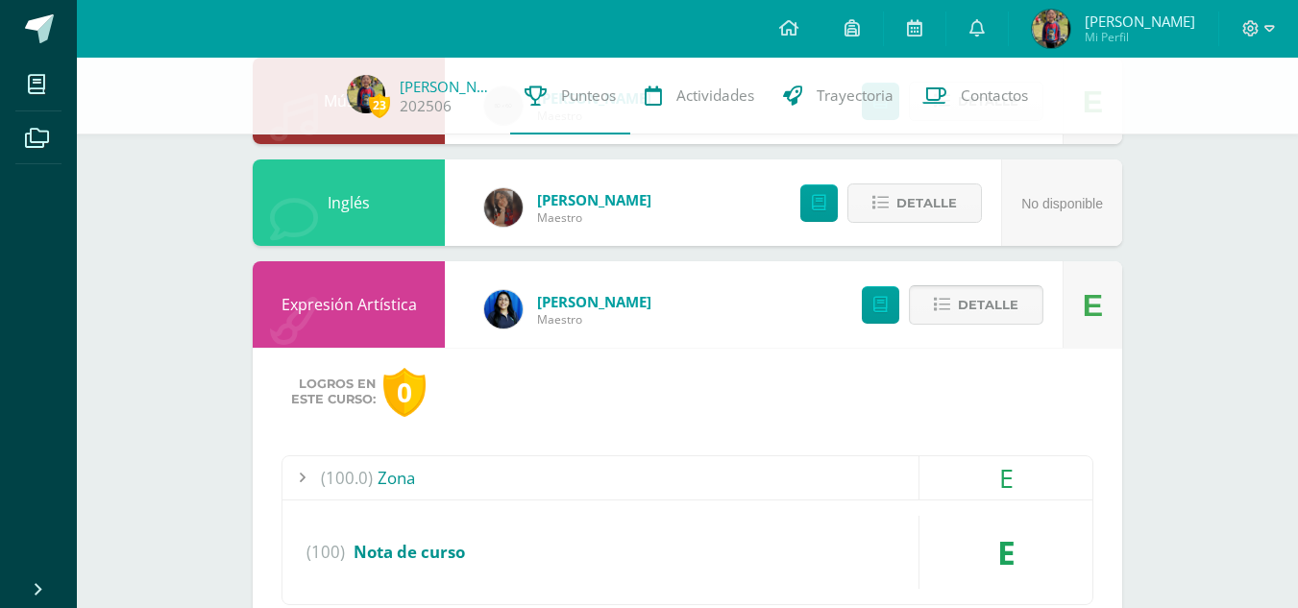
click at [953, 307] on button "Detalle" at bounding box center [976, 304] width 135 height 39
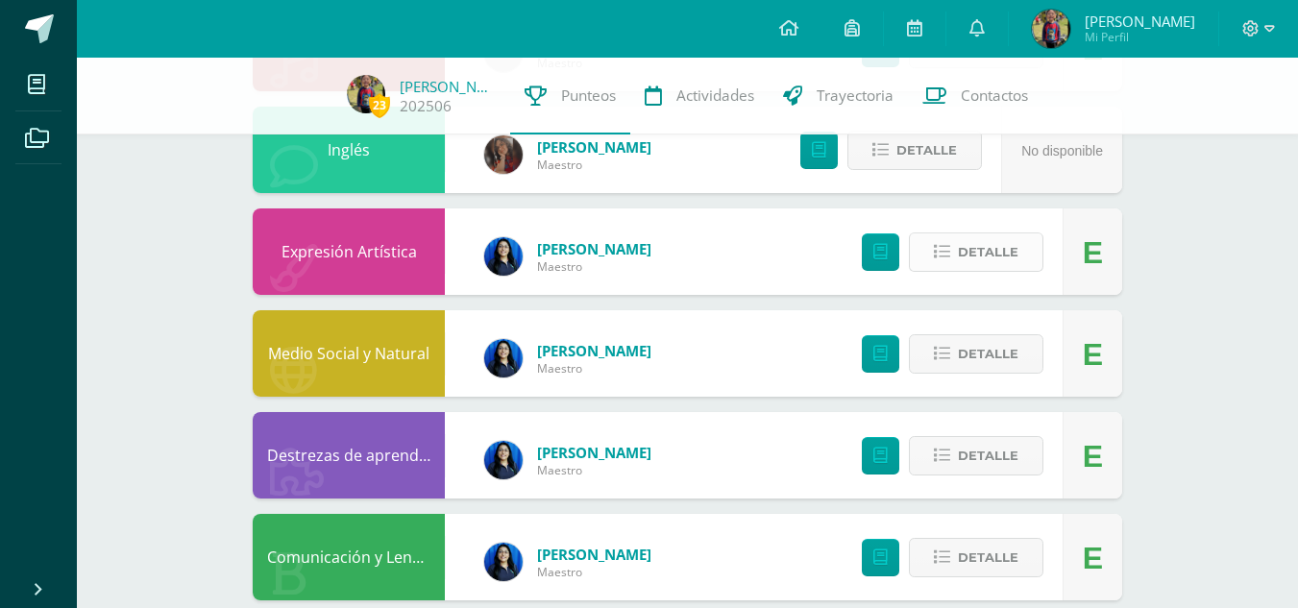
scroll to position [604, 0]
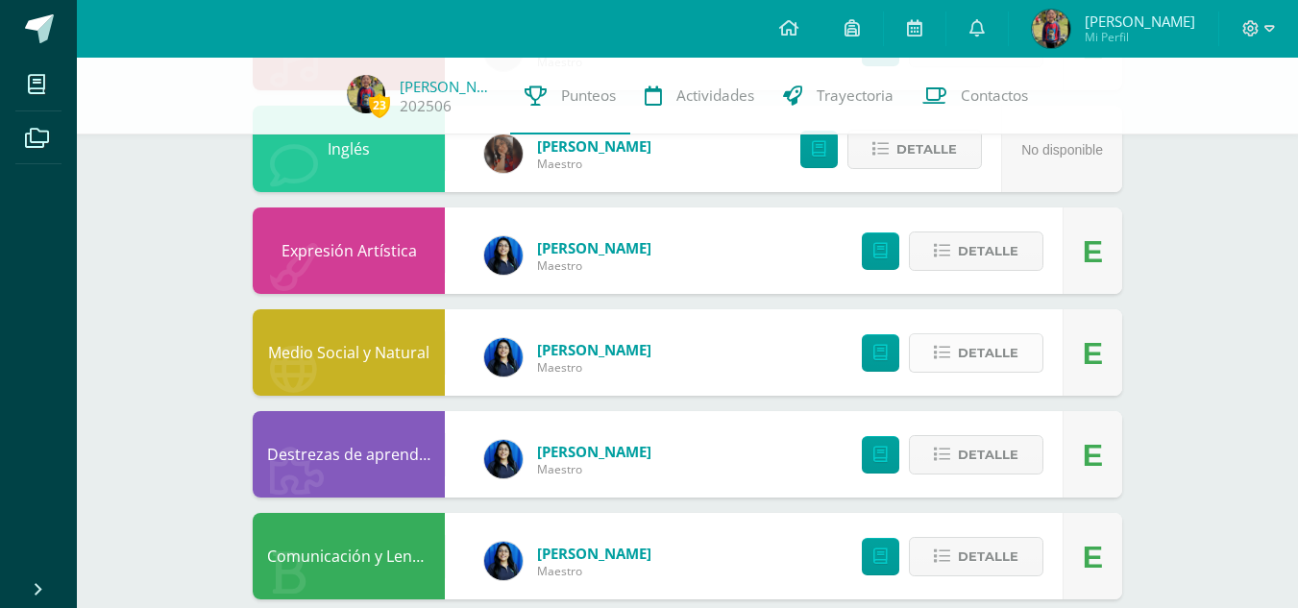
click at [960, 354] on span "Detalle" at bounding box center [988, 353] width 61 height 36
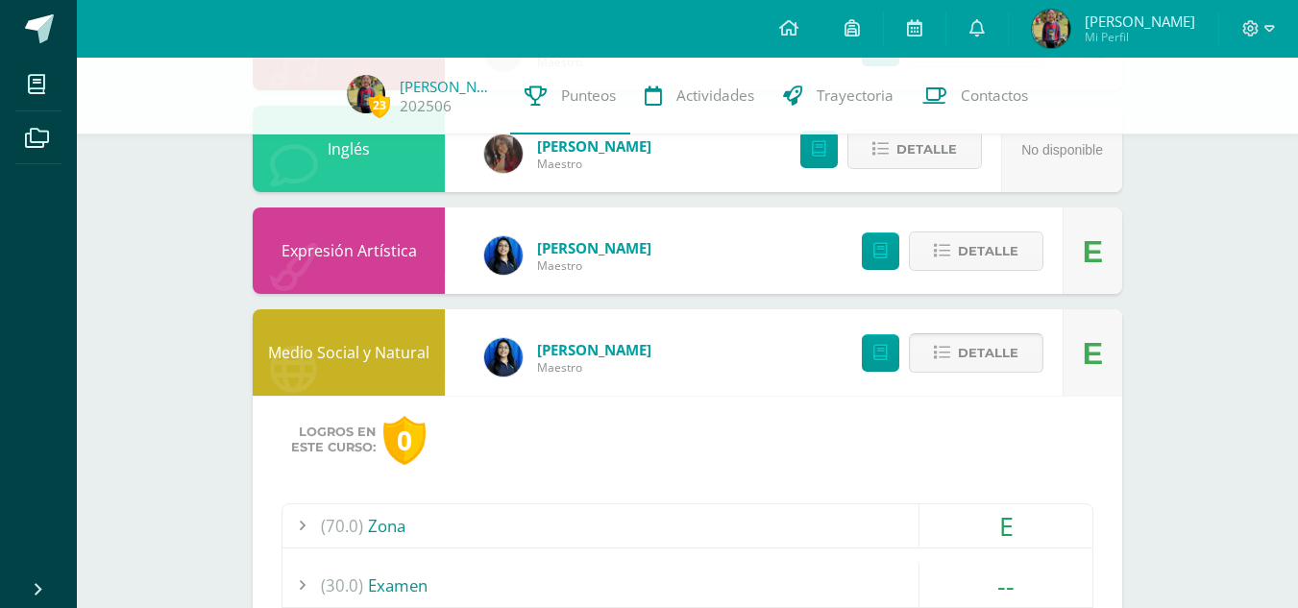
click at [960, 354] on span "Detalle" at bounding box center [988, 353] width 61 height 36
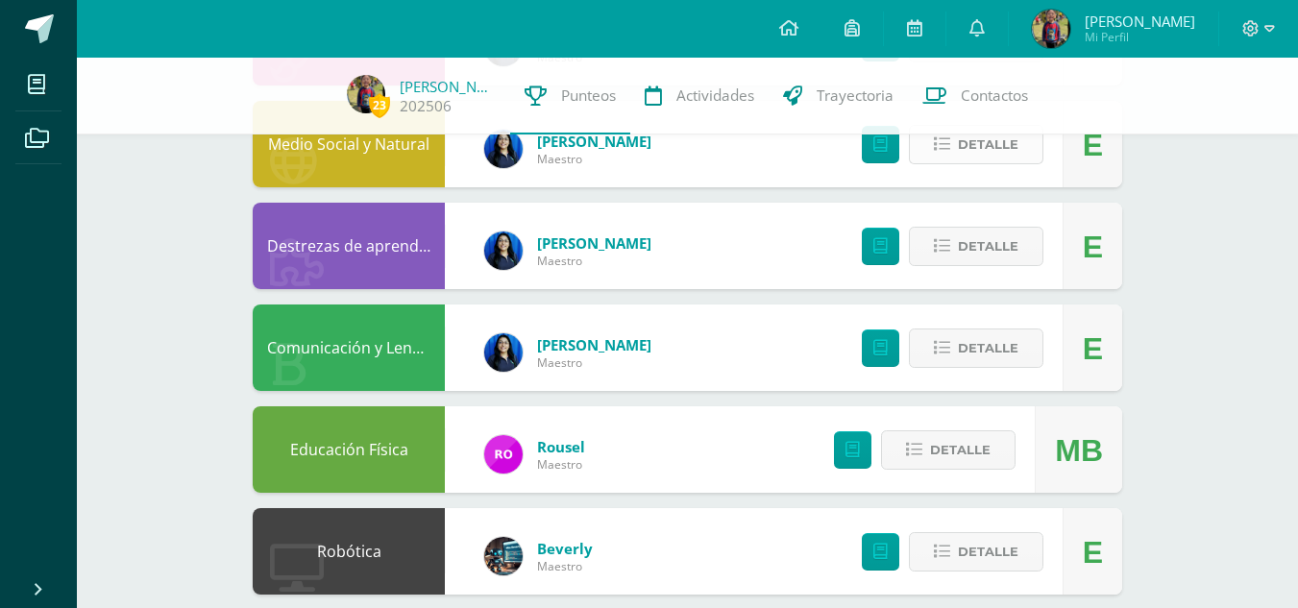
scroll to position [817, 0]
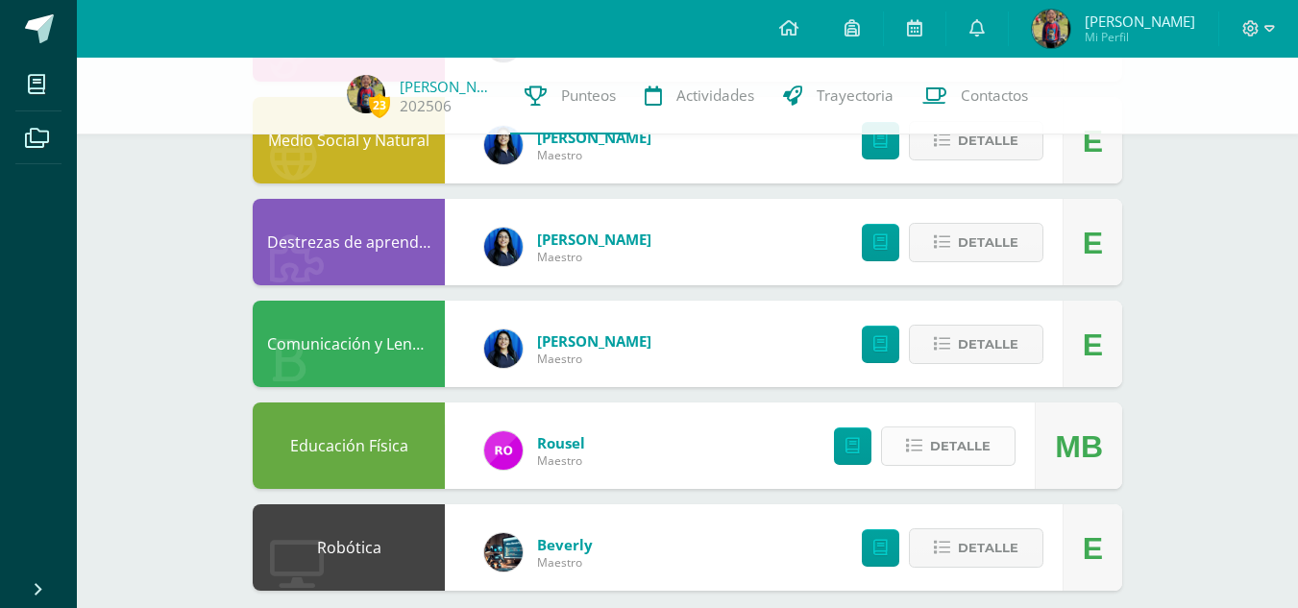
click at [925, 443] on button "Detalle" at bounding box center [948, 446] width 135 height 39
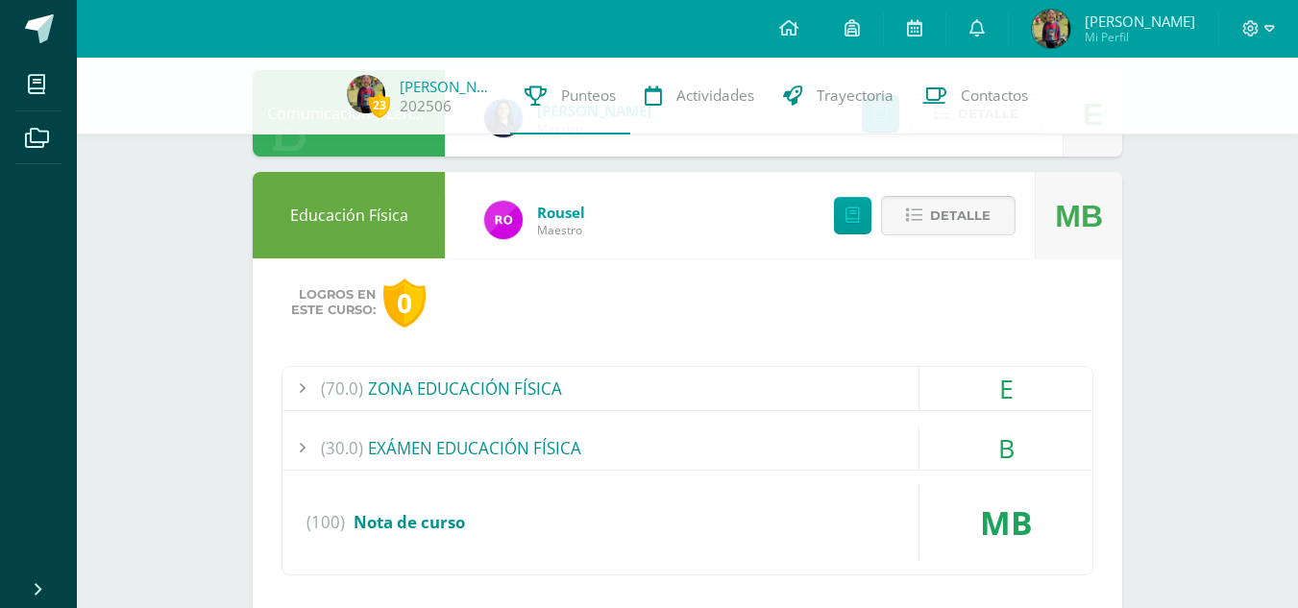
scroll to position [1048, 0]
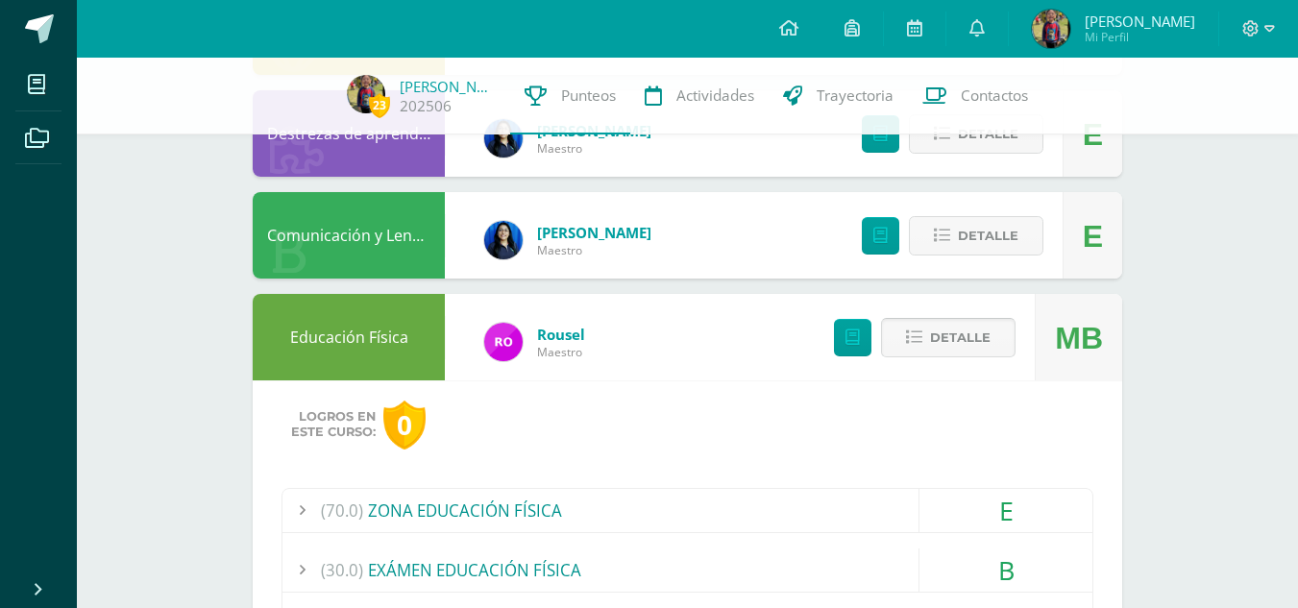
click at [965, 342] on span "Detalle" at bounding box center [960, 338] width 61 height 36
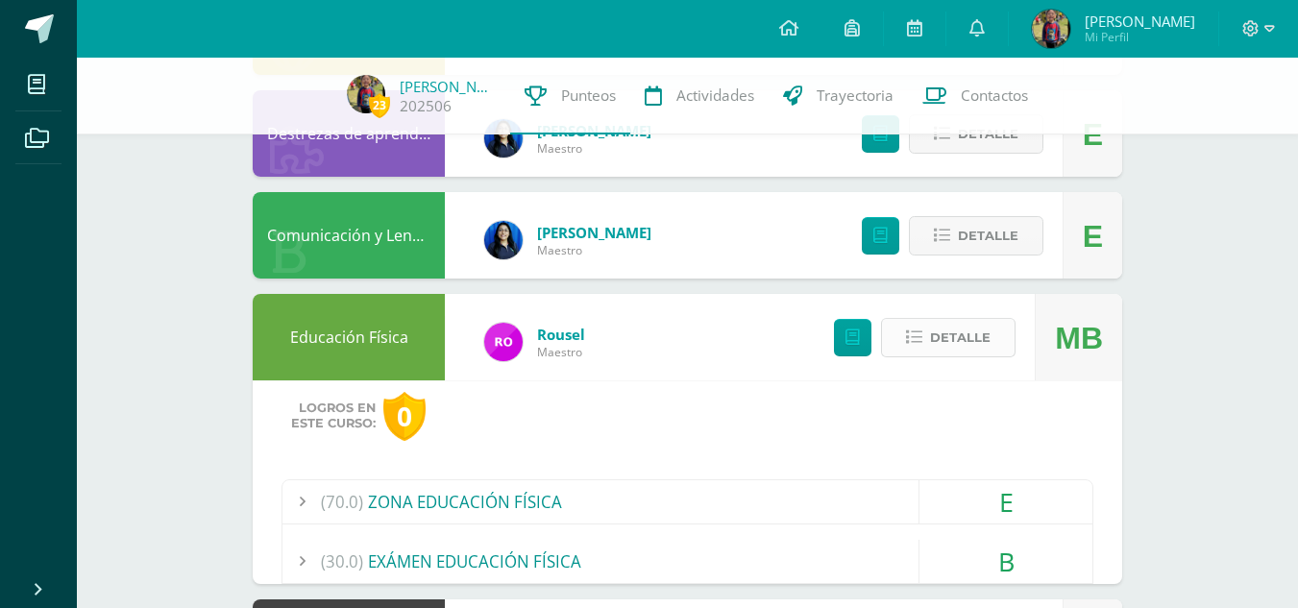
scroll to position [838, 0]
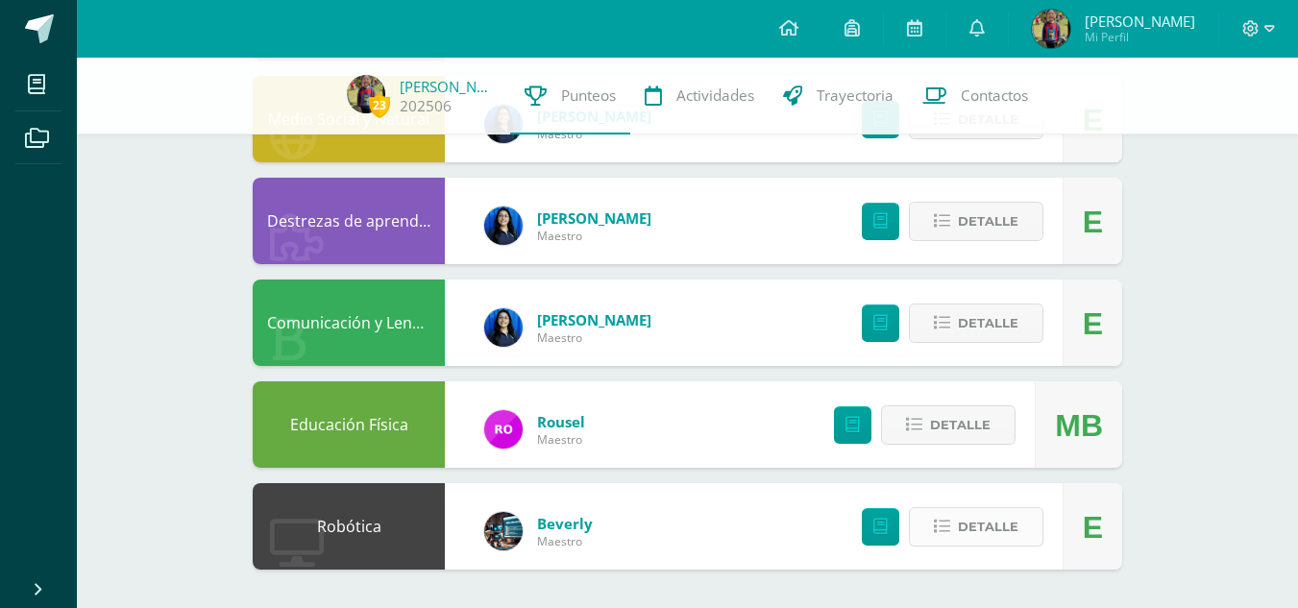
click at [953, 524] on button "Detalle" at bounding box center [976, 526] width 135 height 39
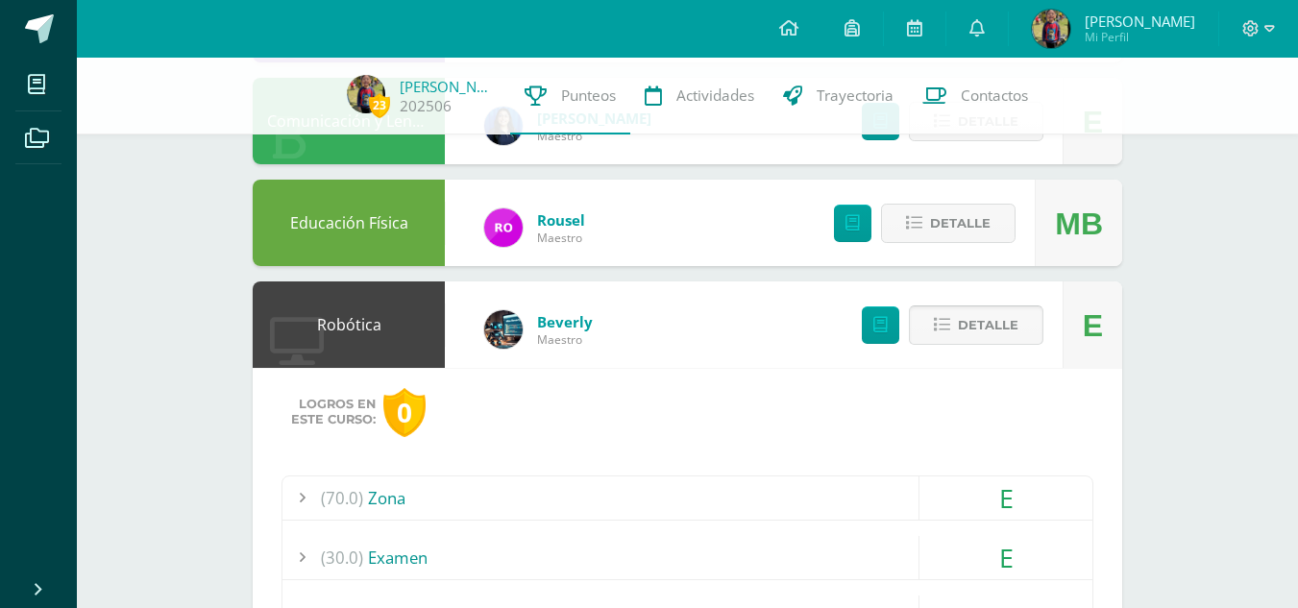
scroll to position [1030, 0]
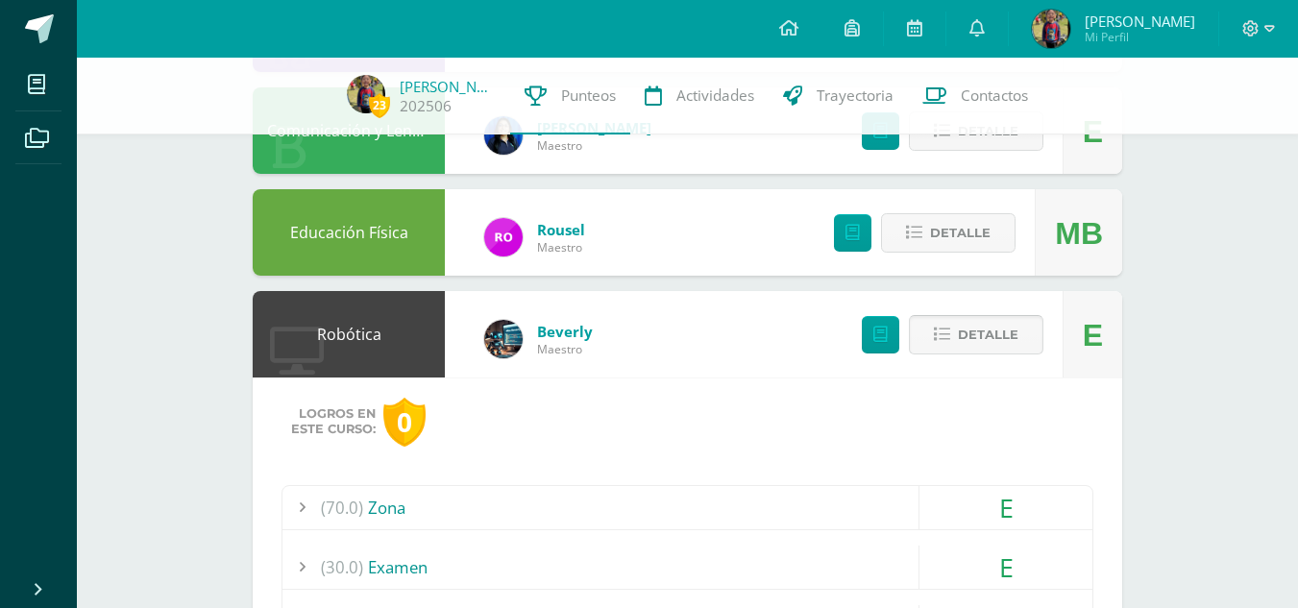
click at [956, 342] on button "Detalle" at bounding box center [976, 334] width 135 height 39
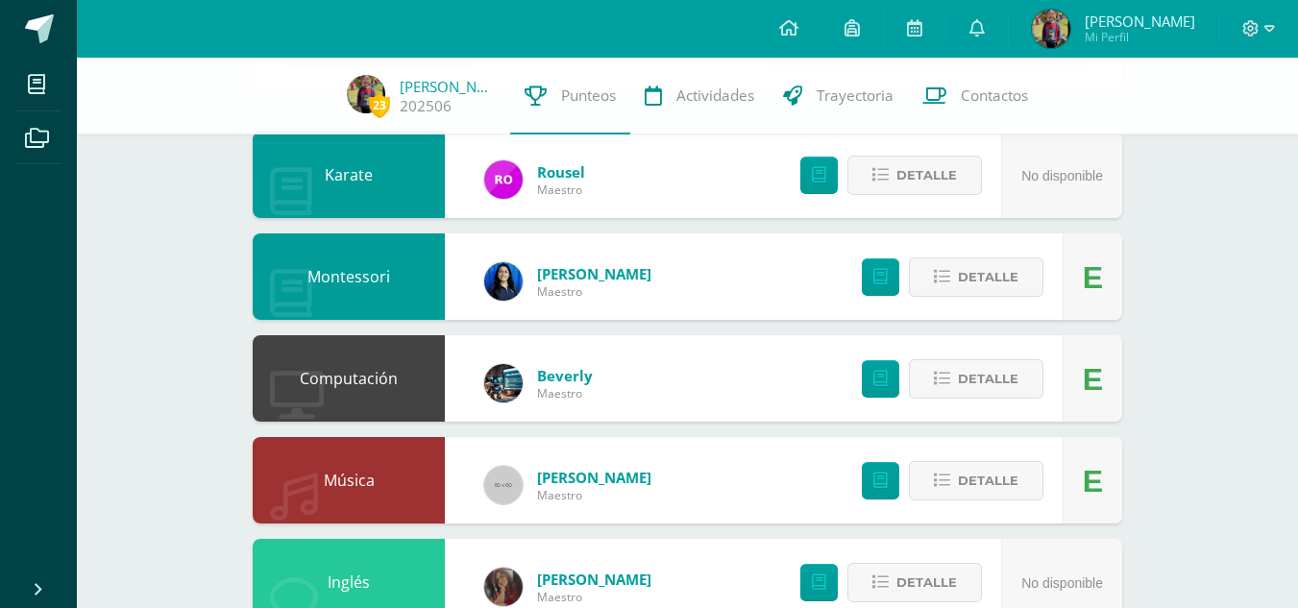
scroll to position [0, 0]
